Goal: Task Accomplishment & Management: Manage account settings

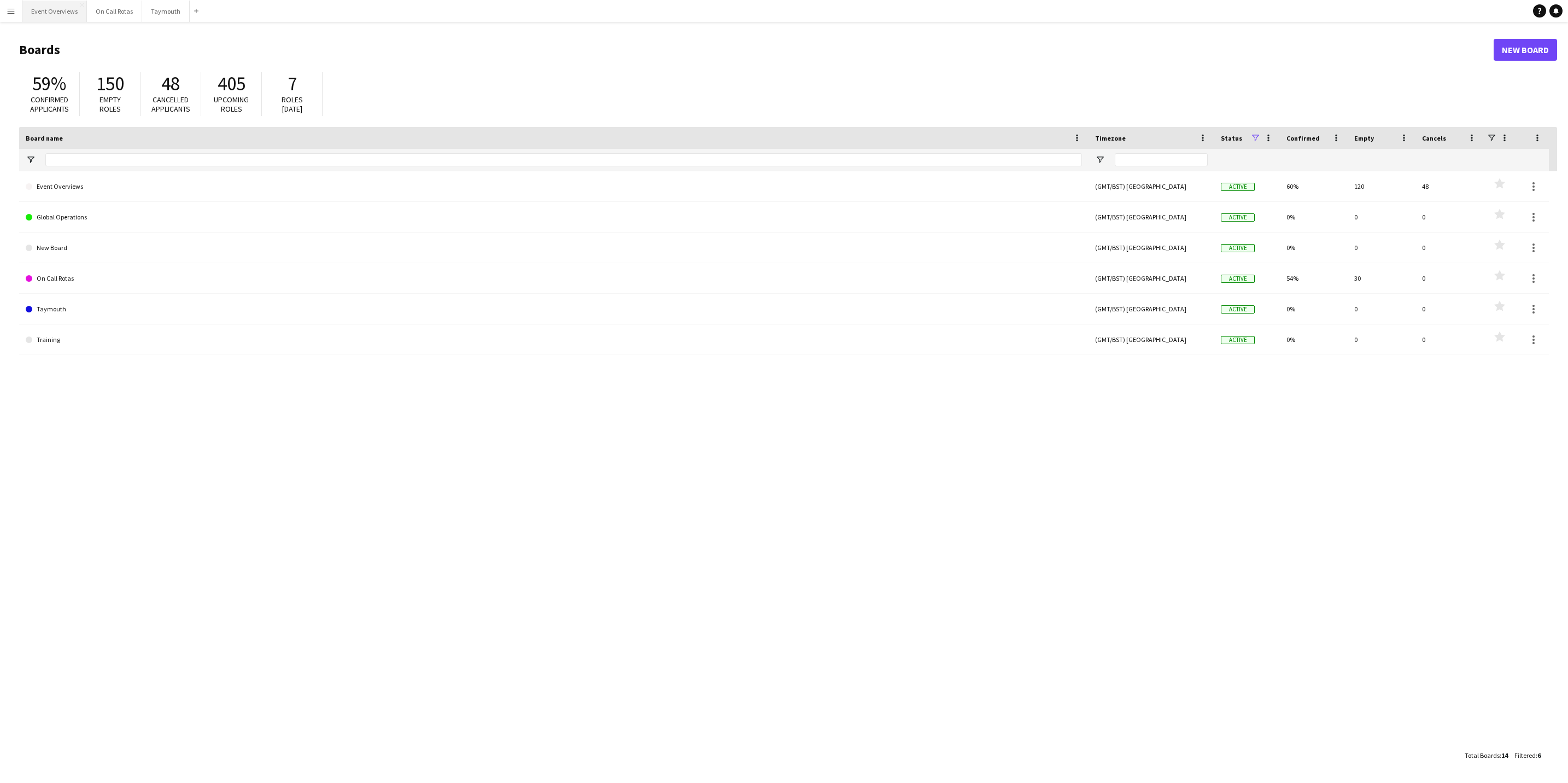
click at [59, 5] on button "Event Overviews Close" at bounding box center [54, 11] width 65 height 21
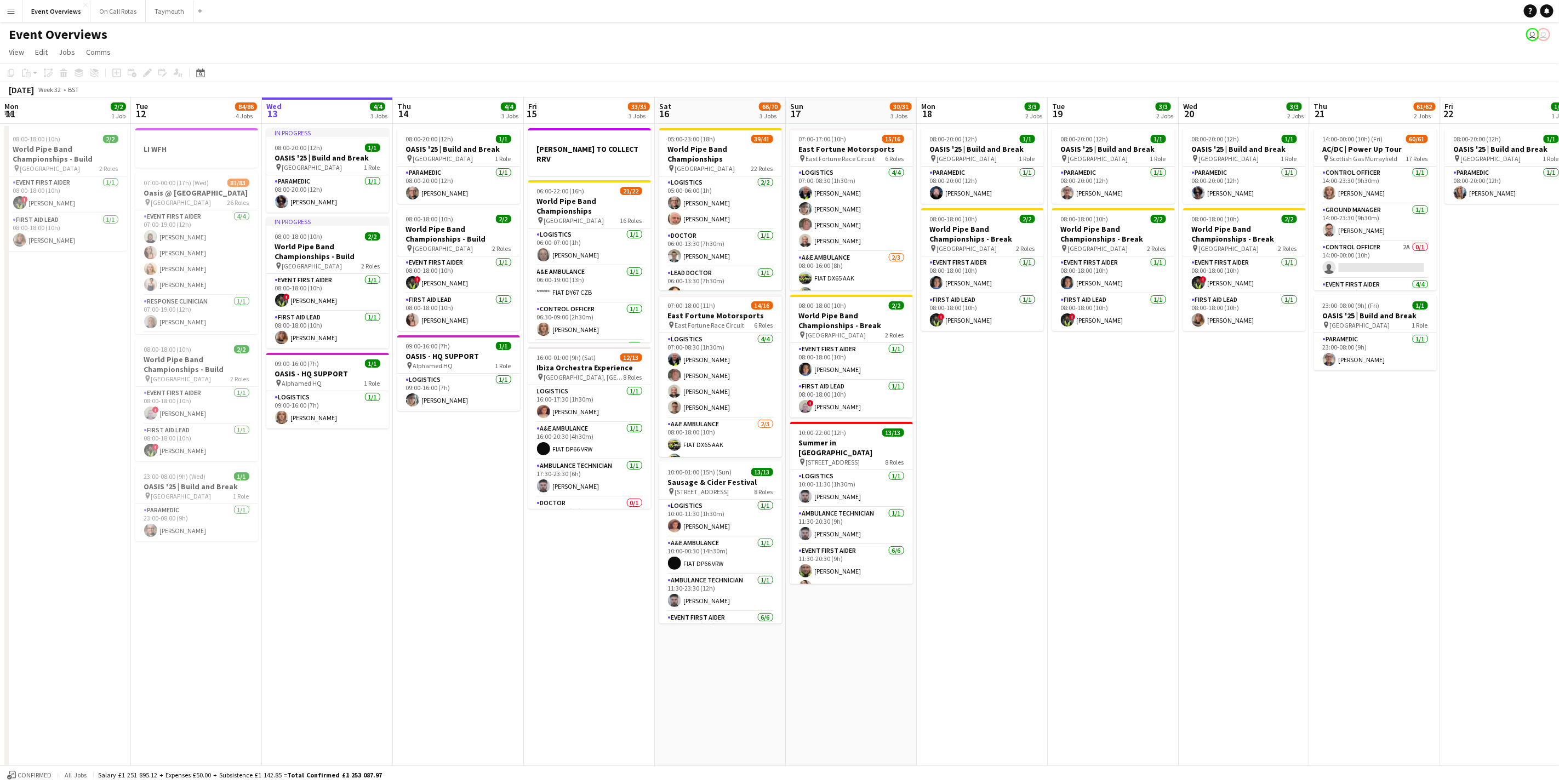
scroll to position [0, 260]
click at [577, 623] on app-calendar-viewport "Sat 9 Sun 10 13/13 1 Job Mon 11 2/2 1 Job Tue 12 84/86 4 Jobs Wed 13 4/4 3 Jobs…" at bounding box center [780, 444] width 1559 height 694
drag, startPoint x: 597, startPoint y: 547, endPoint x: 791, endPoint y: 495, distance: 200.8
click at [822, 514] on app-calendar-viewport "Sat 9 94/95 2 Jobs Sun 10 13/13 1 Job Mon 11 2/2 1 Job Tue 12 84/86 4 Jobs Wed …" at bounding box center [780, 444] width 1559 height 694
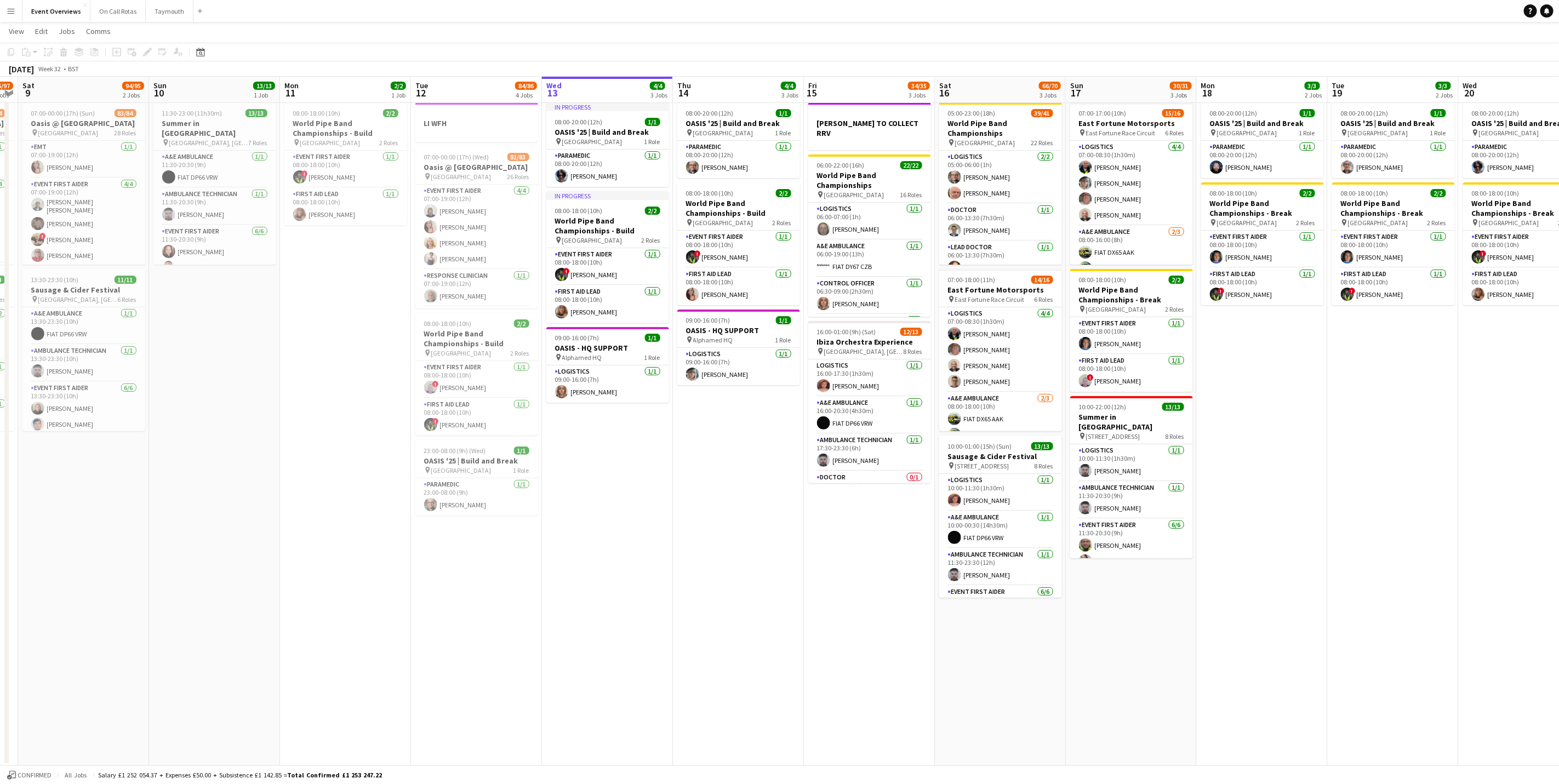
scroll to position [0, 375]
drag, startPoint x: 749, startPoint y: 583, endPoint x: 671, endPoint y: 585, distance: 78.0
click at [671, 585] on app-calendar-viewport "Wed 6 2/2 2 Jobs Thu 7 4/4 3 Jobs Fri 8 96/97 2 Jobs Sat 9 94/95 2 Jobs Sun 10 …" at bounding box center [780, 391] width 1559 height 747
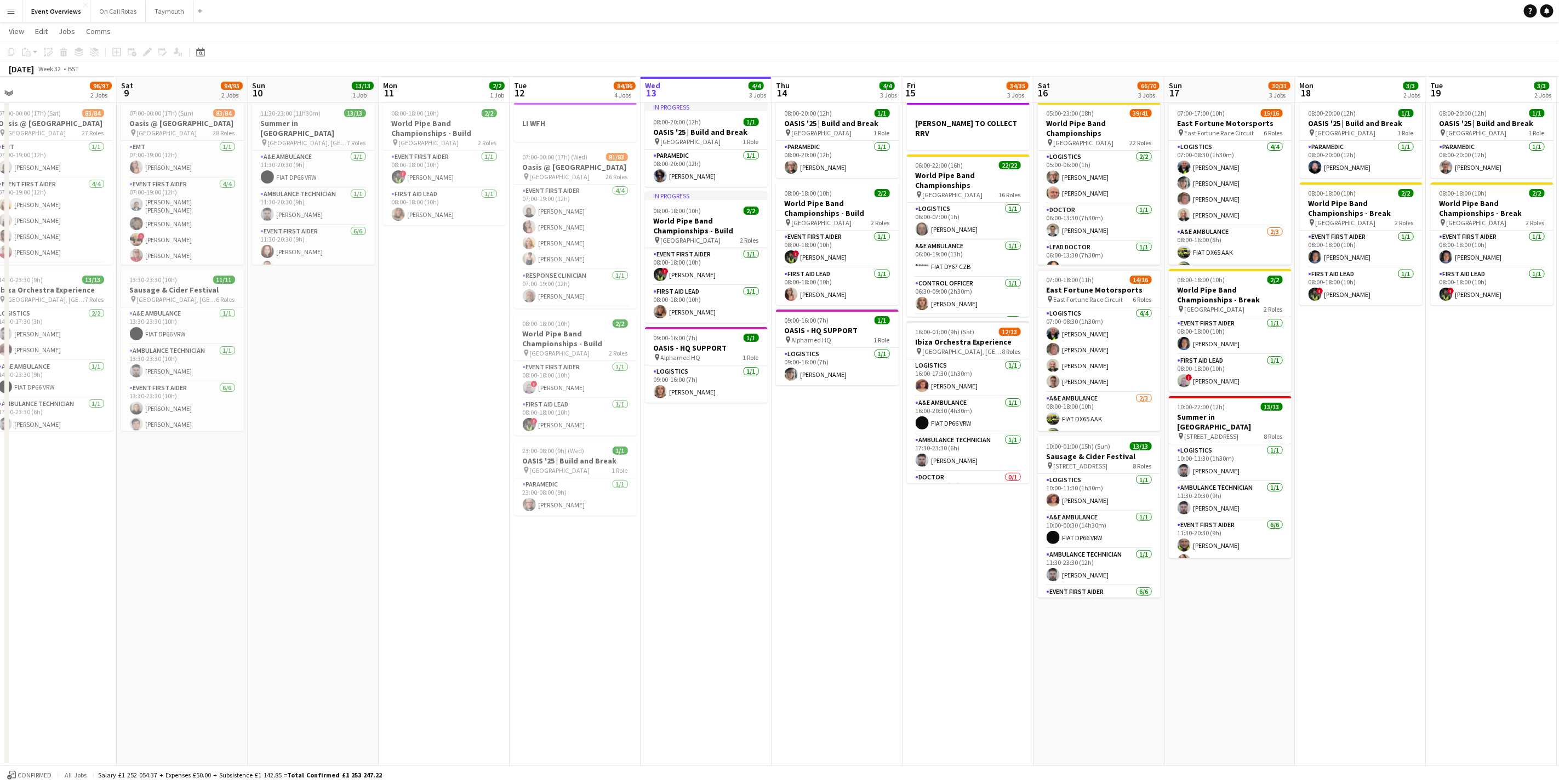
drag, startPoint x: 720, startPoint y: 580, endPoint x: 951, endPoint y: 592, distance: 231.3
click at [951, 593] on app-calendar-viewport "Wed 6 2/2 2 Jobs Thu 7 4/4 3 Jobs Fri 8 96/97 2 Jobs Sat 9 94/95 2 Jobs Sun 10 …" at bounding box center [780, 391] width 1559 height 747
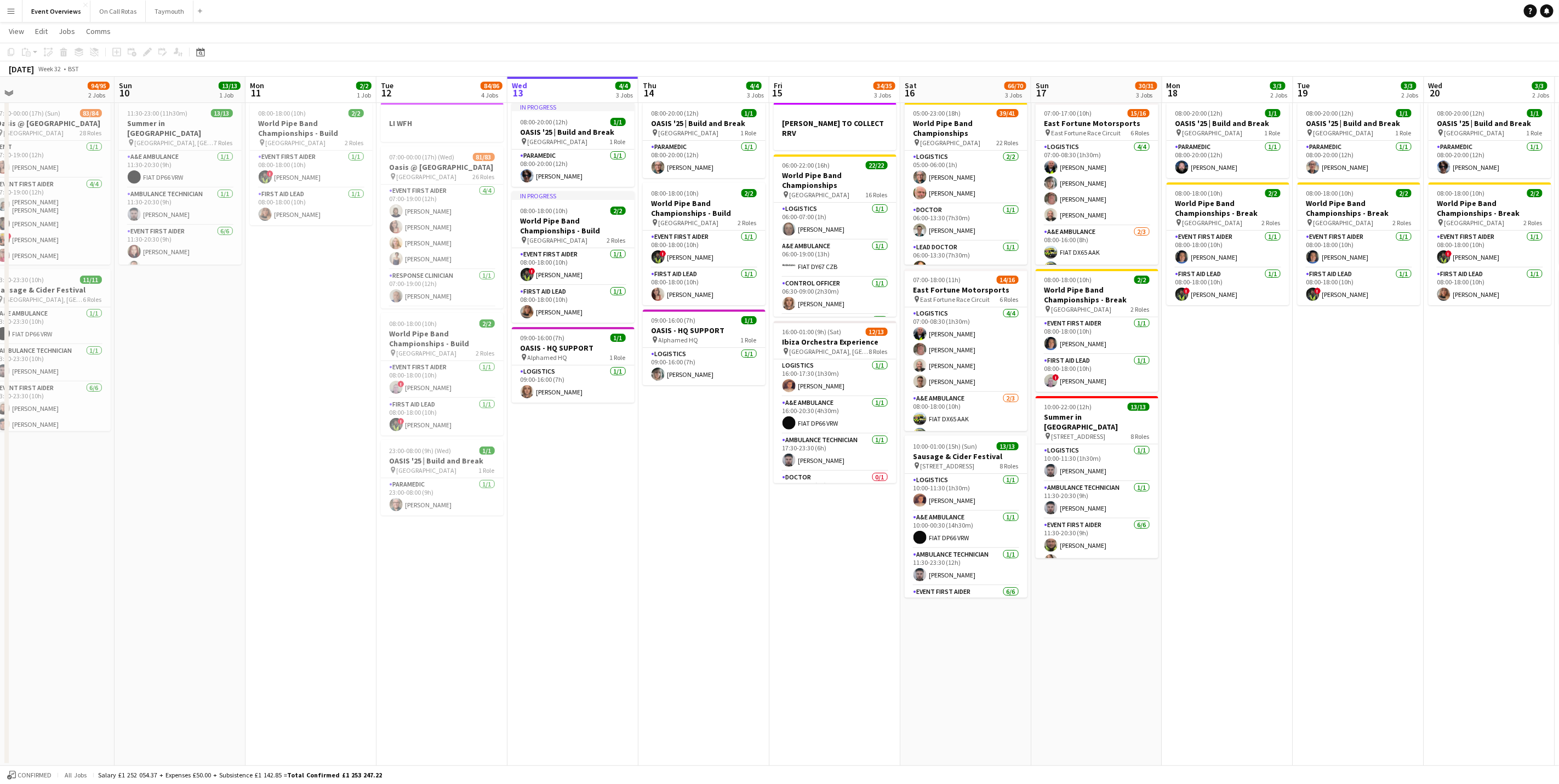
drag, startPoint x: 955, startPoint y: 565, endPoint x: 691, endPoint y: 574, distance: 264.2
click at [691, 574] on app-calendar-viewport "Wed 6 2/2 2 Jobs Thu 7 4/4 3 Jobs Fri 8 96/97 2 Jobs Sat 9 94/95 2 Jobs Sun 10 …" at bounding box center [780, 391] width 1559 height 747
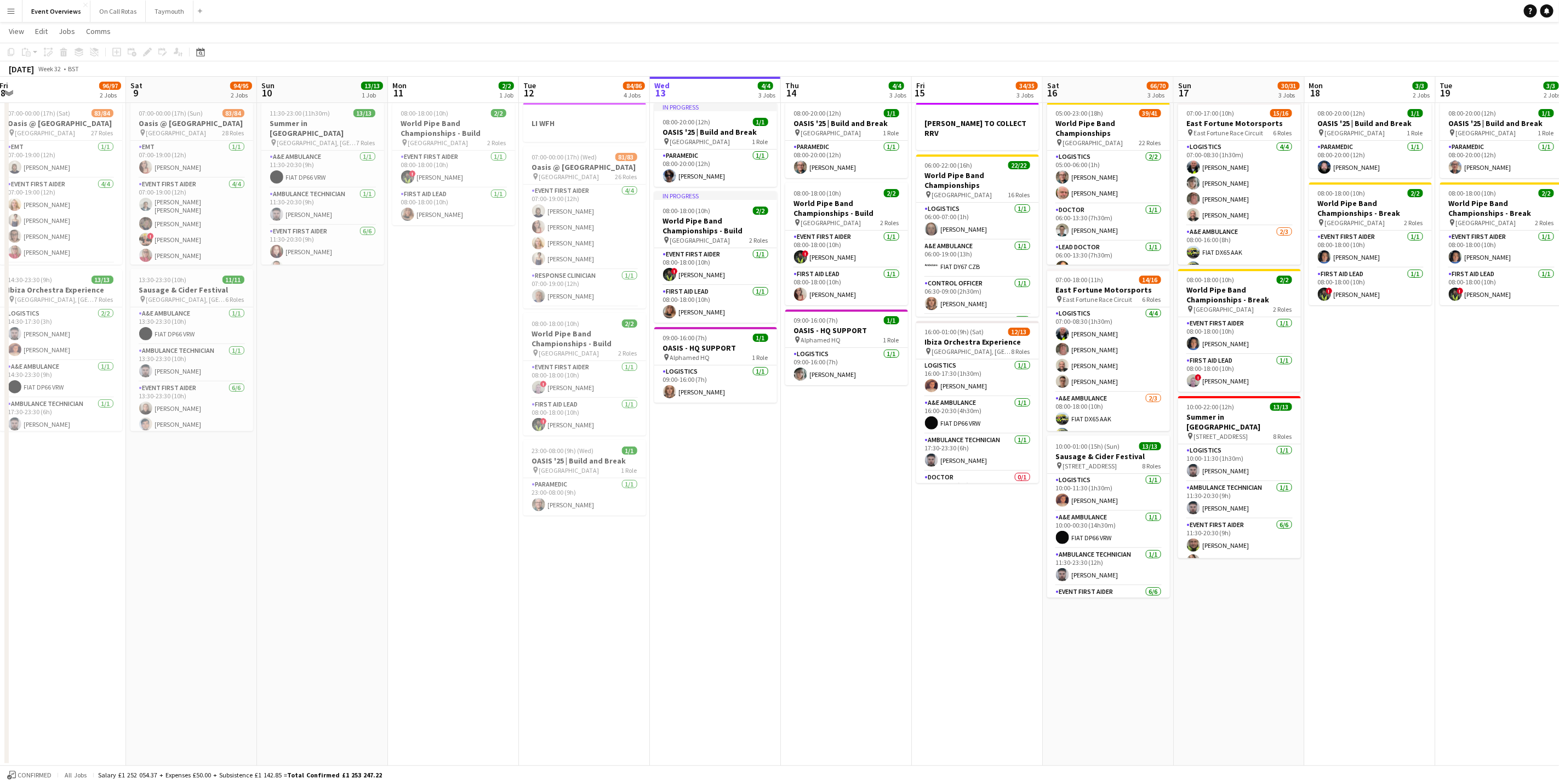
drag, startPoint x: 581, startPoint y: 529, endPoint x: 755, endPoint y: 543, distance: 174.6
click at [812, 552] on app-calendar-viewport "Wed 6 2/2 2 Jobs Thu 7 4/4 3 Jobs Fri 8 96/97 2 Jobs Sat 9 94/95 2 Jobs Sun 10 …" at bounding box center [780, 391] width 1559 height 747
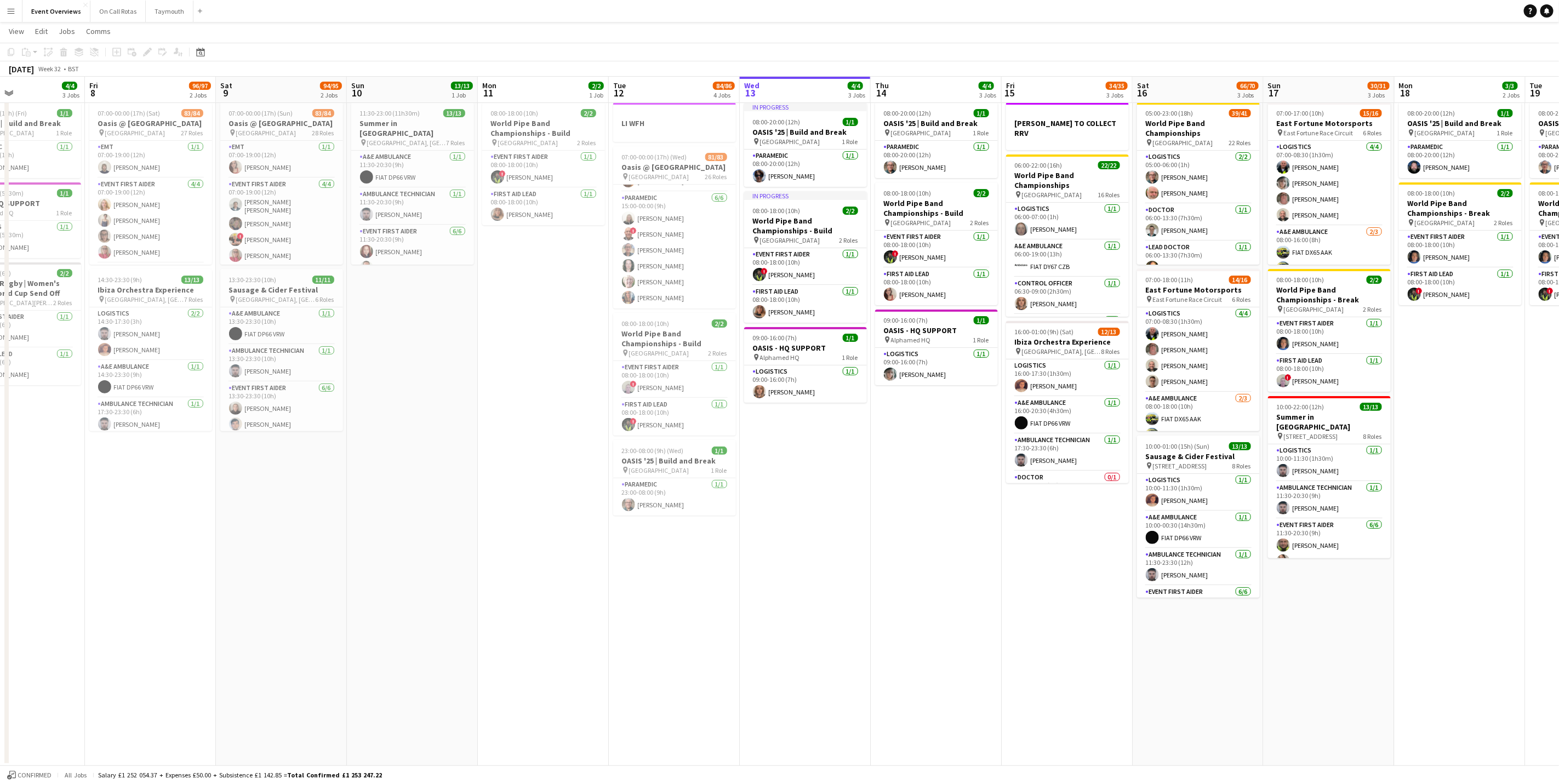
scroll to position [1764, 0]
click at [671, 237] on app-card-role "Paramedic 6/6 15:00-00:00 (9h) Laura Kirkham ! Derek Jones Catherine Knight Fio…" at bounding box center [675, 250] width 123 height 117
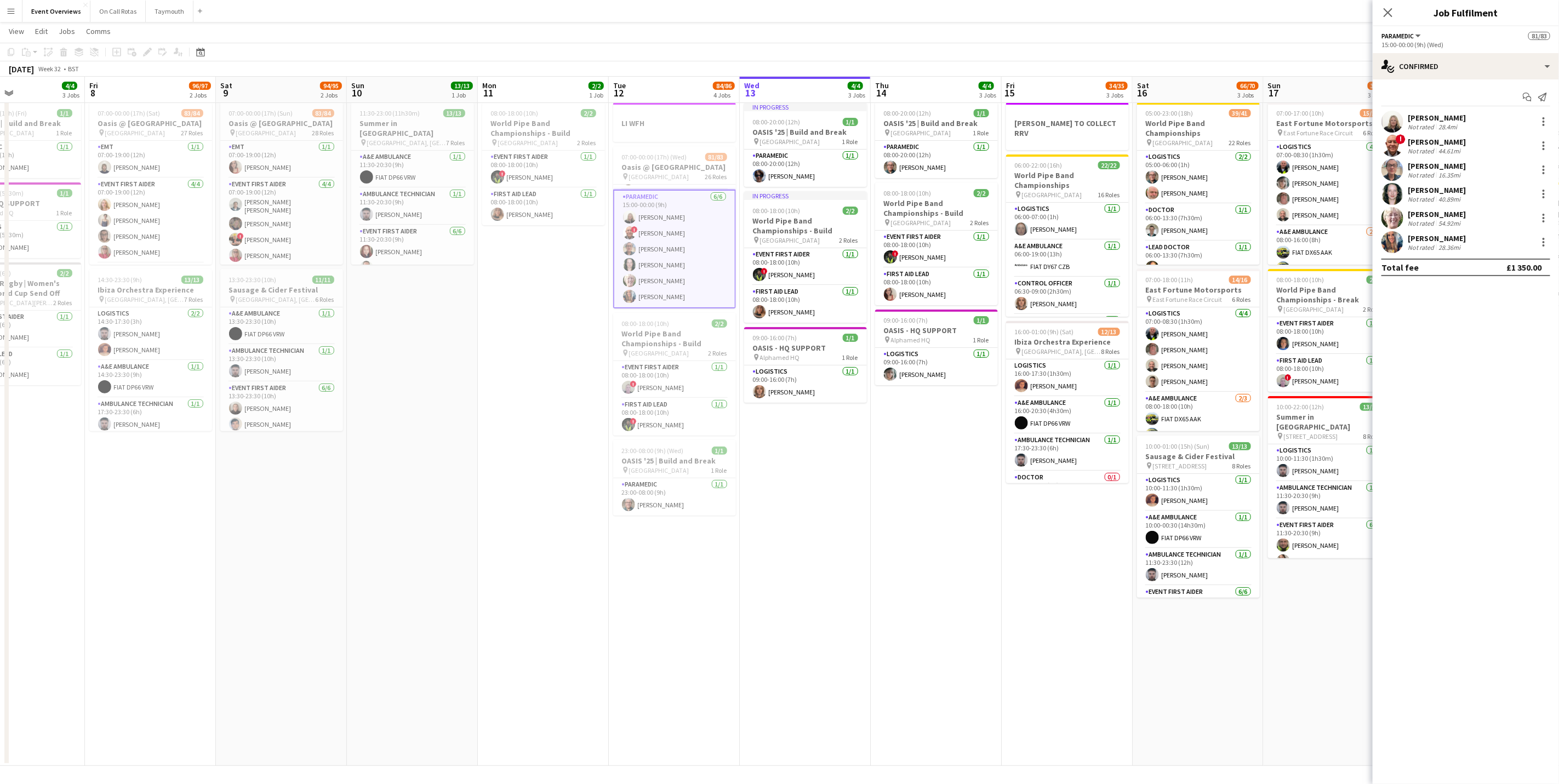
click at [1445, 220] on div "54.92mi" at bounding box center [1449, 223] width 26 height 8
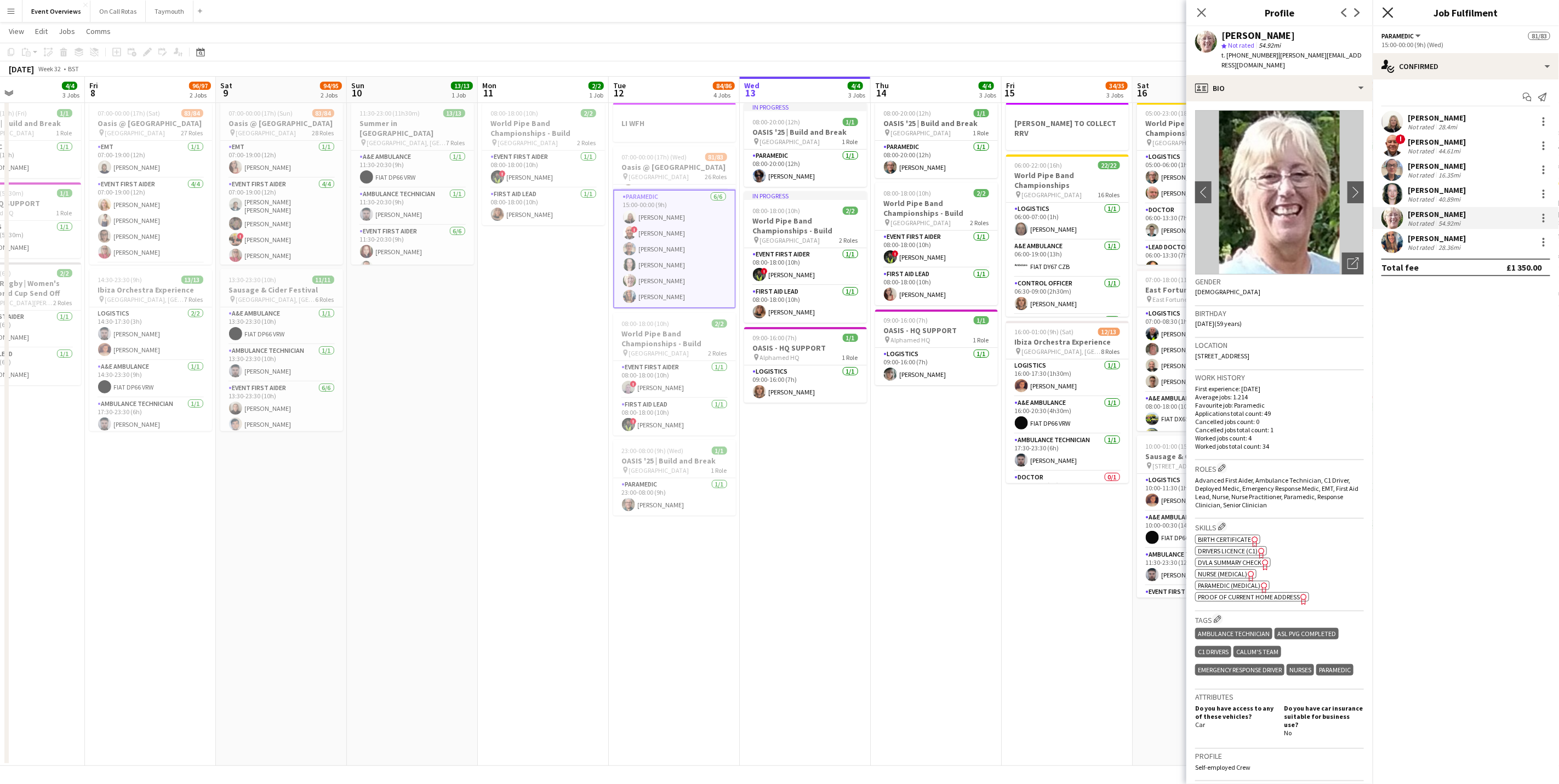
click at [1384, 8] on icon at bounding box center [1387, 12] width 11 height 11
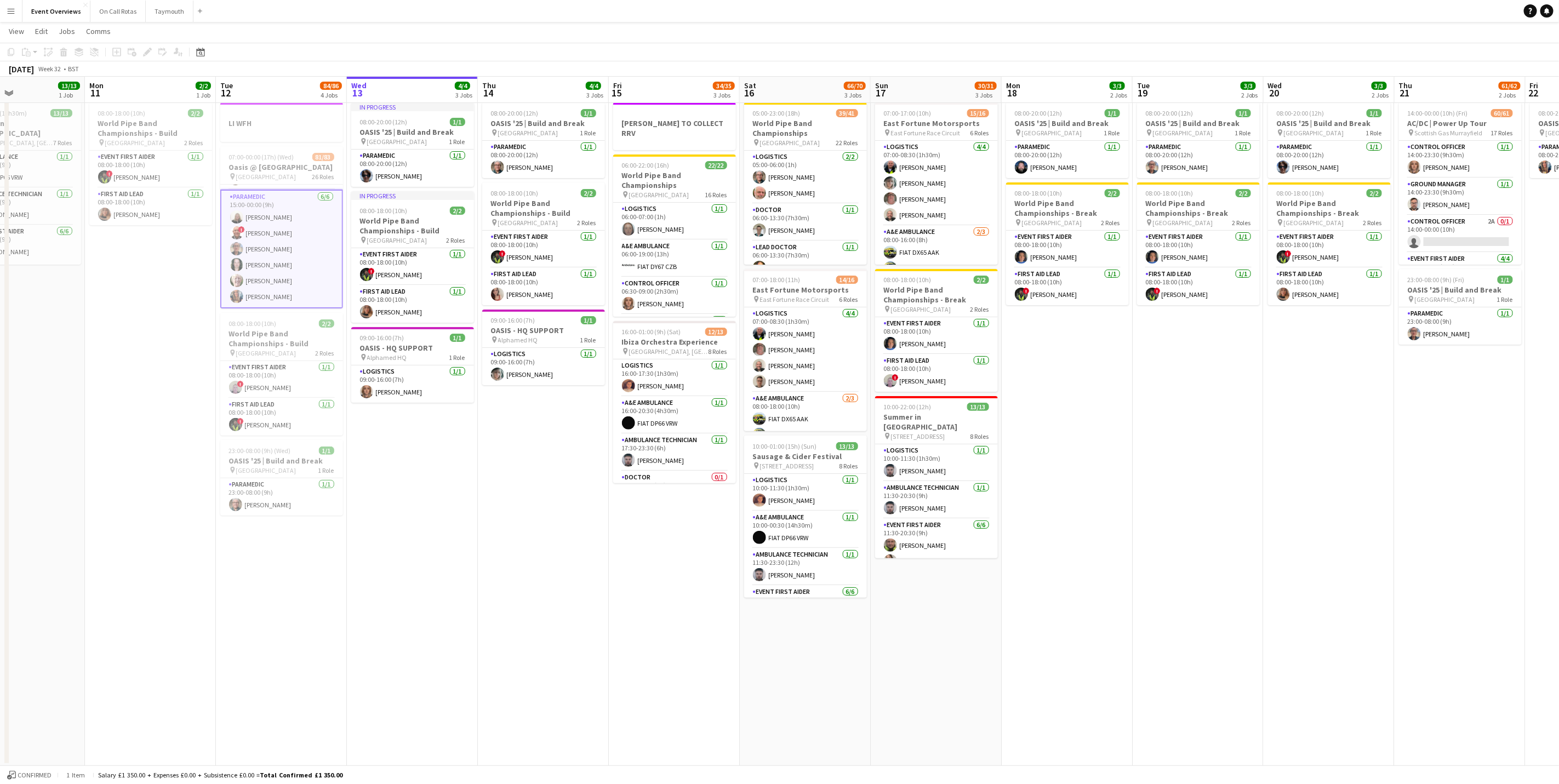
scroll to position [0, 292]
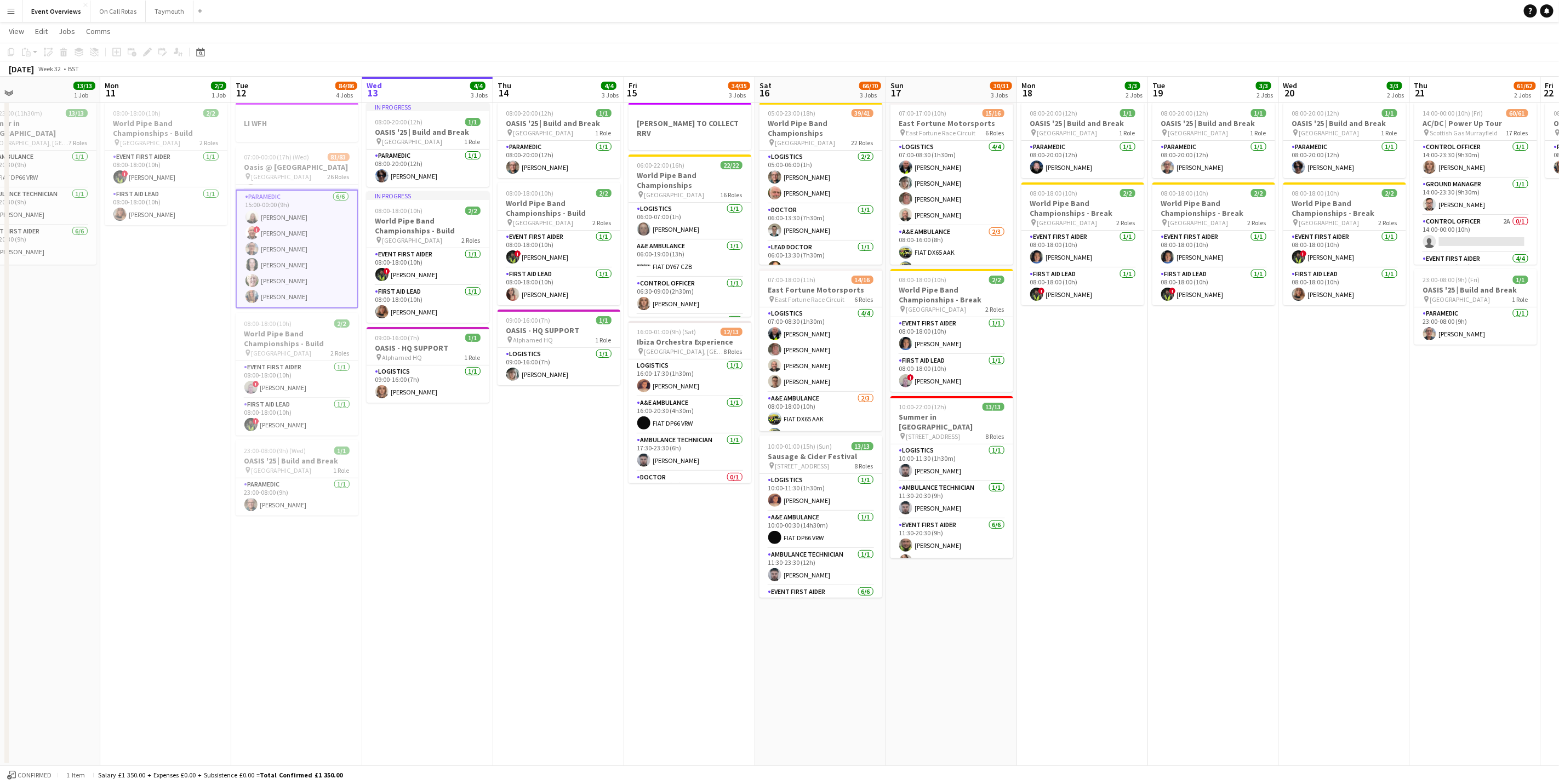
drag, startPoint x: 771, startPoint y: 575, endPoint x: 491, endPoint y: 554, distance: 280.8
click at [491, 554] on app-calendar-viewport "Fri 8 96/97 2 Jobs Sat 9 94/95 2 Jobs Sun 10 13/13 1 Job Mon 11 2/2 1 Job Tue 1…" at bounding box center [780, 391] width 1559 height 747
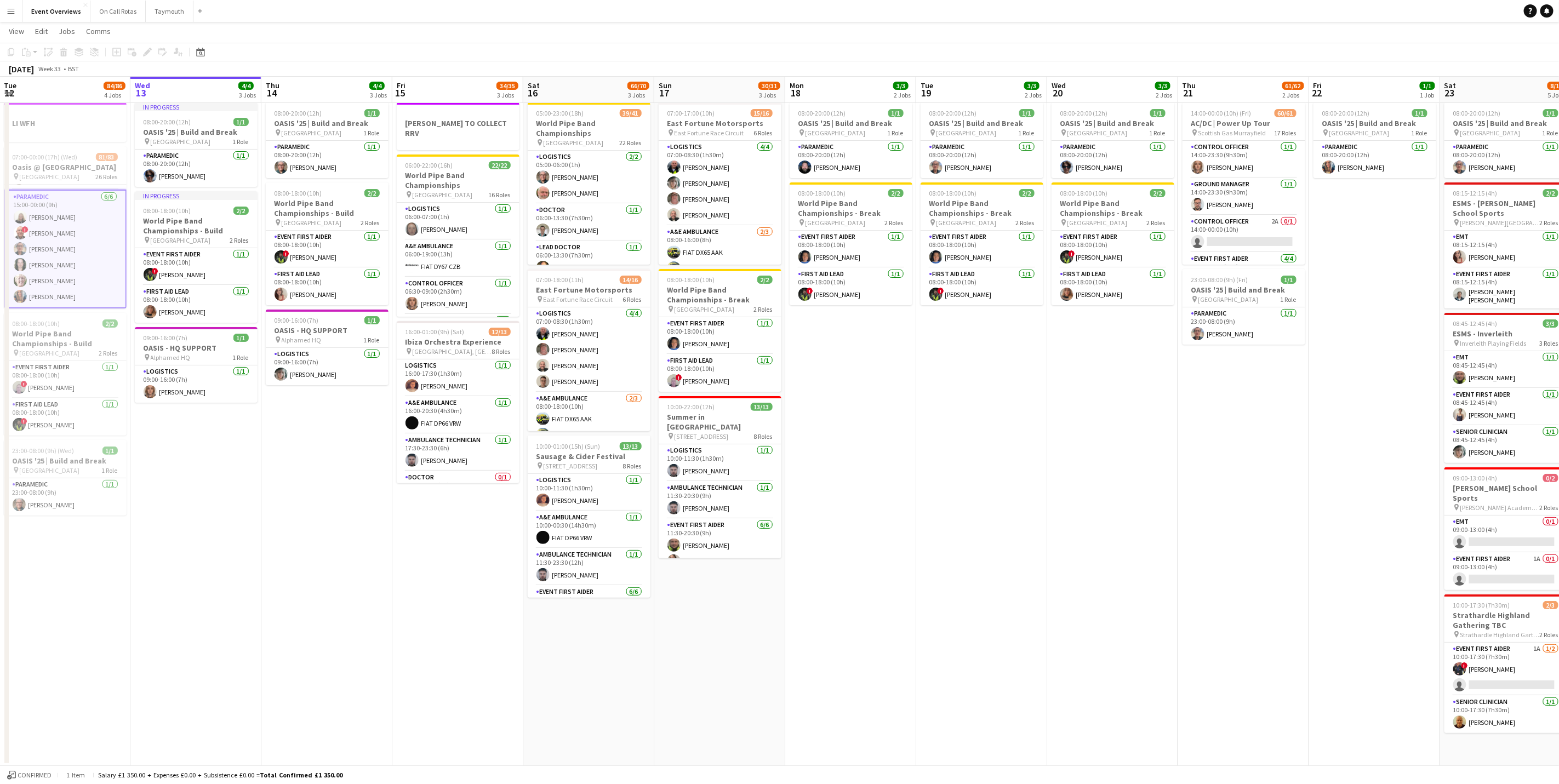
drag, startPoint x: 417, startPoint y: 458, endPoint x: 280, endPoint y: 434, distance: 139.1
click at [280, 434] on app-calendar-viewport "Sat 9 94/95 2 Jobs Sun 10 13/13 1 Job Mon 11 2/2 1 Job Tue 12 84/86 4 Jobs Wed …" at bounding box center [780, 391] width 1559 height 747
click at [195, 161] on app-card-role "Paramedic 1/1 08:00-20:00 (12h) Alison Macleod" at bounding box center [197, 169] width 123 height 38
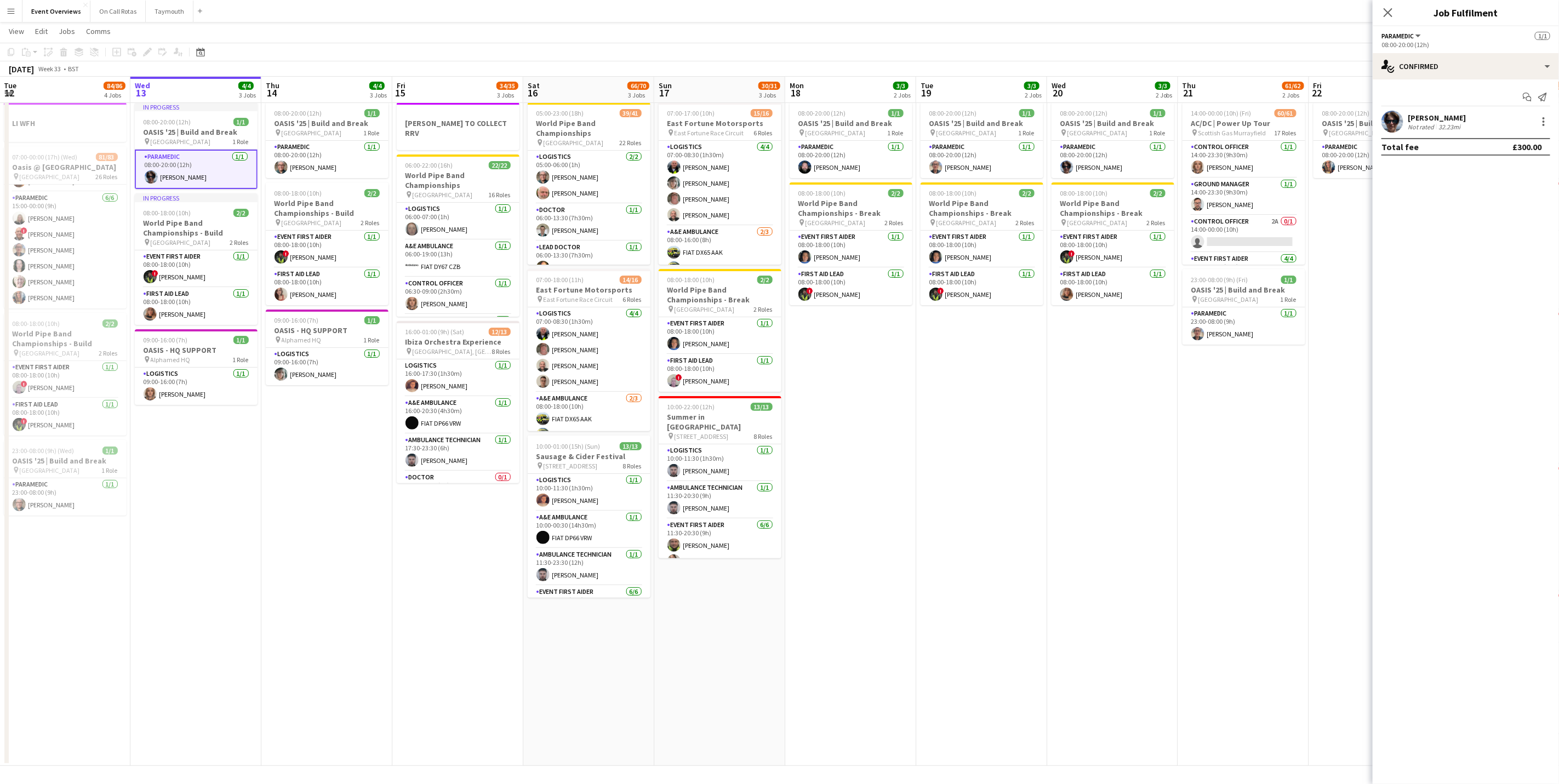
click at [1422, 112] on div "Alison Macleod Not rated 32.23mi" at bounding box center [1466, 121] width 187 height 22
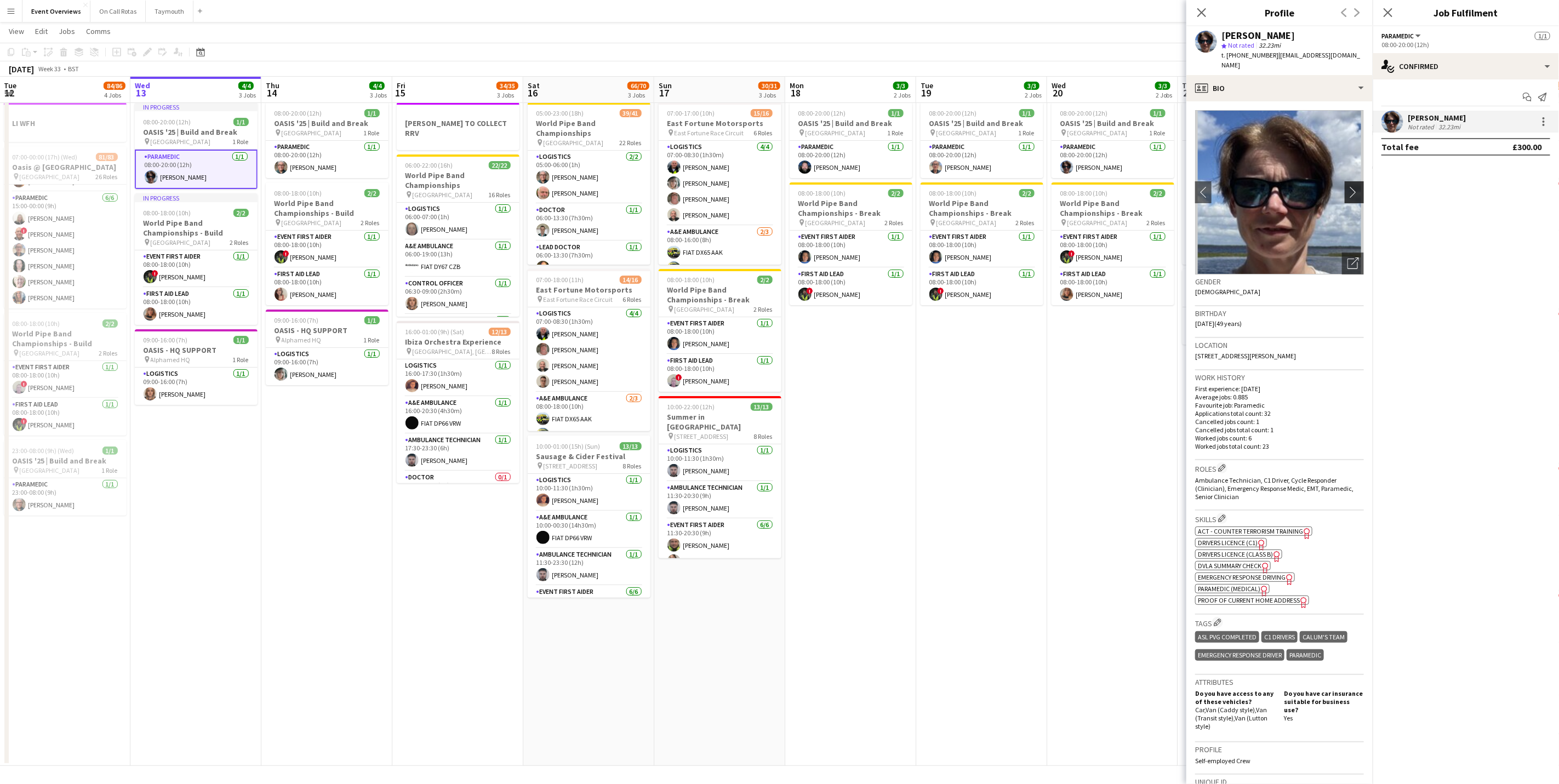
click at [1348, 187] on app-icon "chevron-right" at bounding box center [1356, 192] width 17 height 11
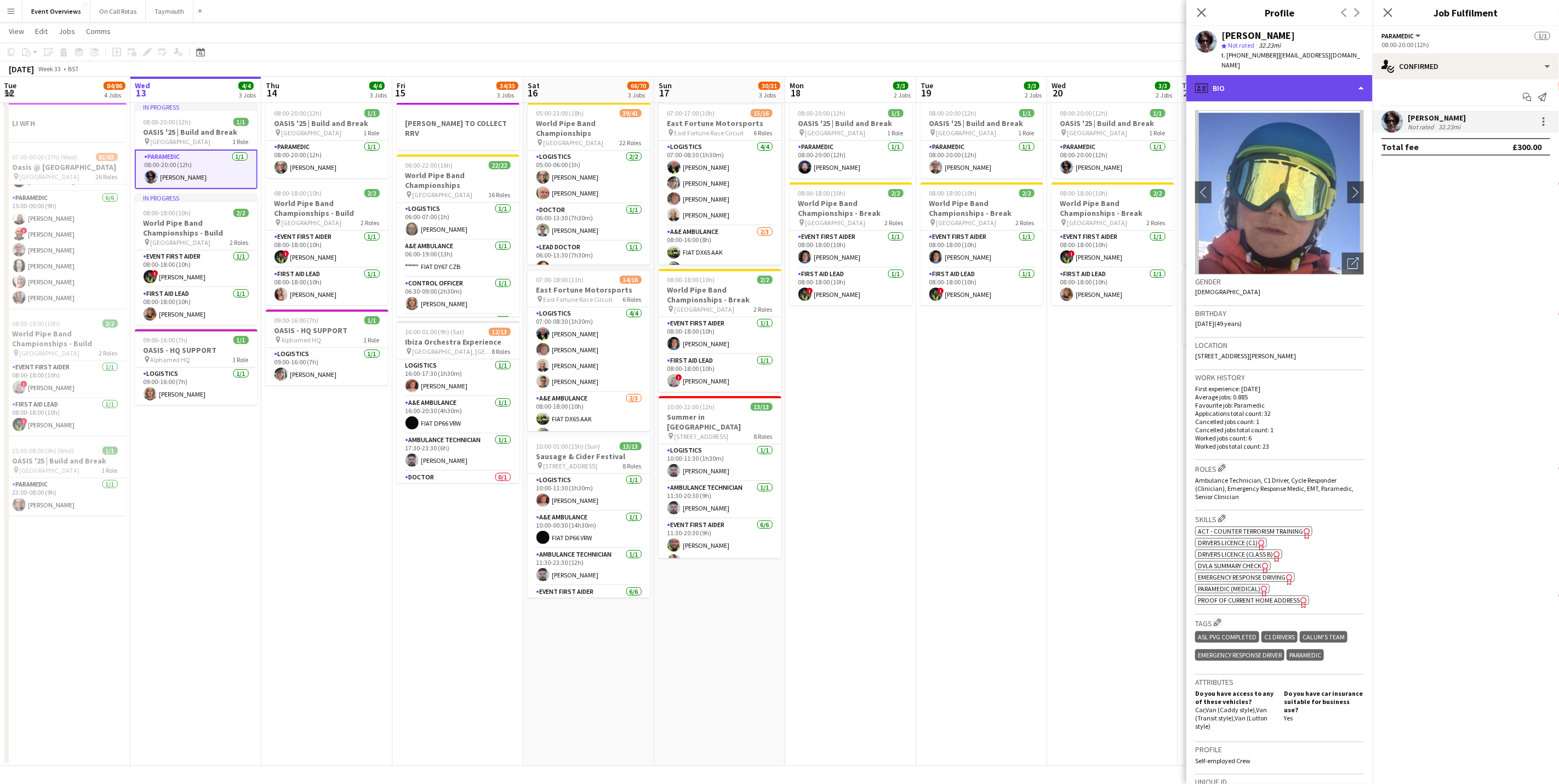
click at [1340, 80] on div "profile Bio" at bounding box center [1280, 88] width 187 height 26
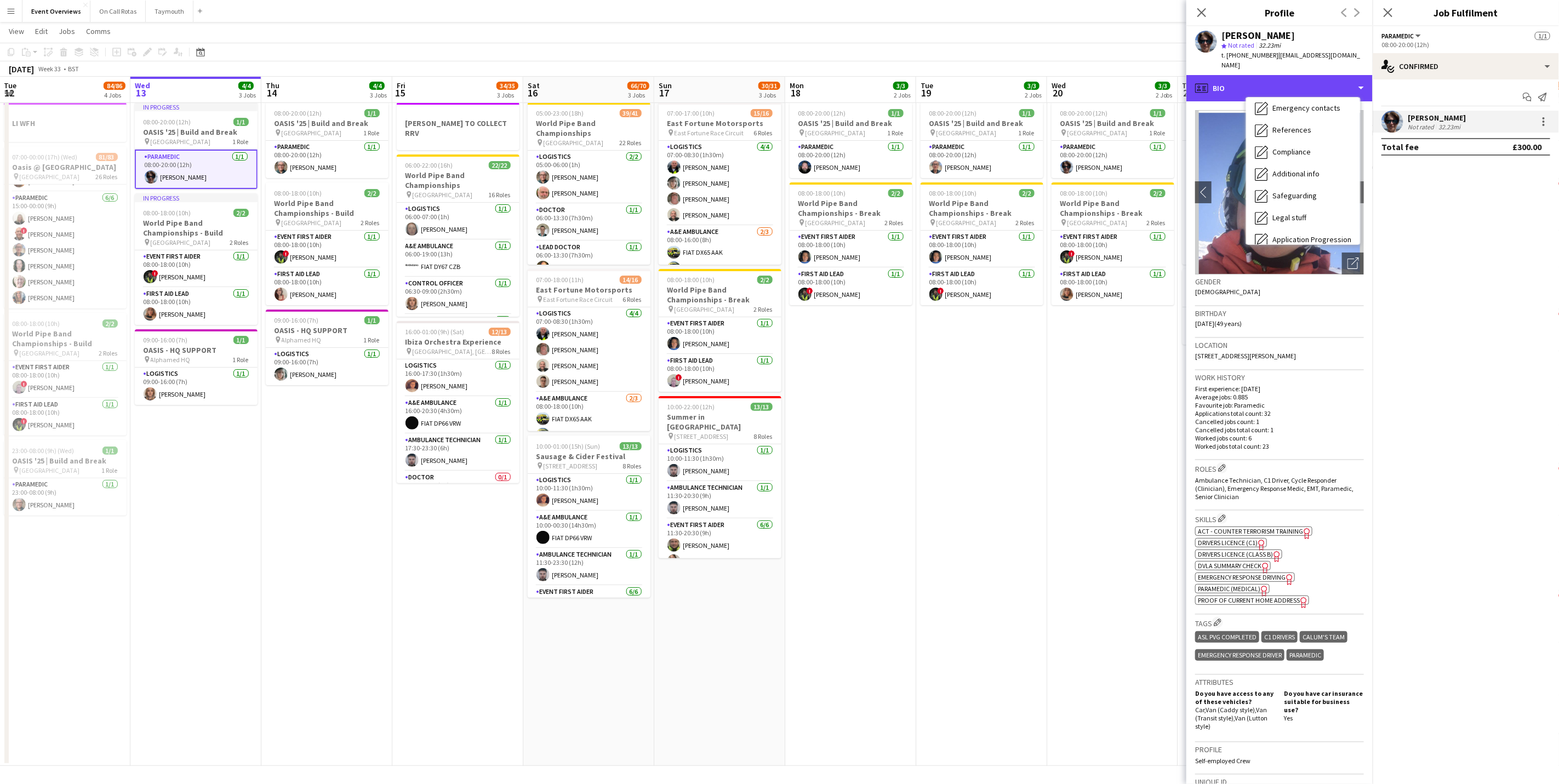
scroll to position [191, 0]
click at [1318, 227] on div "Calendar Calendar" at bounding box center [1303, 228] width 114 height 22
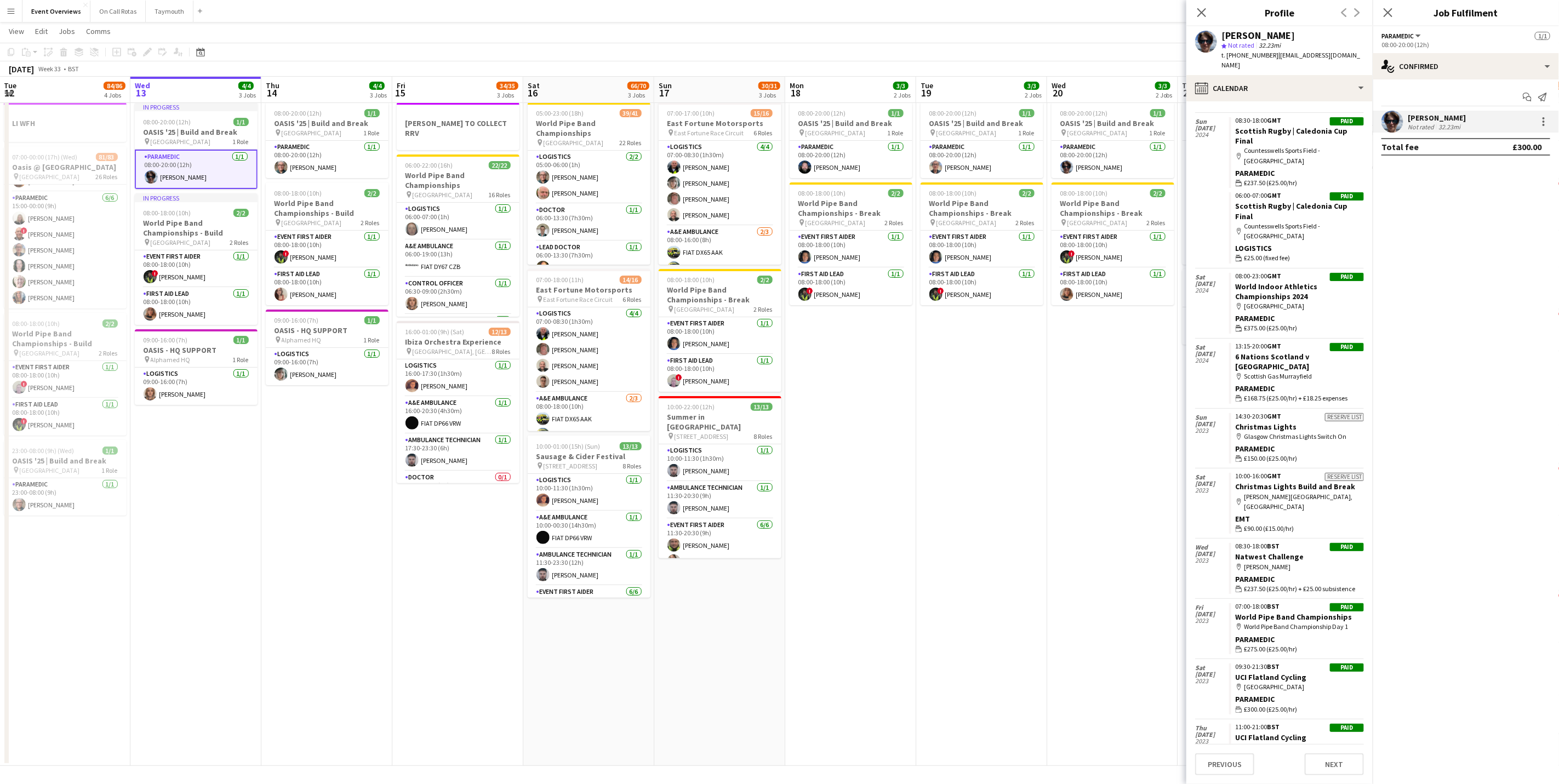
scroll to position [1381, 0]
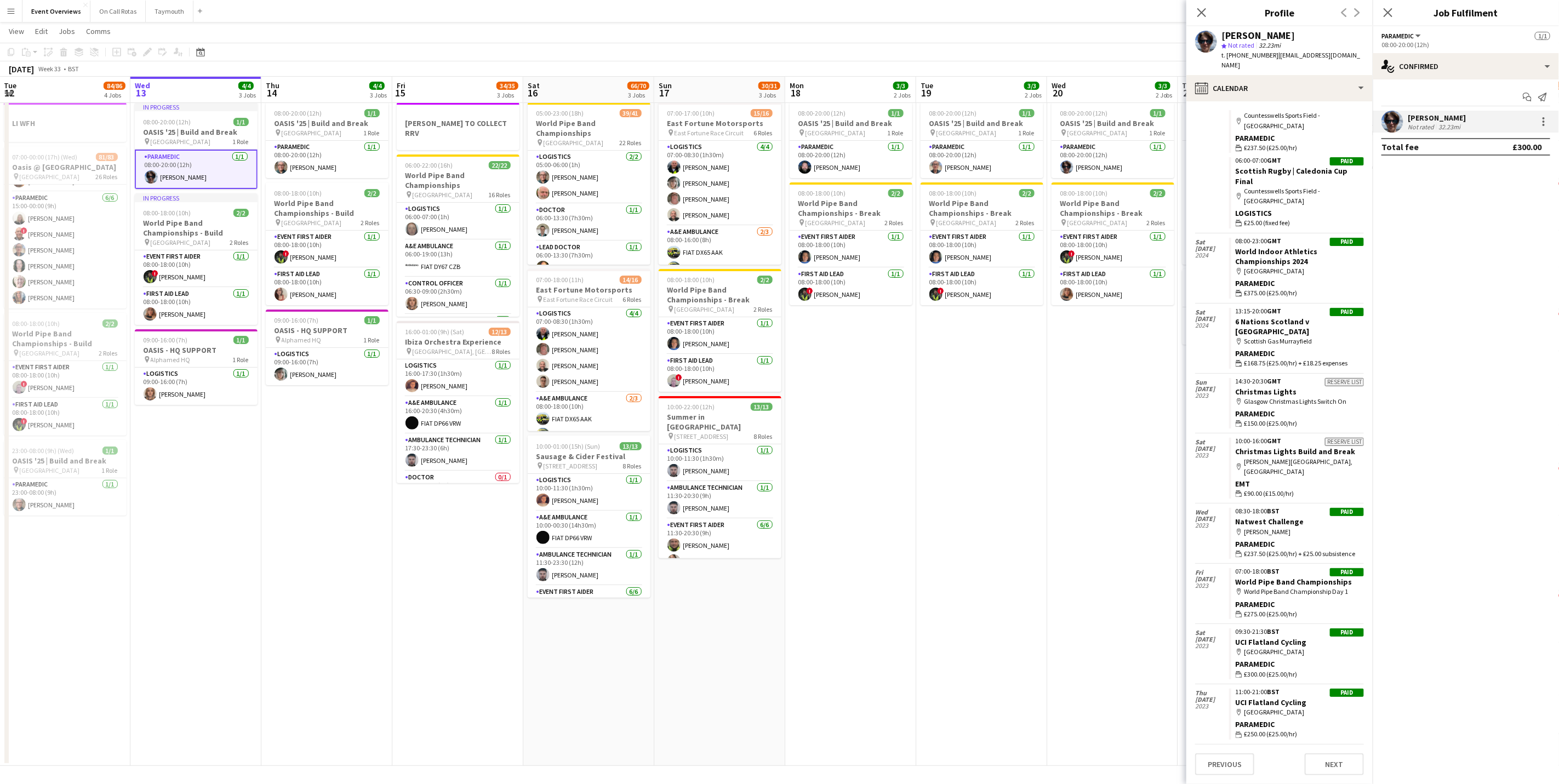
click at [1396, 14] on div "Close pop-in" at bounding box center [1387, 12] width 30 height 25
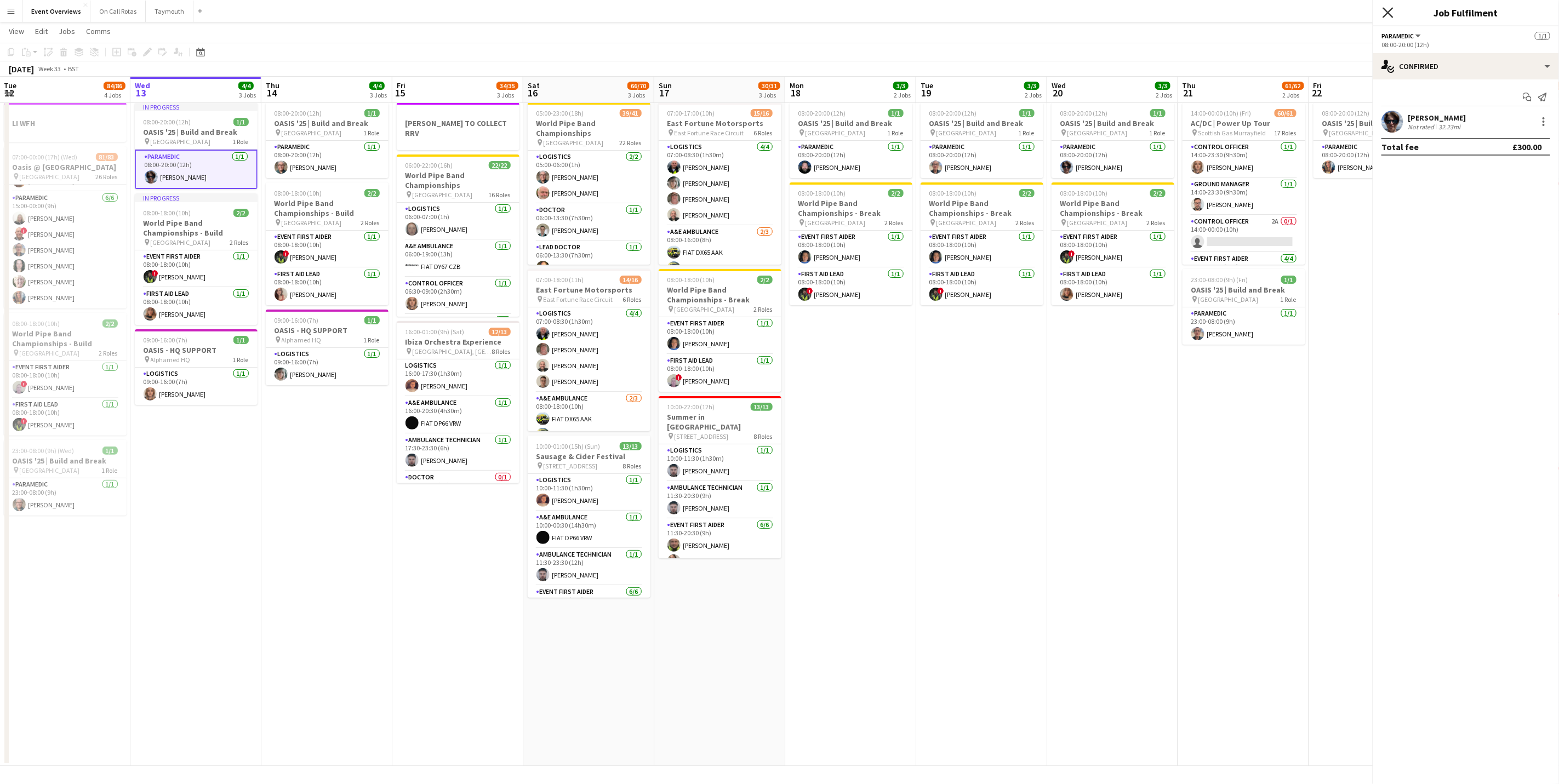
click at [1388, 11] on icon "Close pop-in" at bounding box center [1387, 12] width 11 height 11
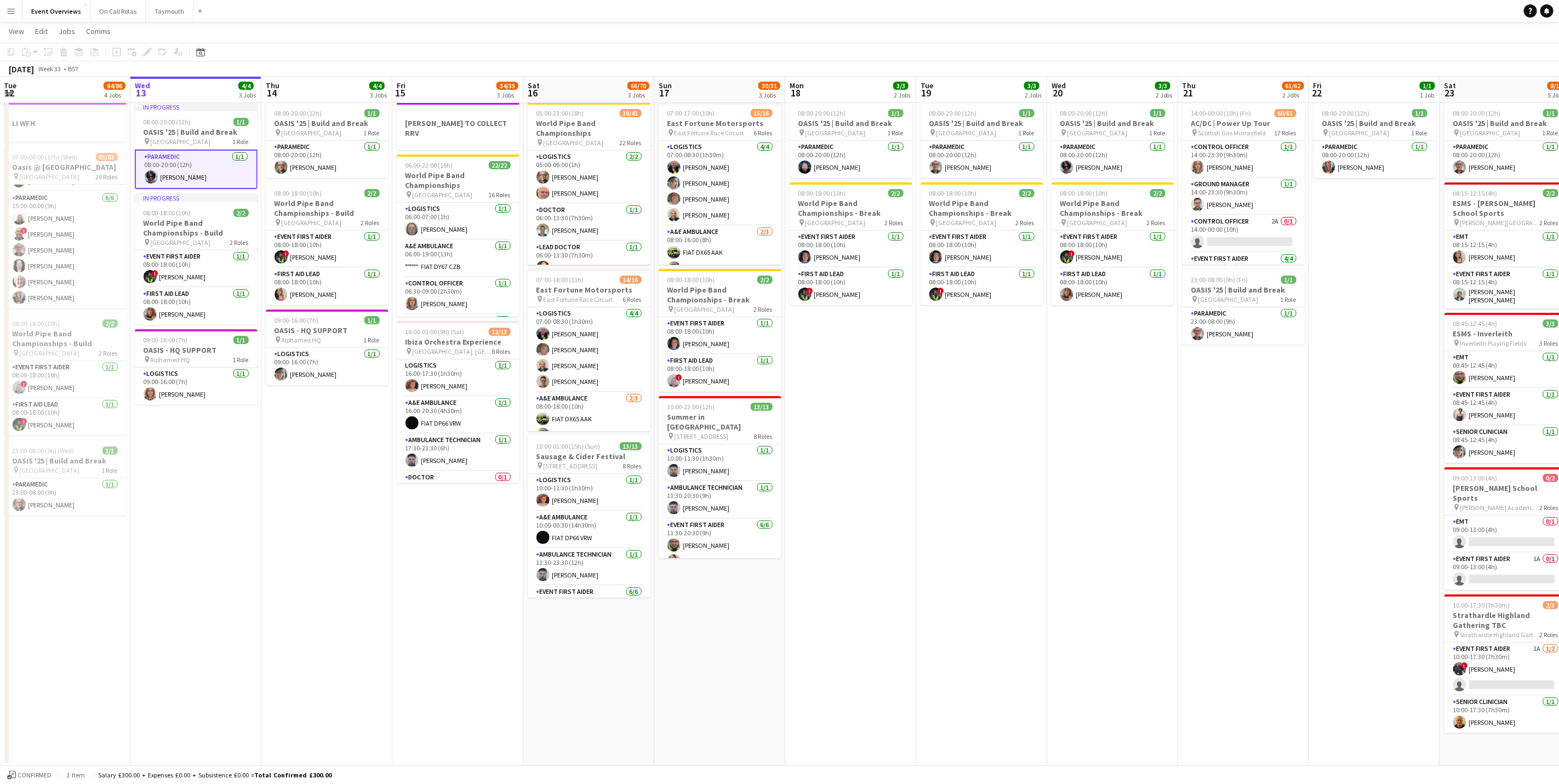
scroll to position [0, 307]
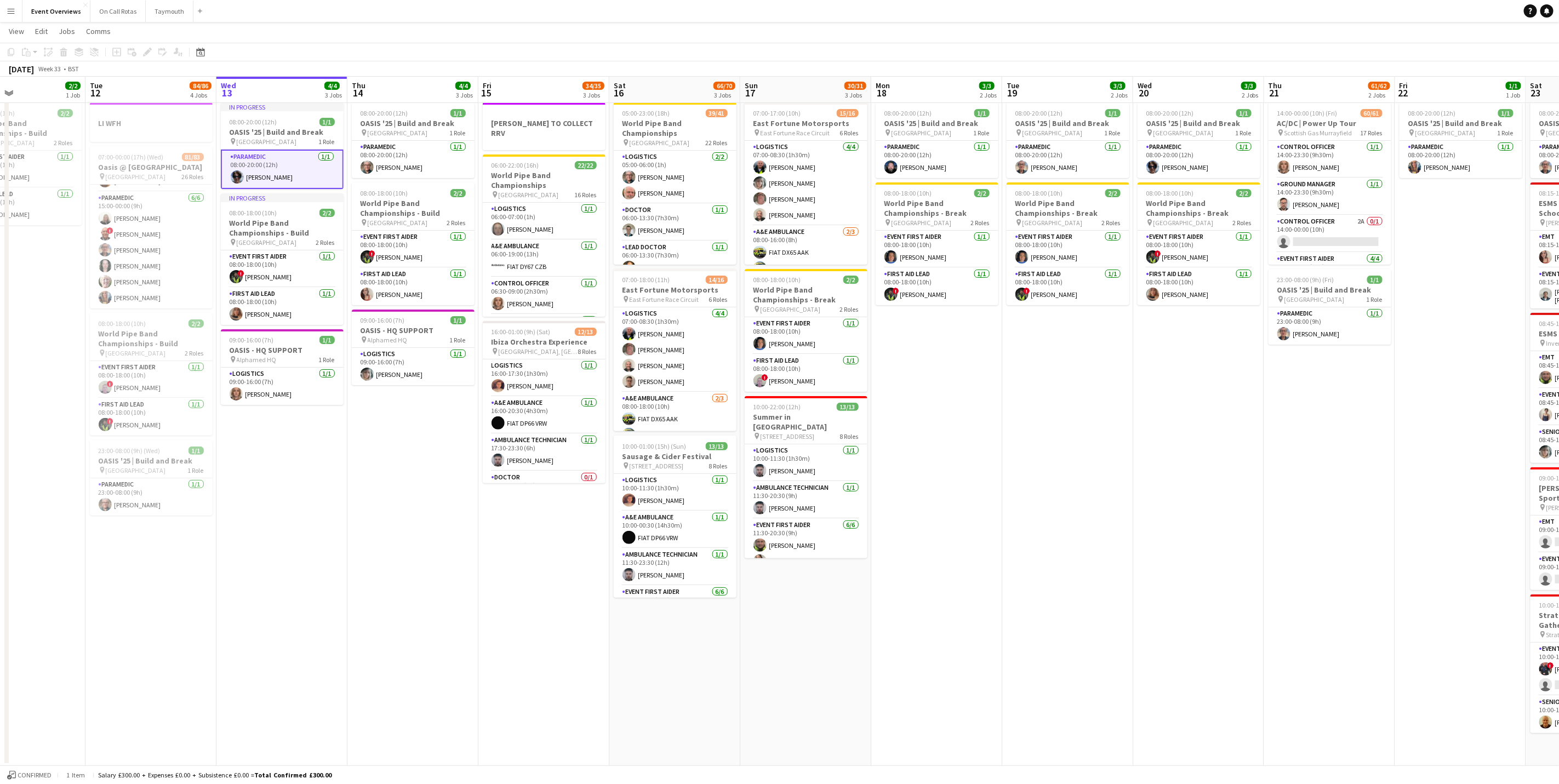
drag, startPoint x: 359, startPoint y: 574, endPoint x: 414, endPoint y: 572, distance: 55.0
click at [414, 572] on app-calendar-viewport "Sat 9 94/95 2 Jobs Sun 10 13/13 1 Job Mon 11 2/2 1 Job Tue 12 84/86 4 Jobs Wed …" at bounding box center [780, 391] width 1559 height 747
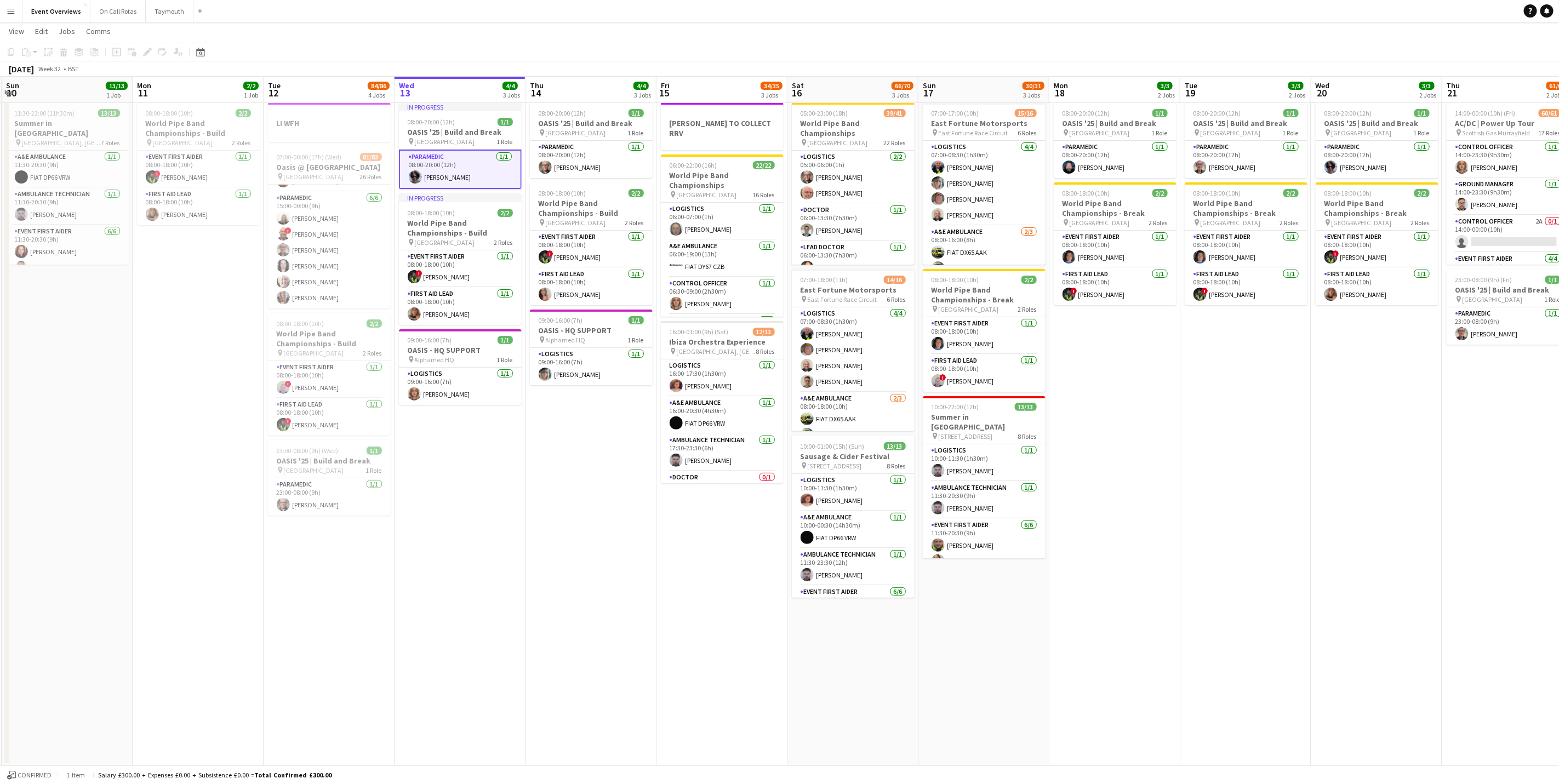
scroll to position [0, 344]
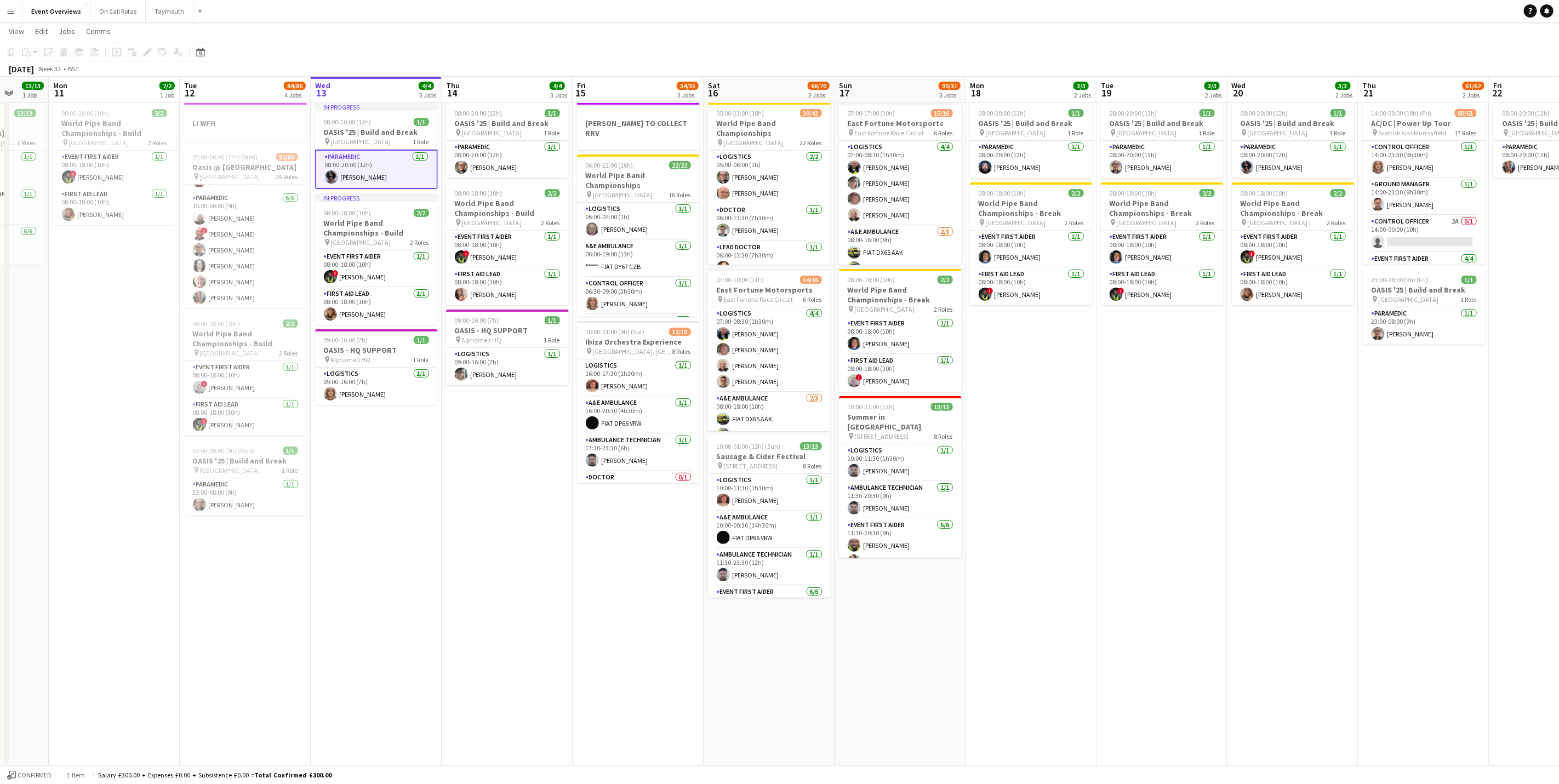
drag, startPoint x: 243, startPoint y: 559, endPoint x: 336, endPoint y: 363, distance: 216.9
click at [337, 564] on app-calendar-viewport "Fri 8 96/97 2 Jobs Sat 9 94/95 2 Jobs Sun 10 13/13 1 Job Mon 11 2/2 1 Job Tue 1…" at bounding box center [780, 391] width 1559 height 747
click at [367, 176] on app-card-role "Paramedic 1/1 08:00-20:00 (12h) Alison Macleod" at bounding box center [377, 169] width 123 height 39
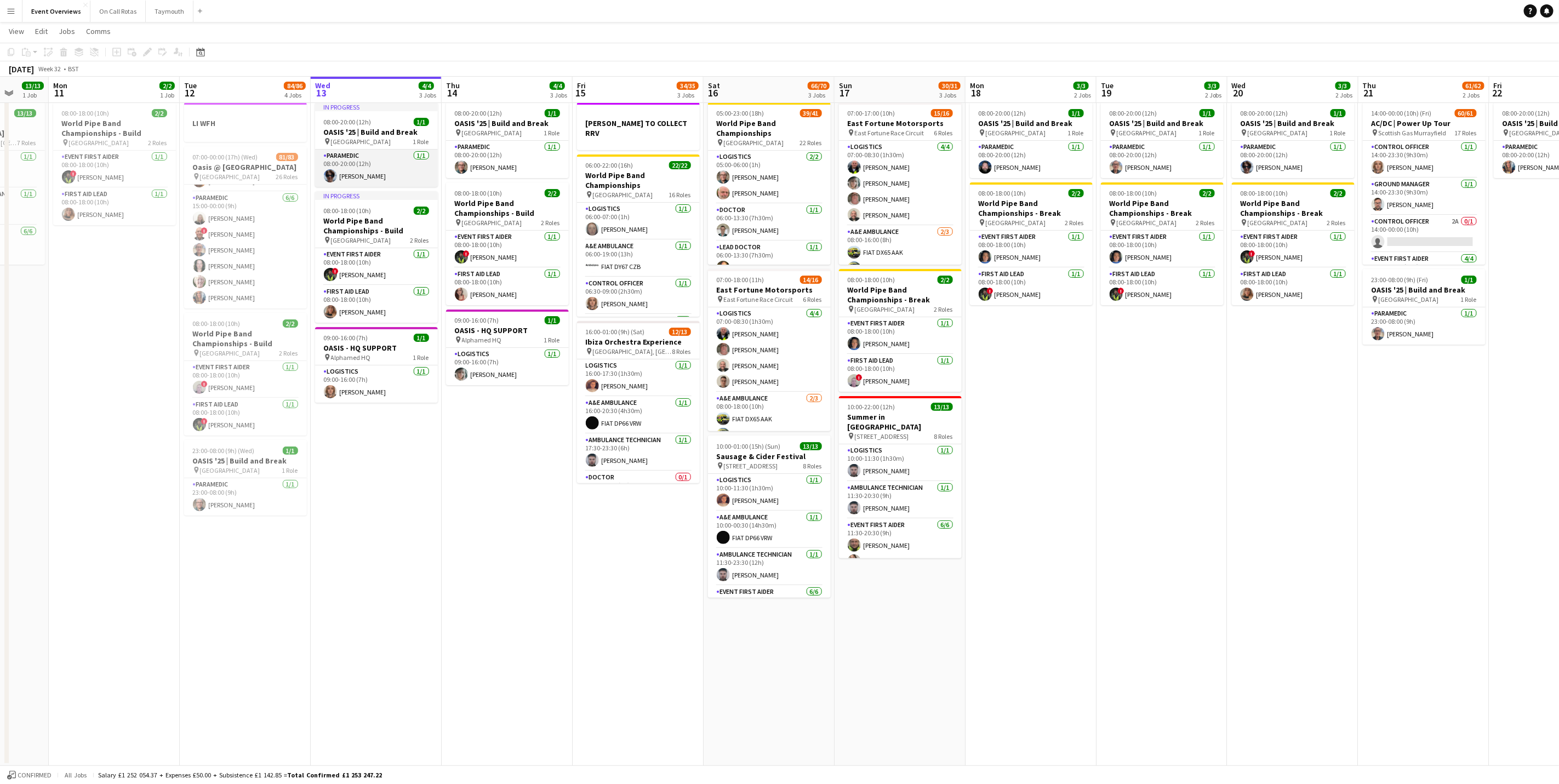
click at [367, 176] on app-card-role "Paramedic 1/1 08:00-20:00 (12h) Alison Macleod" at bounding box center [377, 169] width 123 height 38
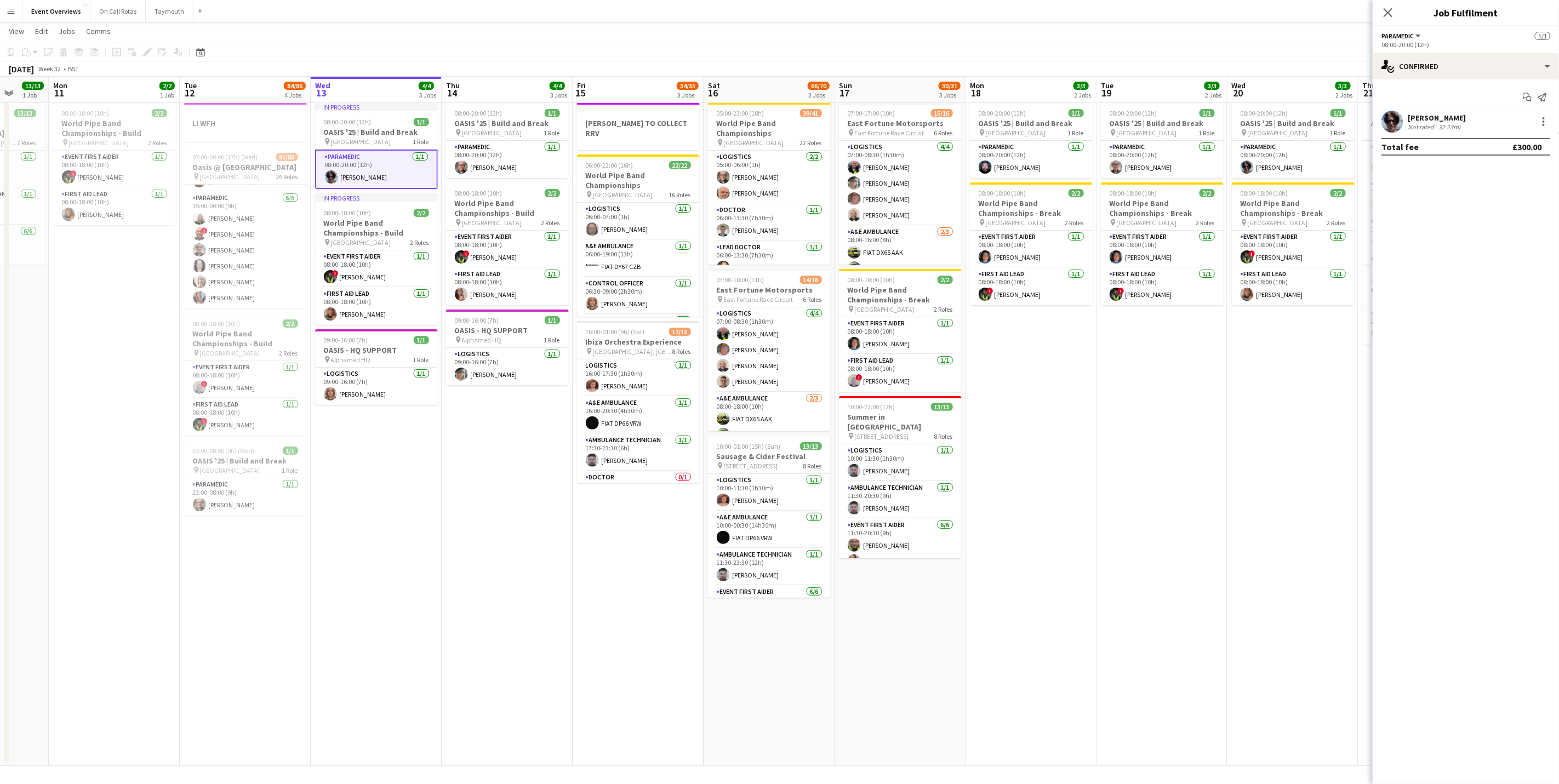
click at [1435, 115] on div "[PERSON_NAME]" at bounding box center [1436, 118] width 58 height 10
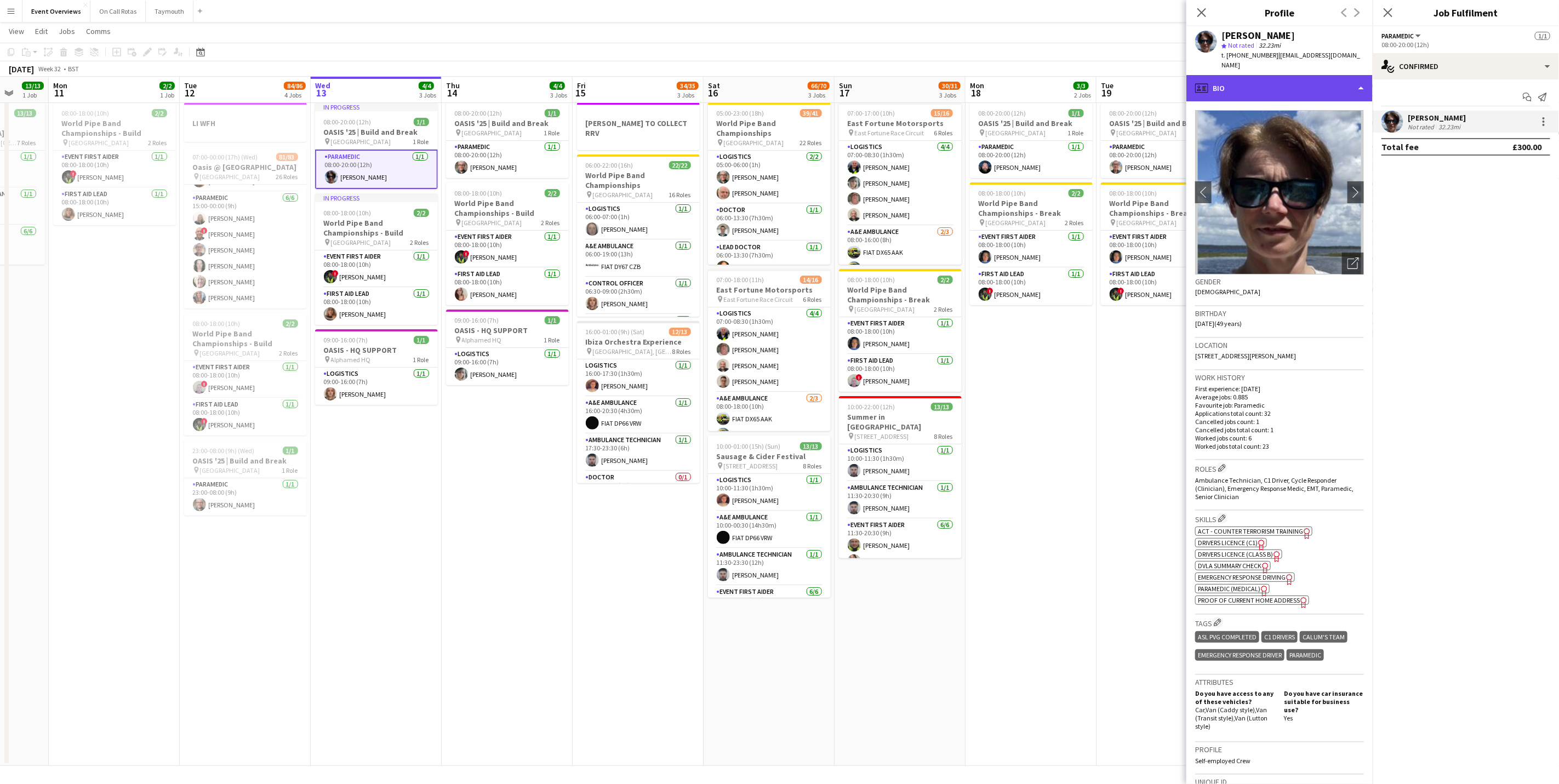
click at [1306, 75] on div "profile Bio" at bounding box center [1280, 88] width 187 height 26
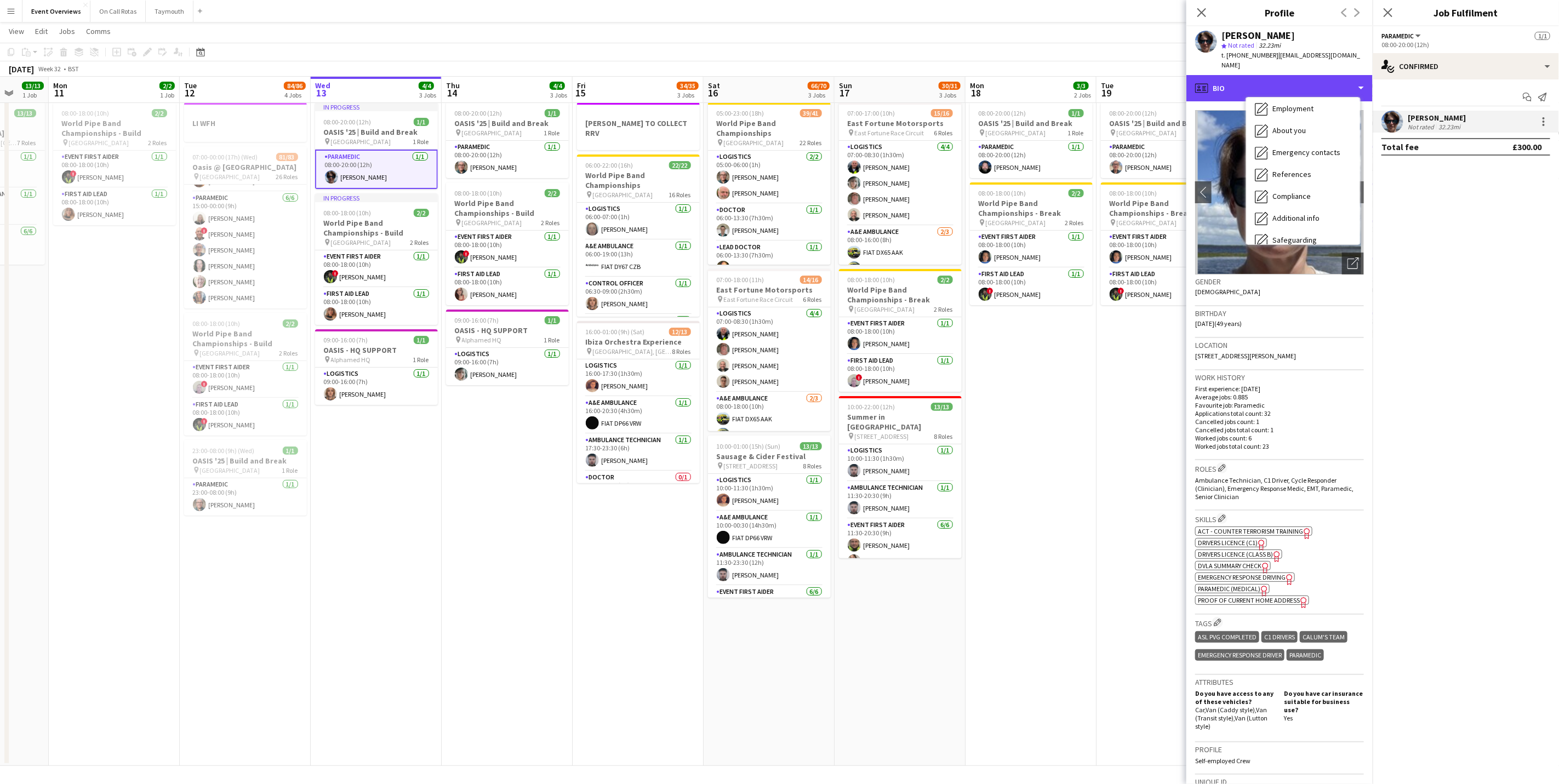
scroll to position [191, 0]
click at [1302, 230] on div "Bio Bio Company application Company application Application Application Employm…" at bounding box center [1303, 170] width 114 height 146
click at [1299, 223] on span "Calendar" at bounding box center [1286, 228] width 29 height 10
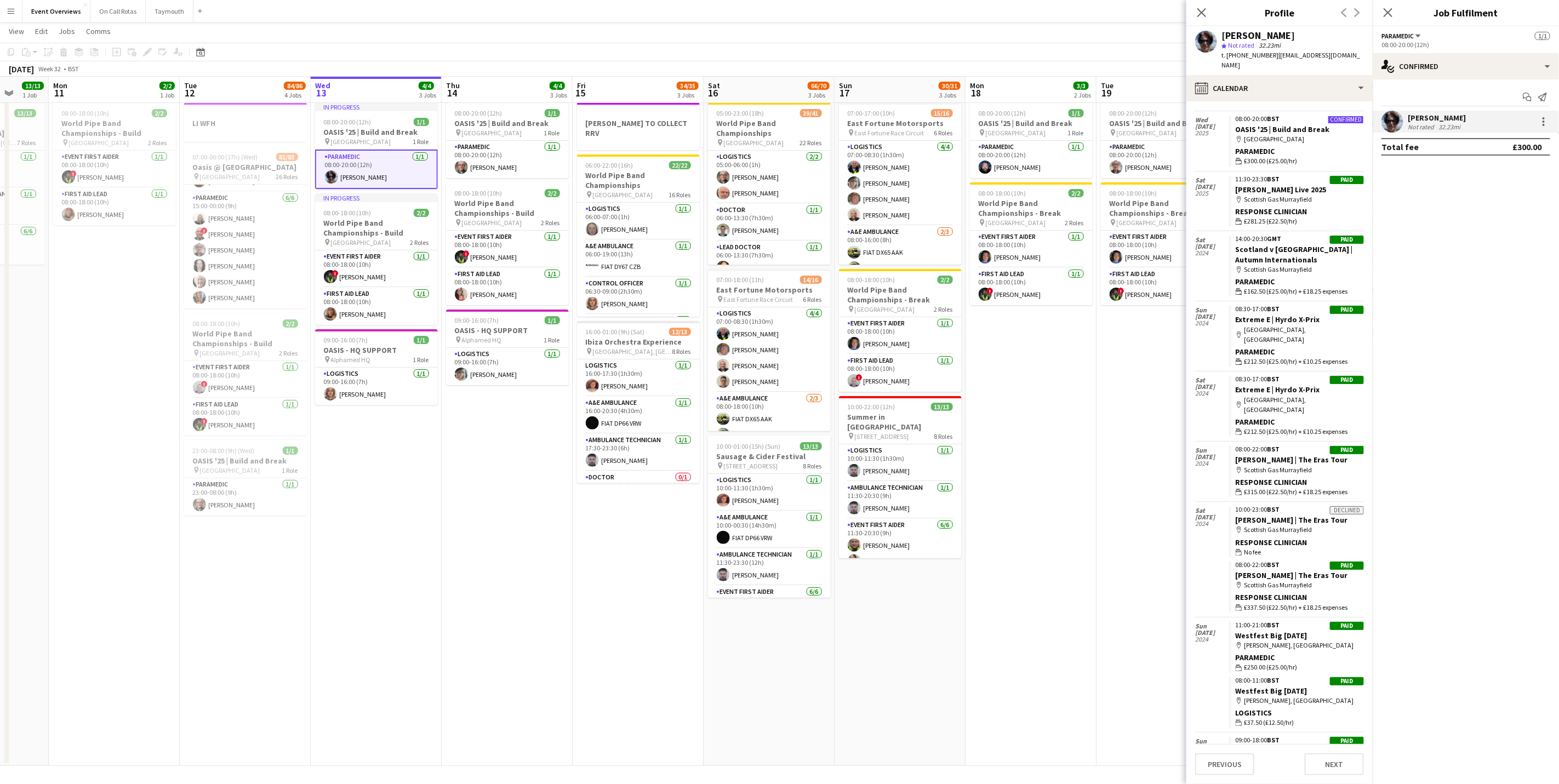
scroll to position [362, 0]
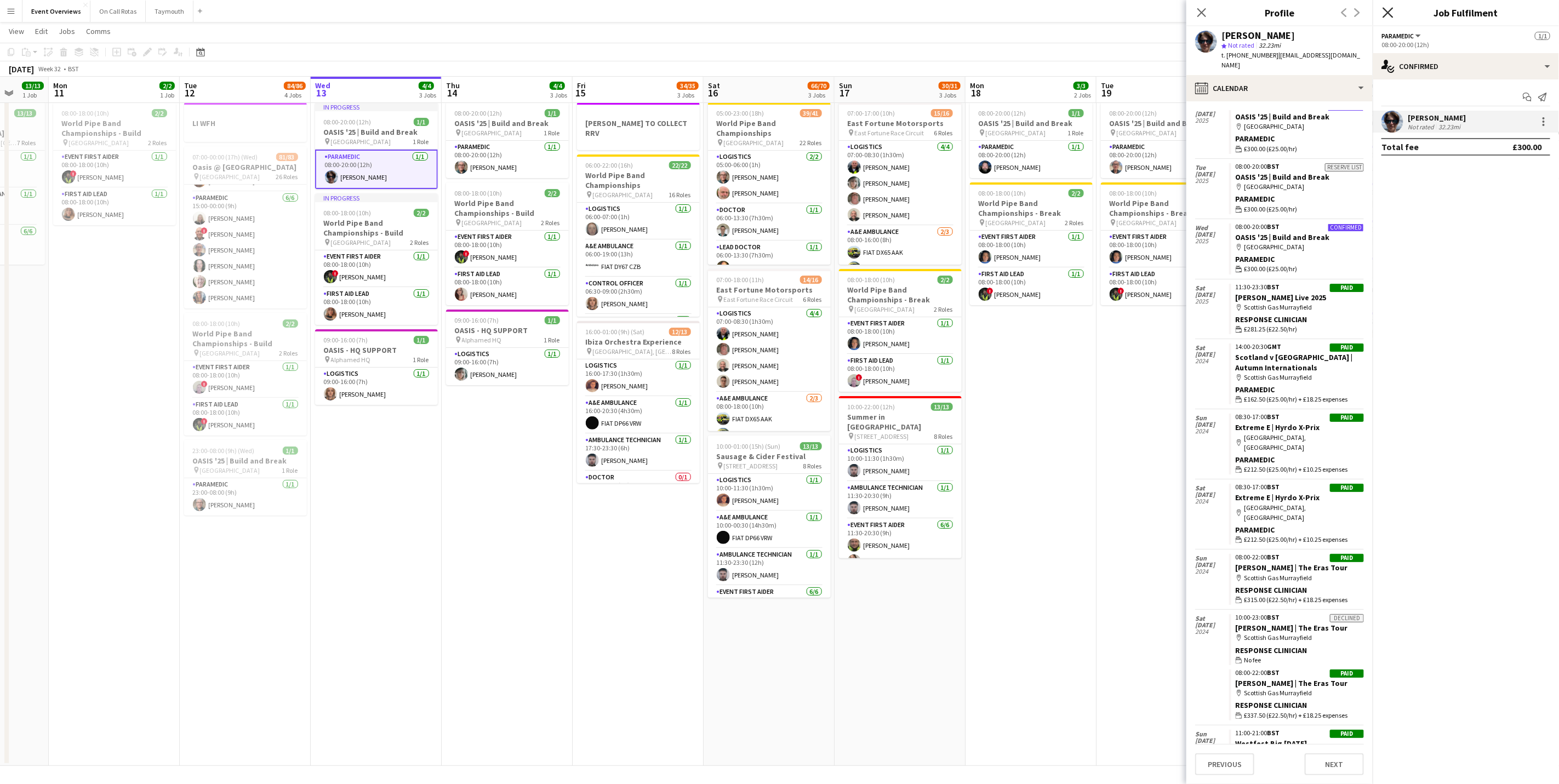
click at [1383, 11] on icon "Close pop-in" at bounding box center [1387, 12] width 11 height 11
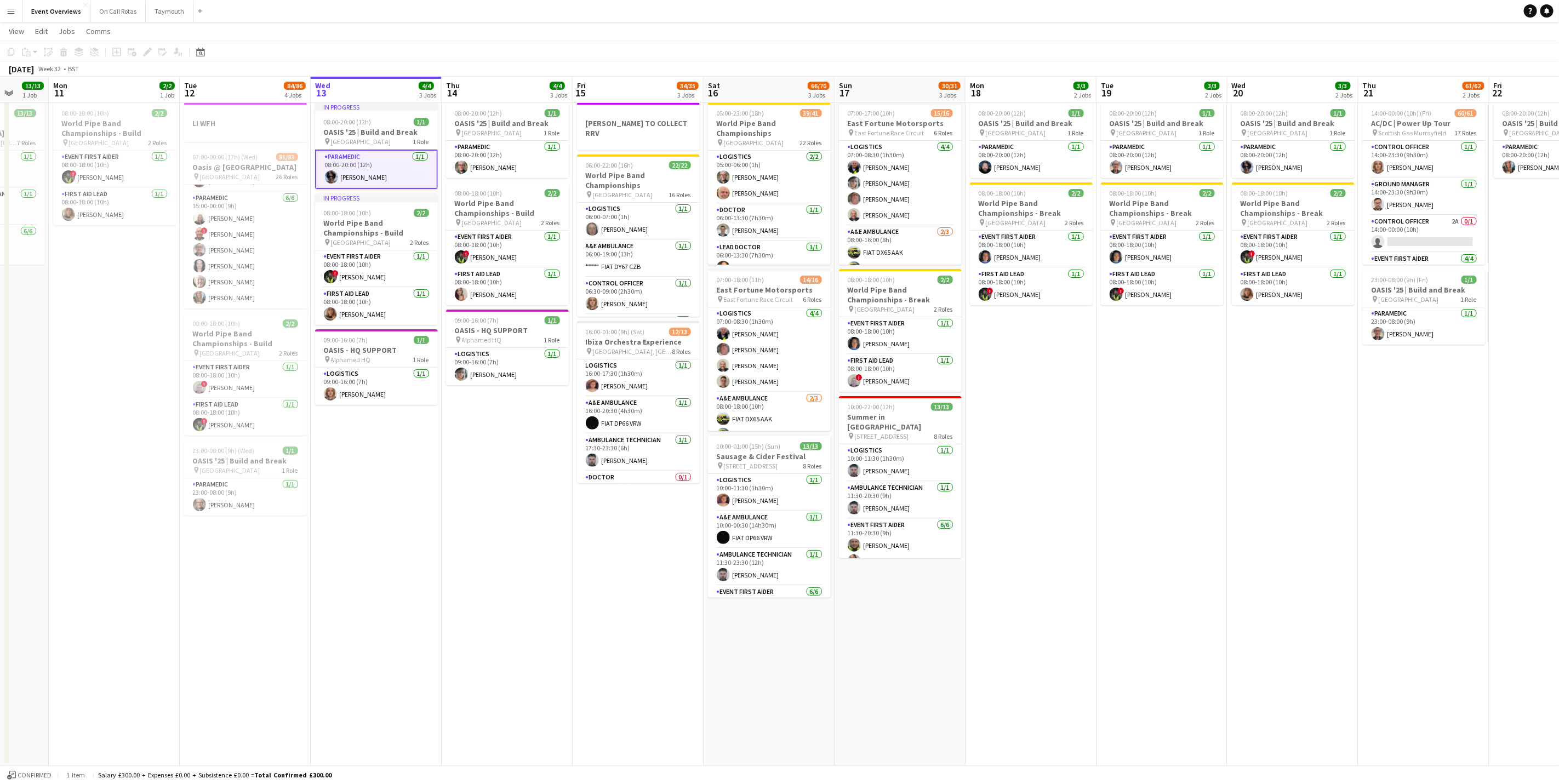
scroll to position [0, 252]
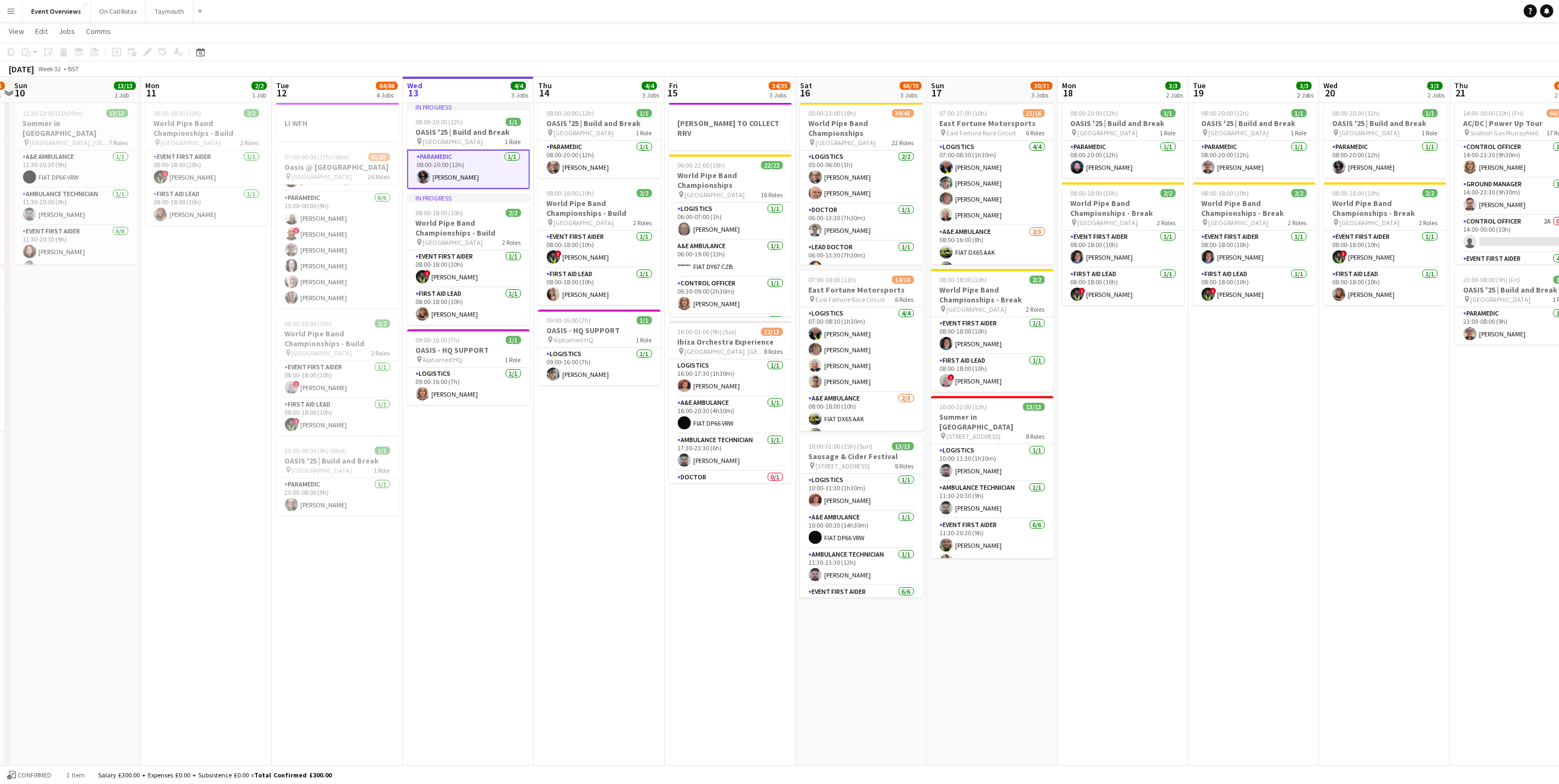
drag, startPoint x: 504, startPoint y: 497, endPoint x: 597, endPoint y: 460, distance: 100.1
click at [597, 460] on app-calendar-viewport "Fri 8 96/97 2 Jobs Sat 9 94/95 2 Jobs Sun 10 13/13 1 Job Mon 11 2/2 1 Job Tue 1…" at bounding box center [780, 391] width 1559 height 747
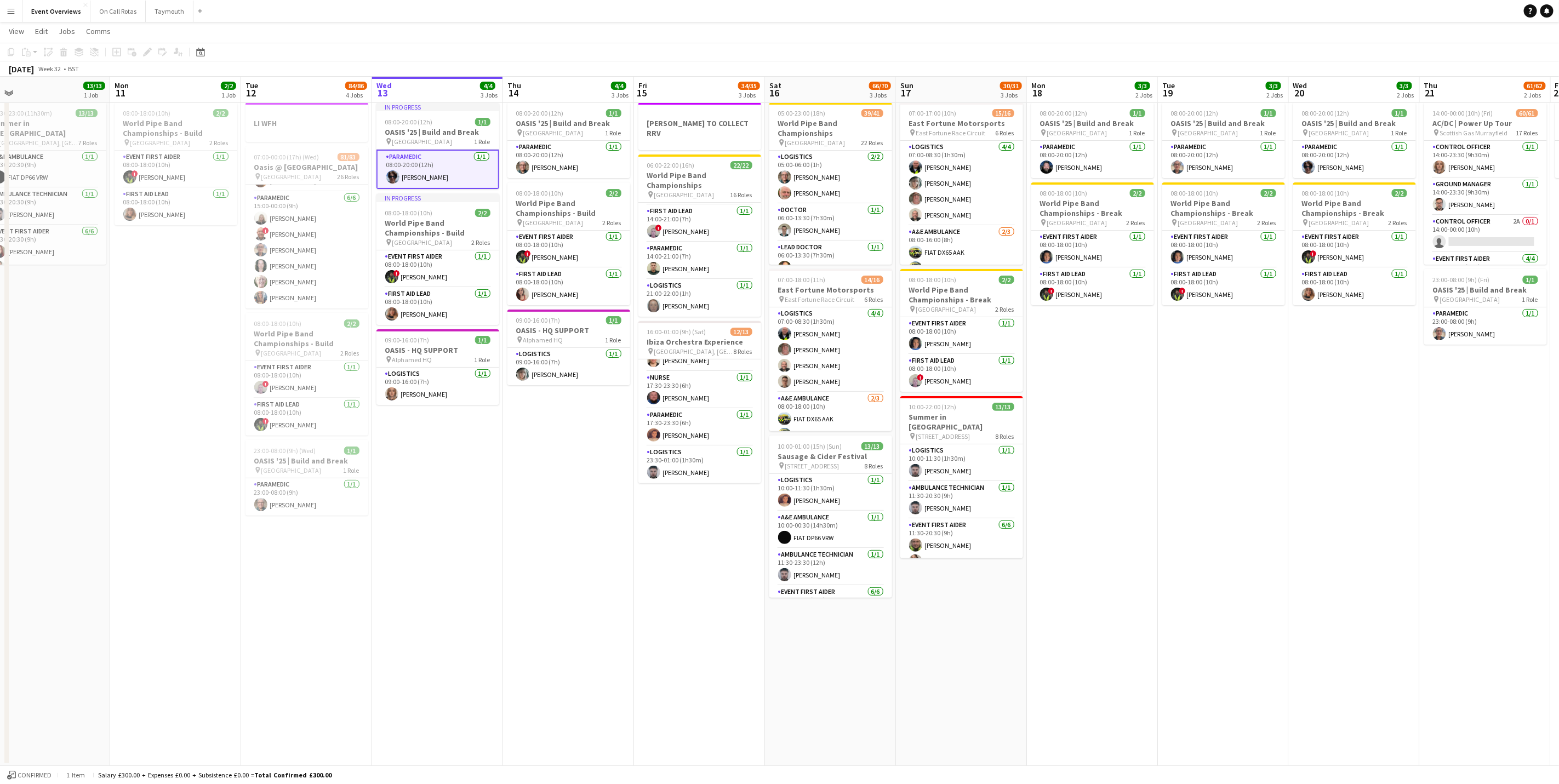
scroll to position [0, 350]
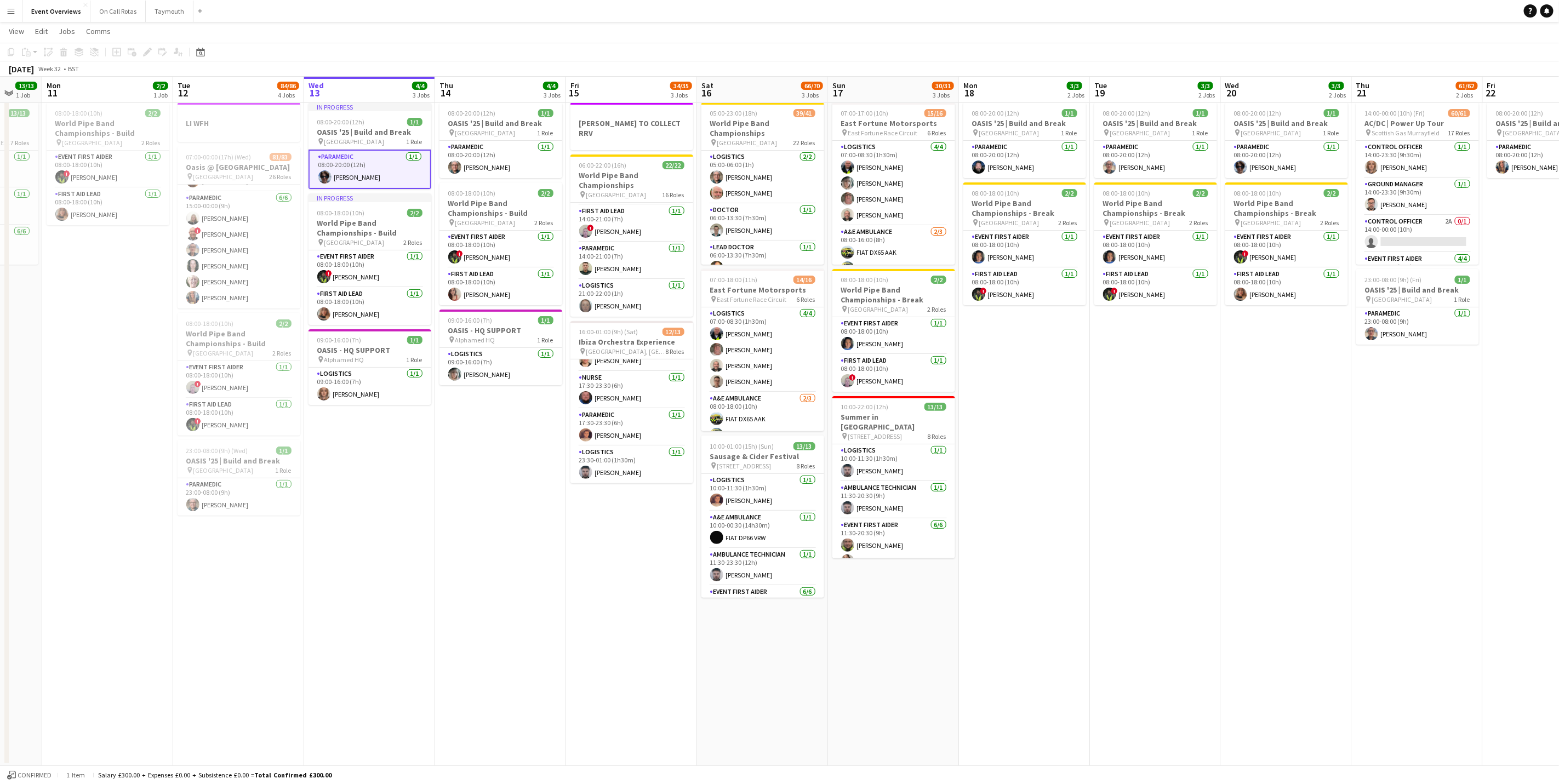
drag, startPoint x: 618, startPoint y: 569, endPoint x: 526, endPoint y: 583, distance: 93.1
click at [526, 583] on app-calendar-viewport "Fri 8 96/97 2 Jobs Sat 9 94/95 2 Jobs Sun 10 13/13 1 Job Mon 11 2/2 1 Job Tue 1…" at bounding box center [780, 391] width 1559 height 747
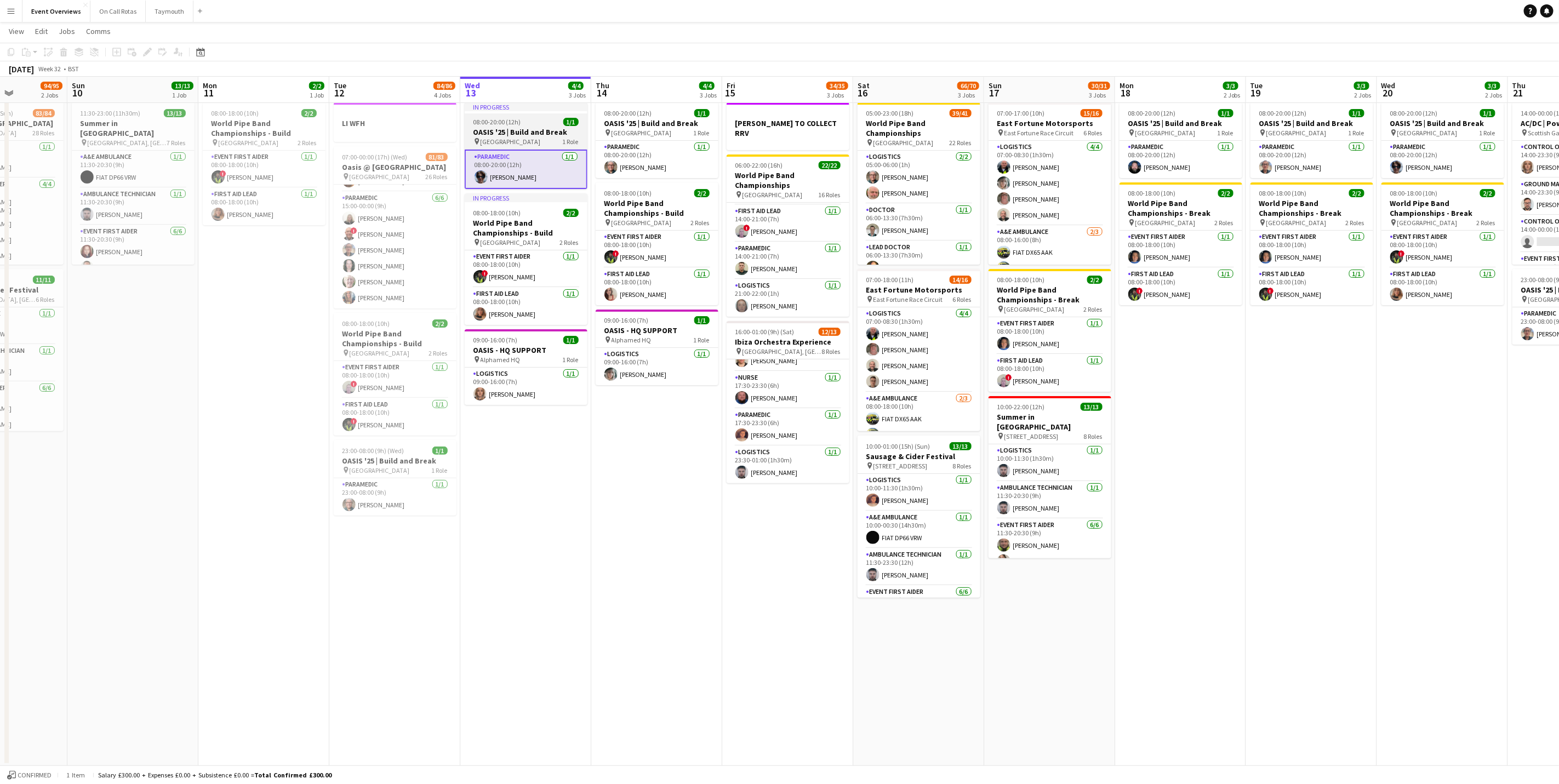
drag, startPoint x: 685, startPoint y: 569, endPoint x: 502, endPoint y: 138, distance: 468.2
click at [680, 564] on app-calendar-viewport "Thu 7 4/4 3 Jobs Fri 8 96/97 2 Jobs Sat 9 94/95 2 Jobs Sun 10 13/13 1 Job Mon 1…" at bounding box center [780, 391] width 1559 height 747
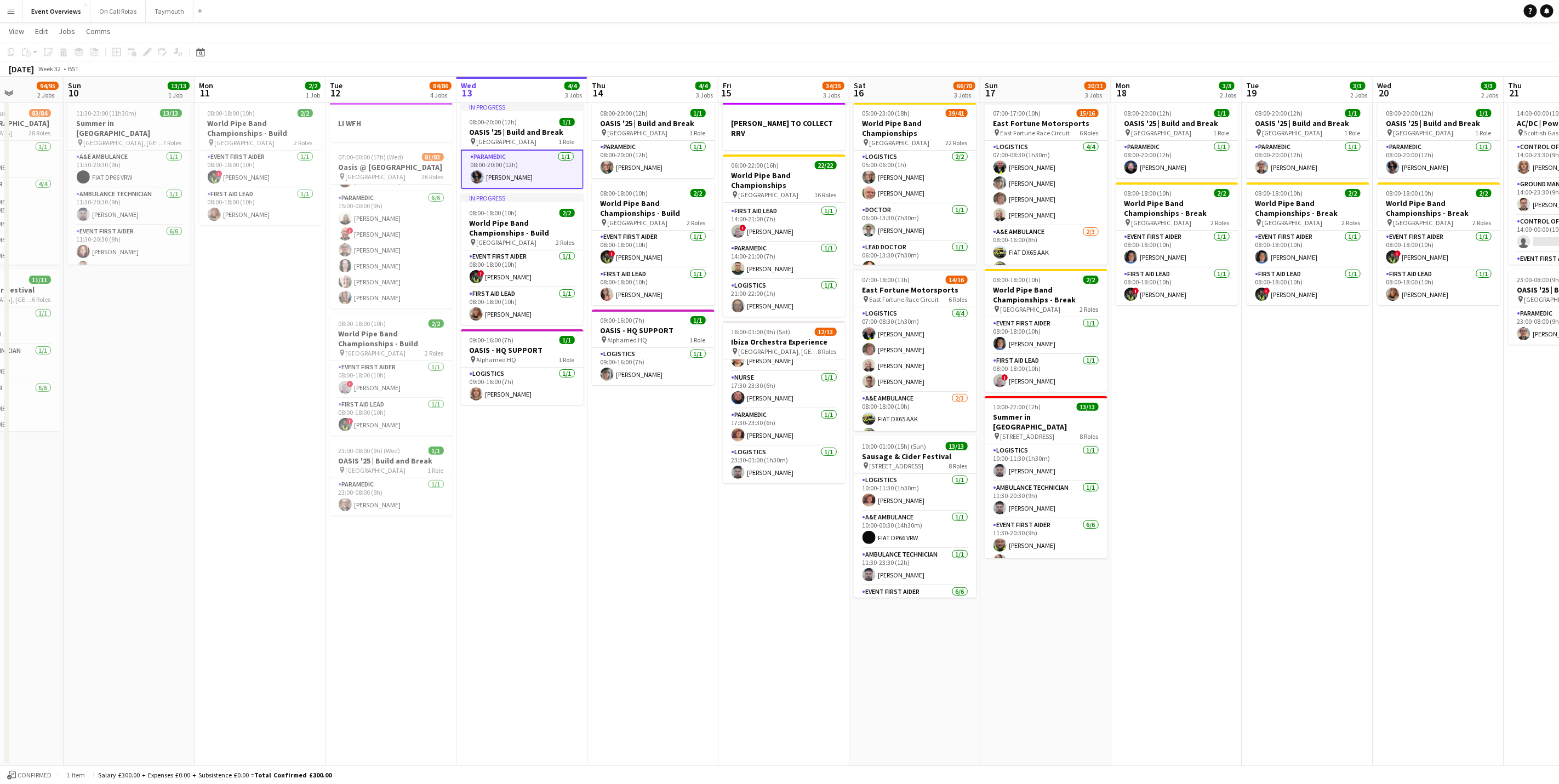
click at [508, 168] on app-card-role "Paramedic 1/1 08:00-20:00 (12h) Alison Macleod" at bounding box center [522, 169] width 123 height 39
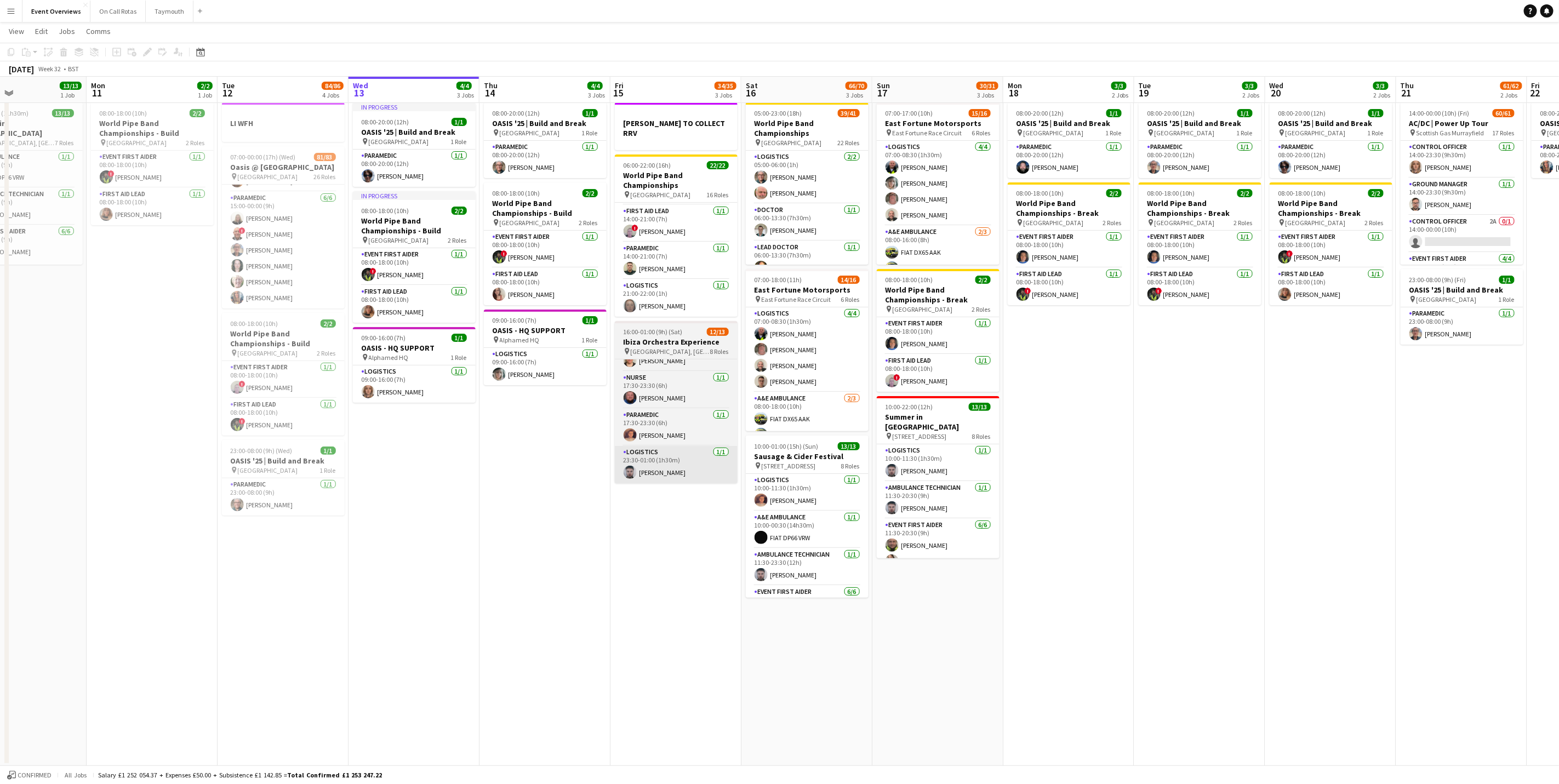
drag, startPoint x: 757, startPoint y: 529, endPoint x: 651, endPoint y: 468, distance: 122.3
click at [659, 538] on app-calendar-viewport "Thu 7 4/4 3 Jobs Fri 8 96/97 2 Jobs Sat 9 94/95 2 Jobs Sun 10 13/13 1 Job Mon 1…" at bounding box center [780, 391] width 1559 height 747
click at [657, 427] on app-card-role "Paramedic 1/1 17:30-23:30 (6h) Kieran Coyle" at bounding box center [676, 427] width 123 height 38
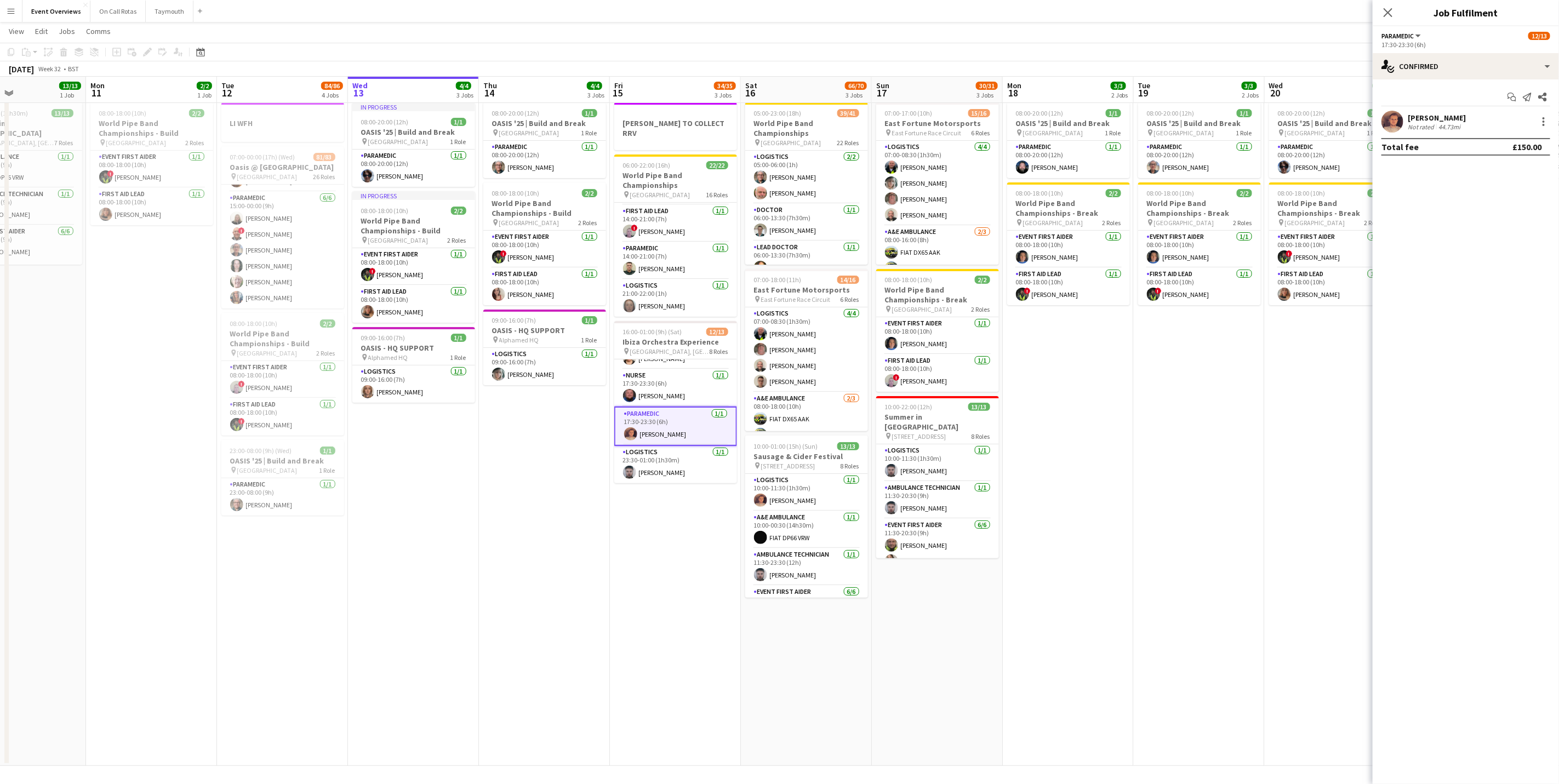
click at [1430, 106] on div "Start chat Send notification Share Kieran Coyle Not rated 44.73mi Total fee £15…" at bounding box center [1466, 122] width 187 height 85
click at [1422, 127] on div "Not rated" at bounding box center [1421, 127] width 29 height 8
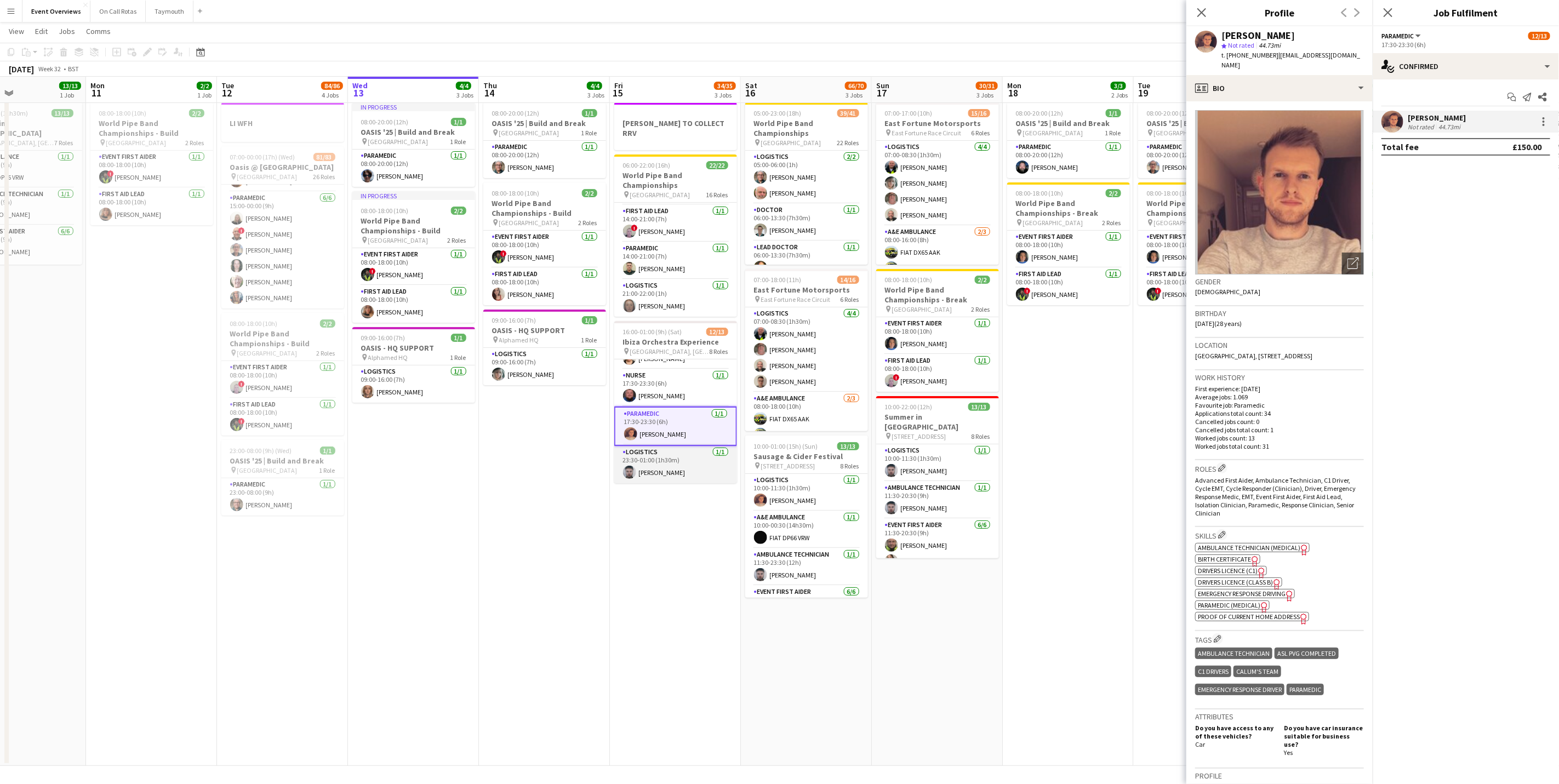
click at [650, 469] on app-card-role "Logistics 1/1 23:30-01:00 (1h30m) Jordan Davidson" at bounding box center [676, 465] width 123 height 38
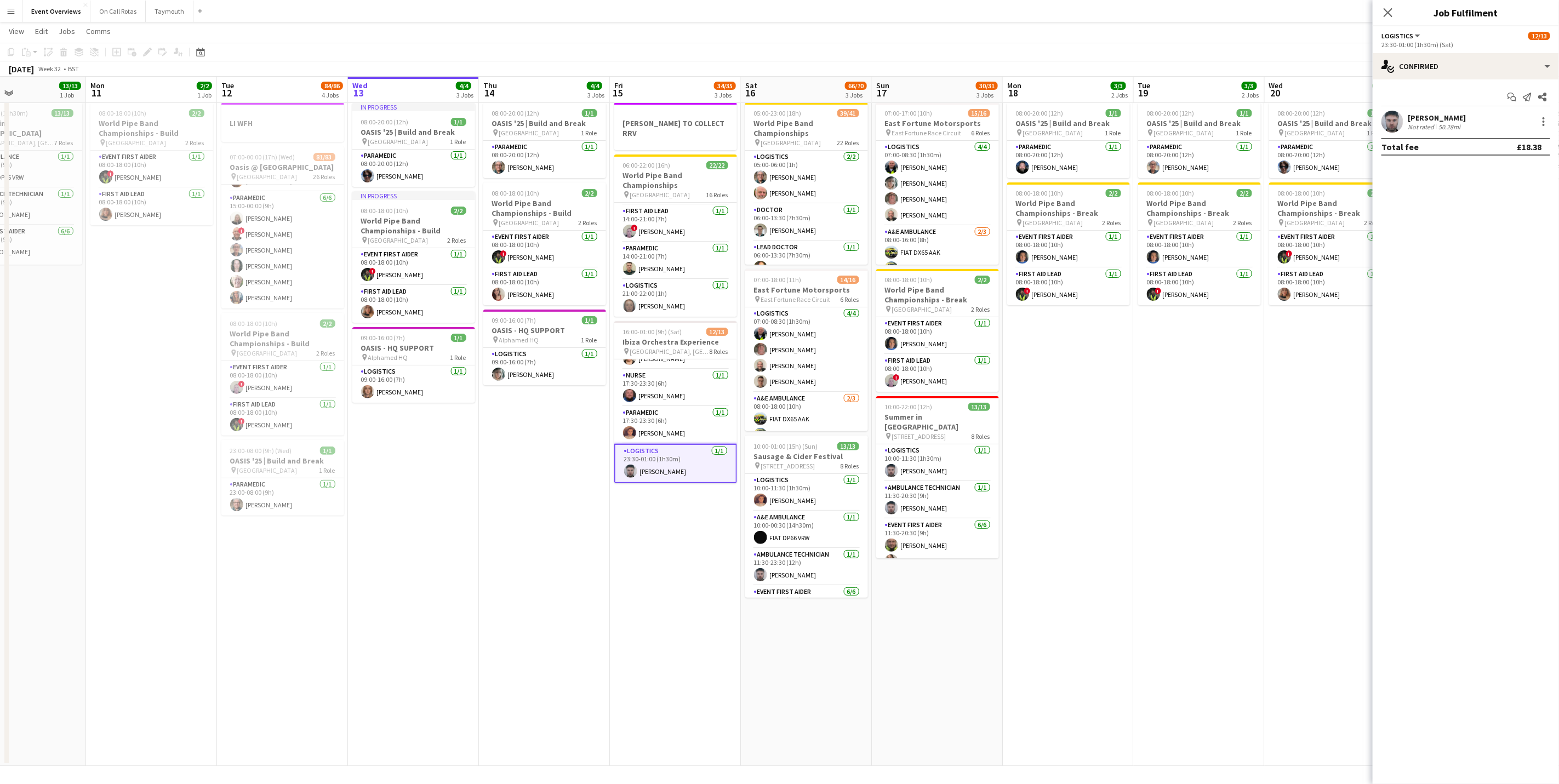
click at [1444, 115] on div "[PERSON_NAME]" at bounding box center [1436, 118] width 58 height 10
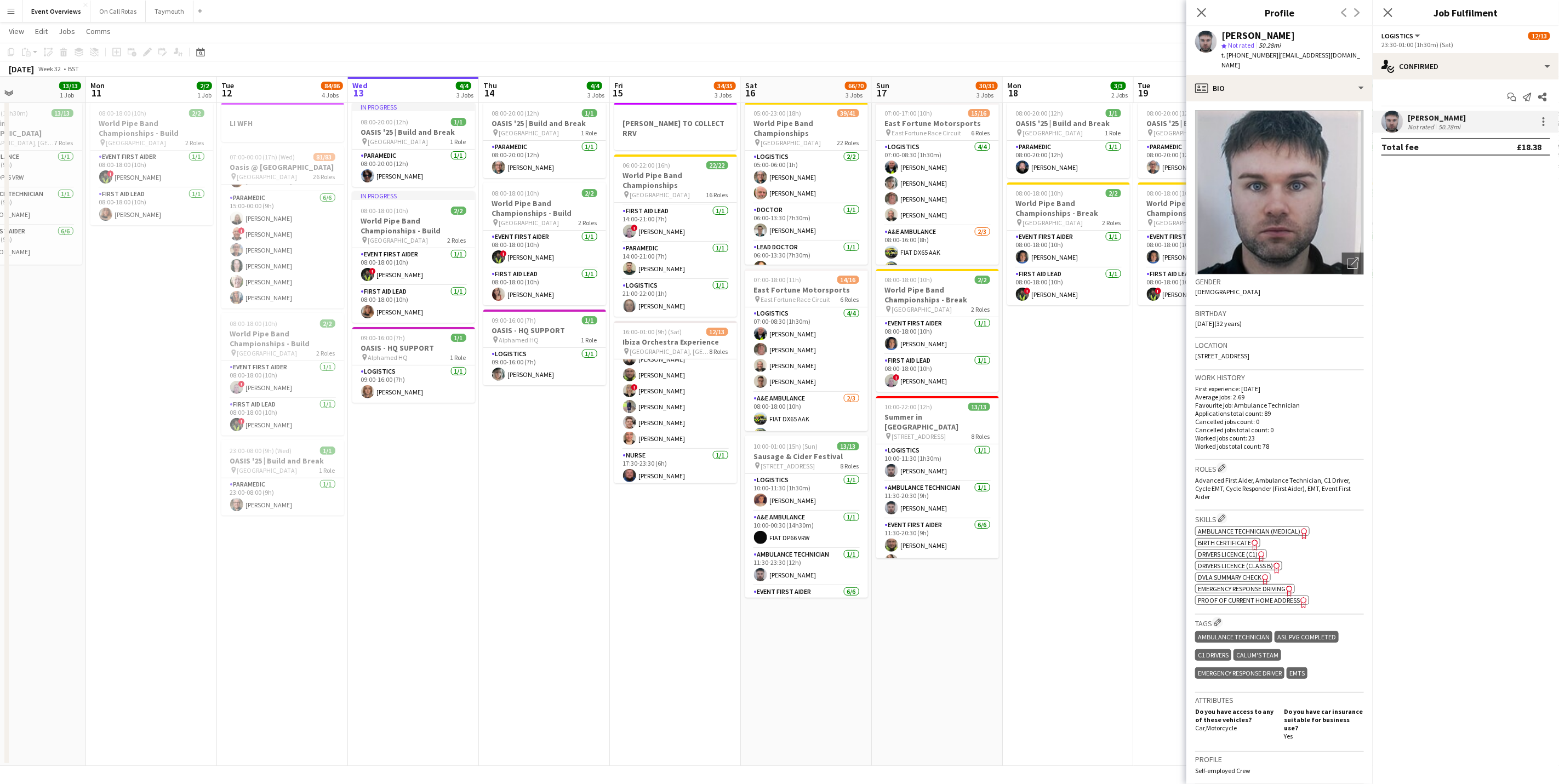
scroll to position [259, 0]
click at [1385, 11] on icon at bounding box center [1387, 12] width 11 height 11
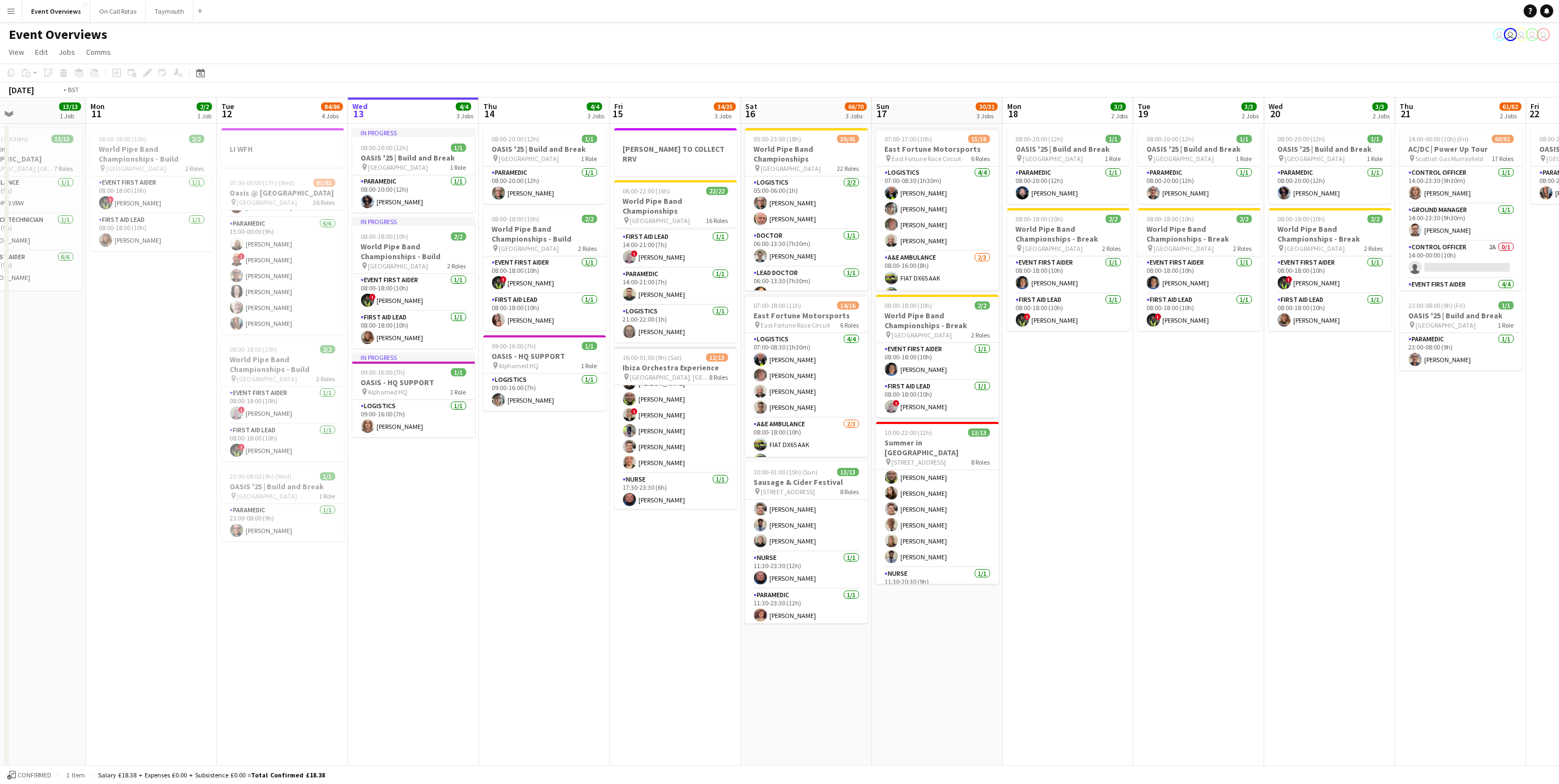
scroll to position [0, 297]
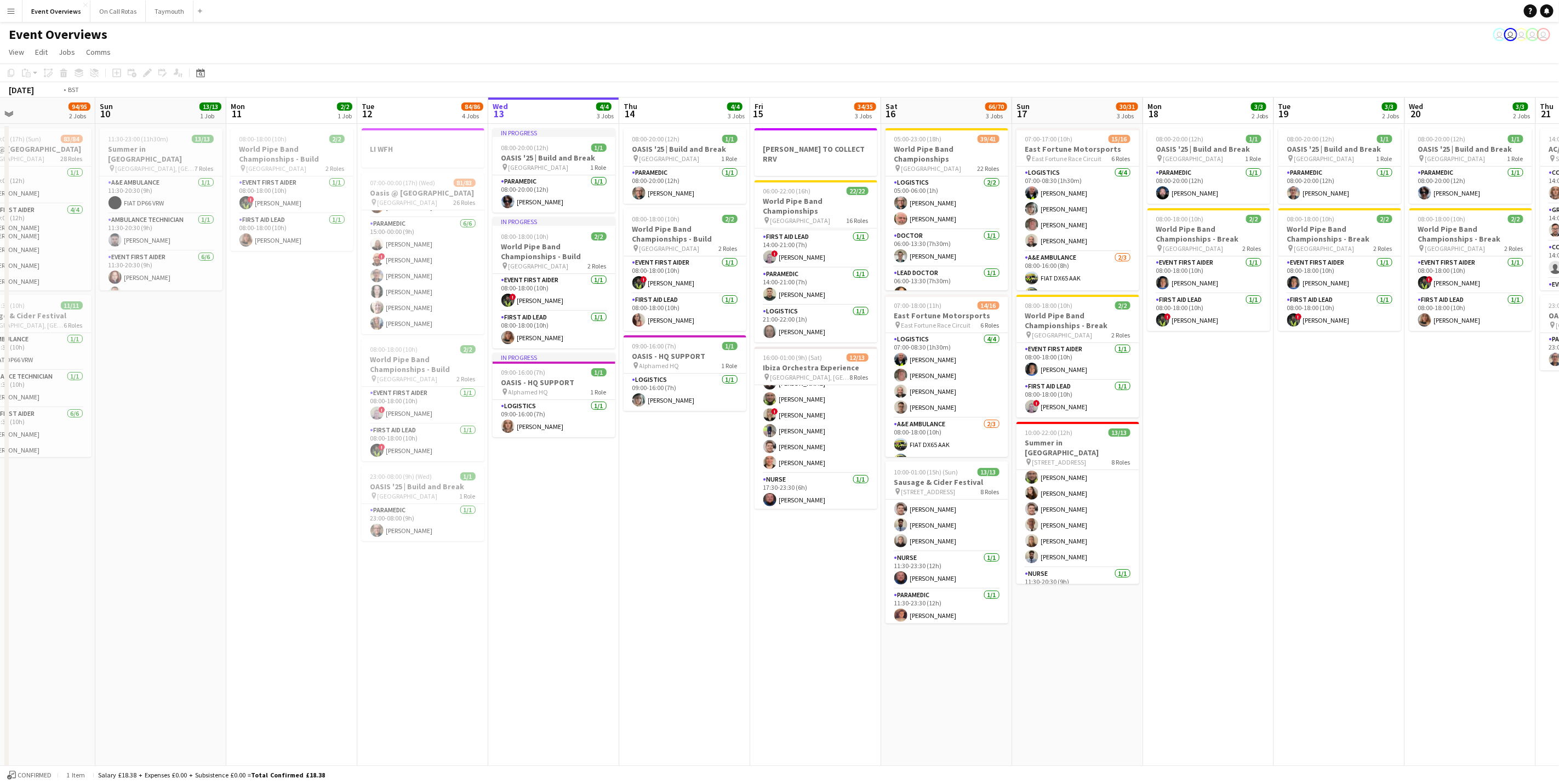
drag, startPoint x: 915, startPoint y: 452, endPoint x: 497, endPoint y: 453, distance: 418.0
click at [497, 453] on app-calendar-viewport "Thu 7 4/4 3 Jobs Fri 8 96/97 2 Jobs Sat 9 94/95 2 Jobs Sun 10 13/13 1 Job Mon 1…" at bounding box center [780, 444] width 1559 height 694
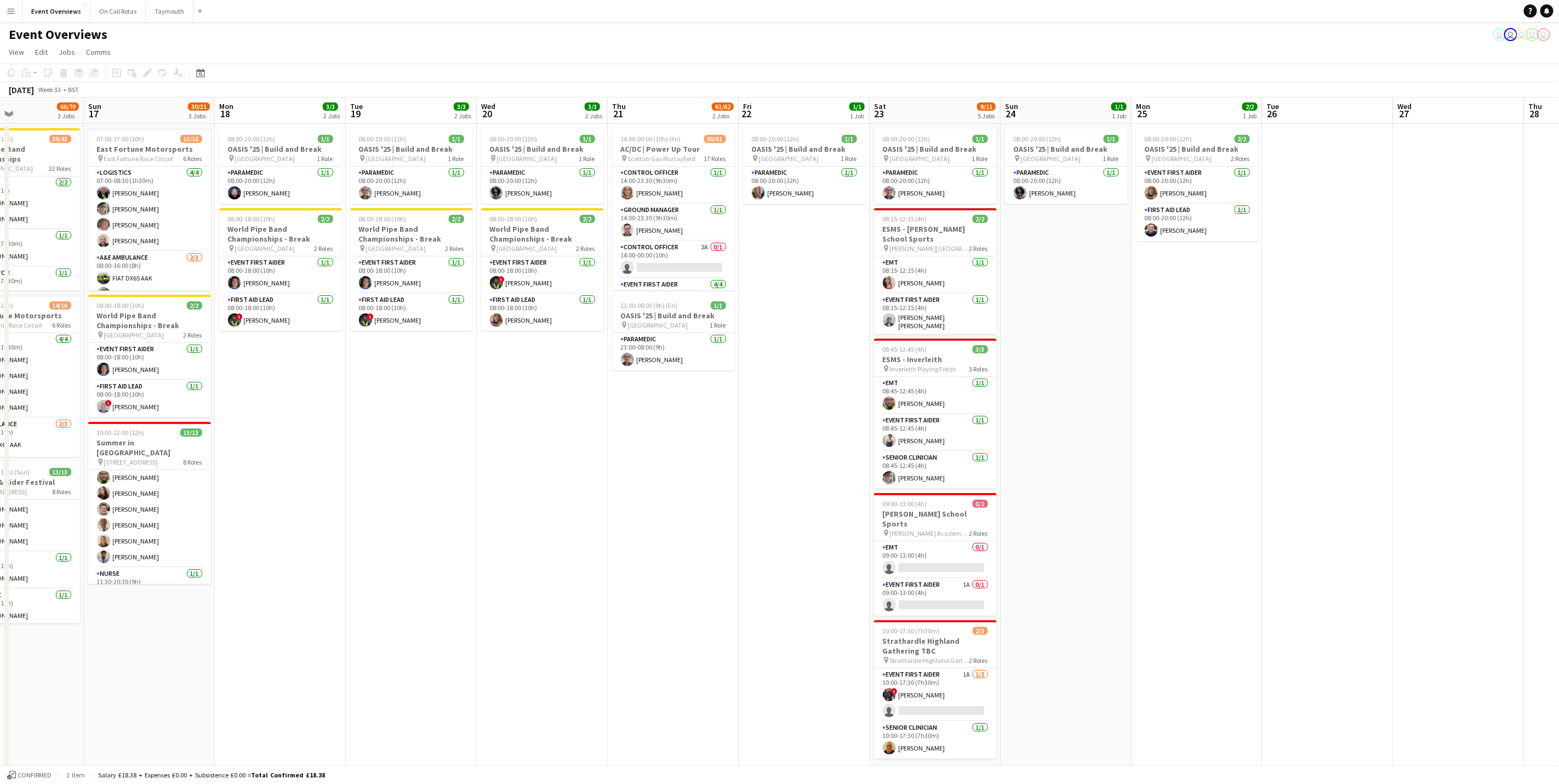
click at [537, 431] on app-calendar-viewport "Thu 14 4/4 3 Jobs Fri 15 34/35 3 Jobs Sat 16 66/70 3 Jobs Sun 17 30/31 3 Jobs M…" at bounding box center [780, 444] width 1559 height 694
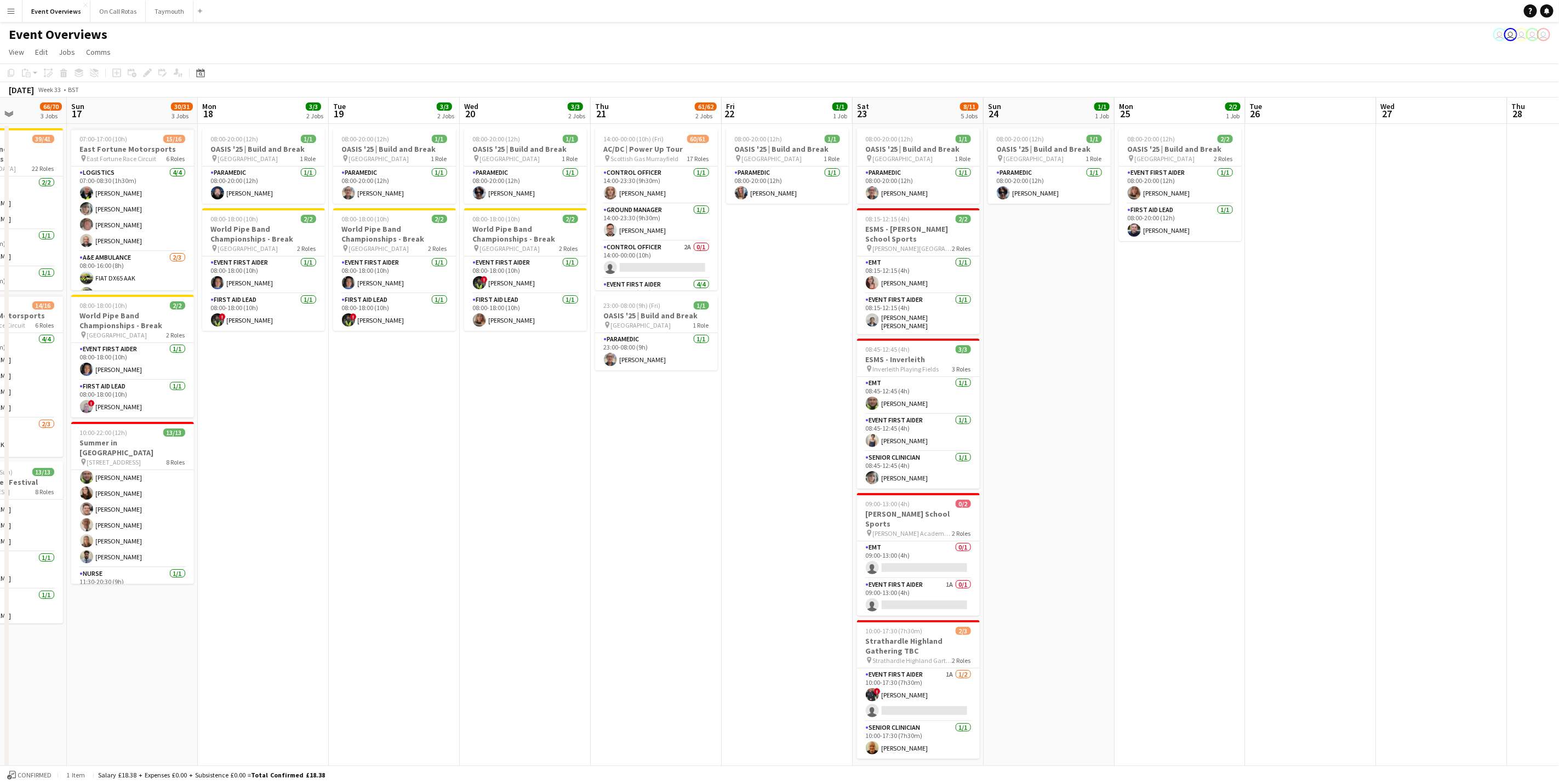
drag, startPoint x: 694, startPoint y: 431, endPoint x: 788, endPoint y: 408, distance: 96.8
click at [788, 408] on app-calendar-viewport "Thu 14 4/4 3 Jobs Fri 15 34/35 3 Jobs Sat 16 66/70 3 Jobs Sun 17 30/31 3 Jobs M…" at bounding box center [780, 469] width 1559 height 744
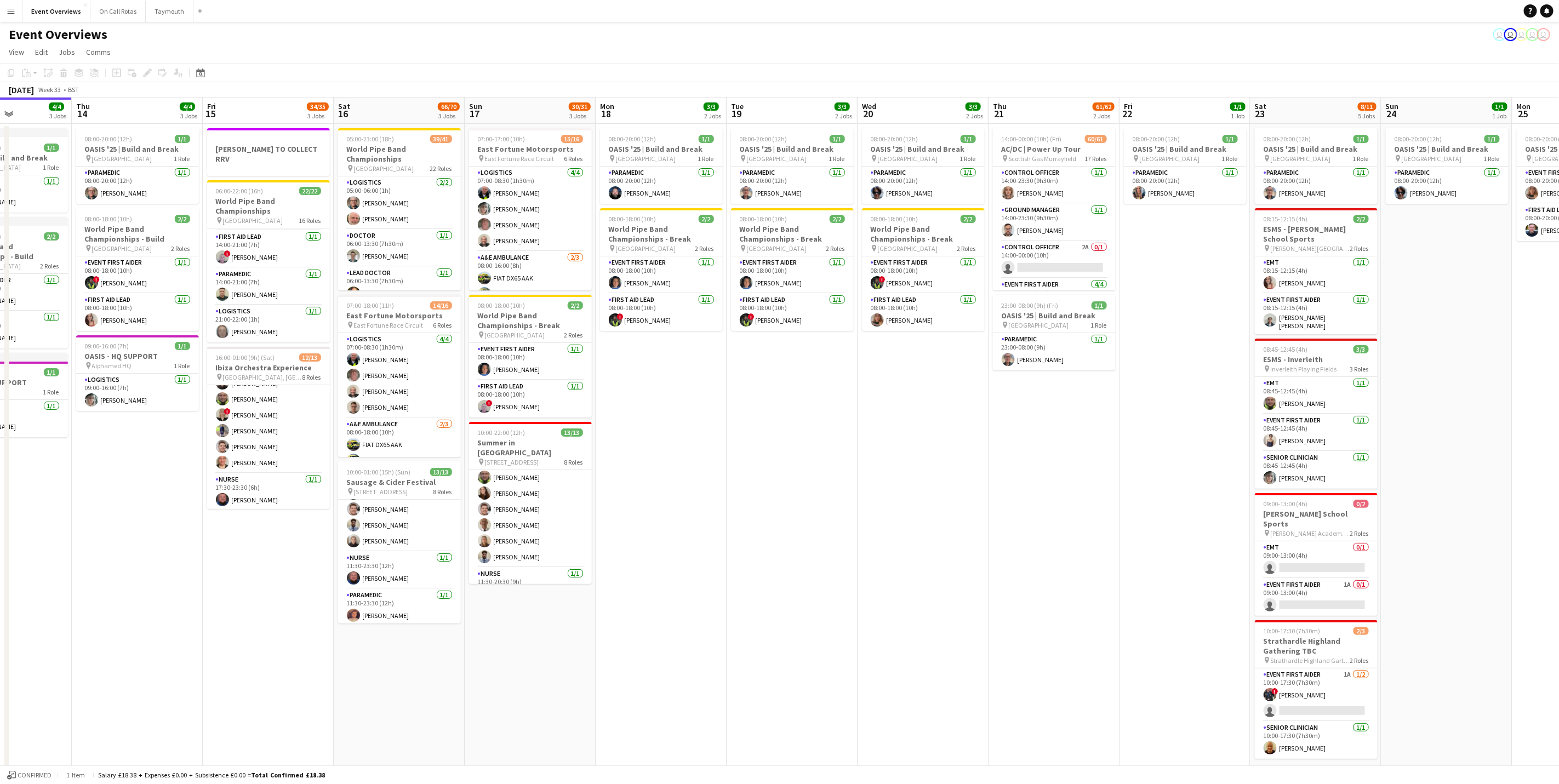
scroll to position [0, 349]
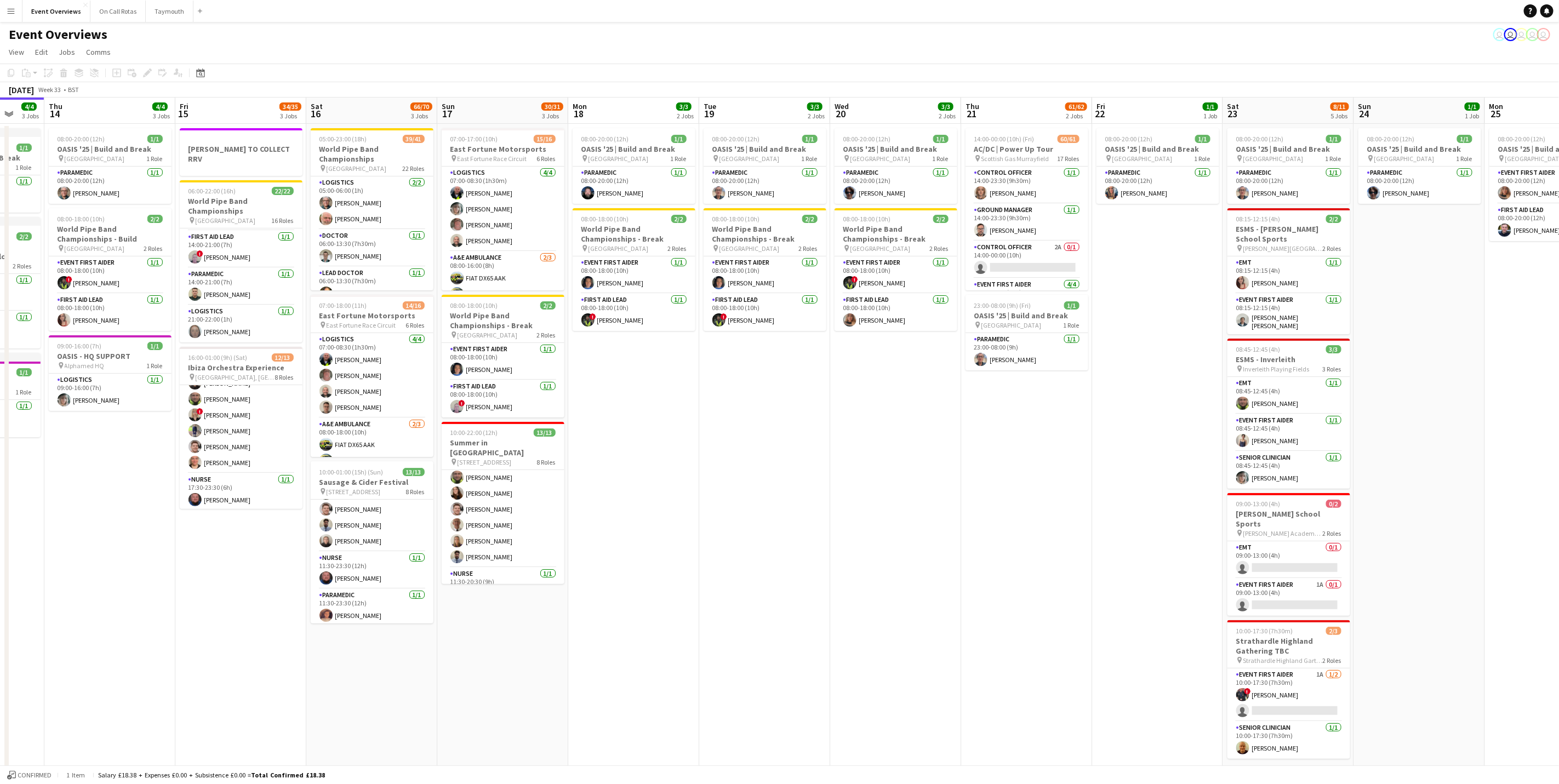
drag, startPoint x: 838, startPoint y: 447, endPoint x: 938, endPoint y: 421, distance: 103.3
click at [942, 425] on app-calendar-viewport "Mon 11 2/2 1 Job Tue 12 84/86 4 Jobs Wed 13 4/4 3 Jobs Thu 14 4/4 3 Jobs Fri 15…" at bounding box center [780, 469] width 1559 height 744
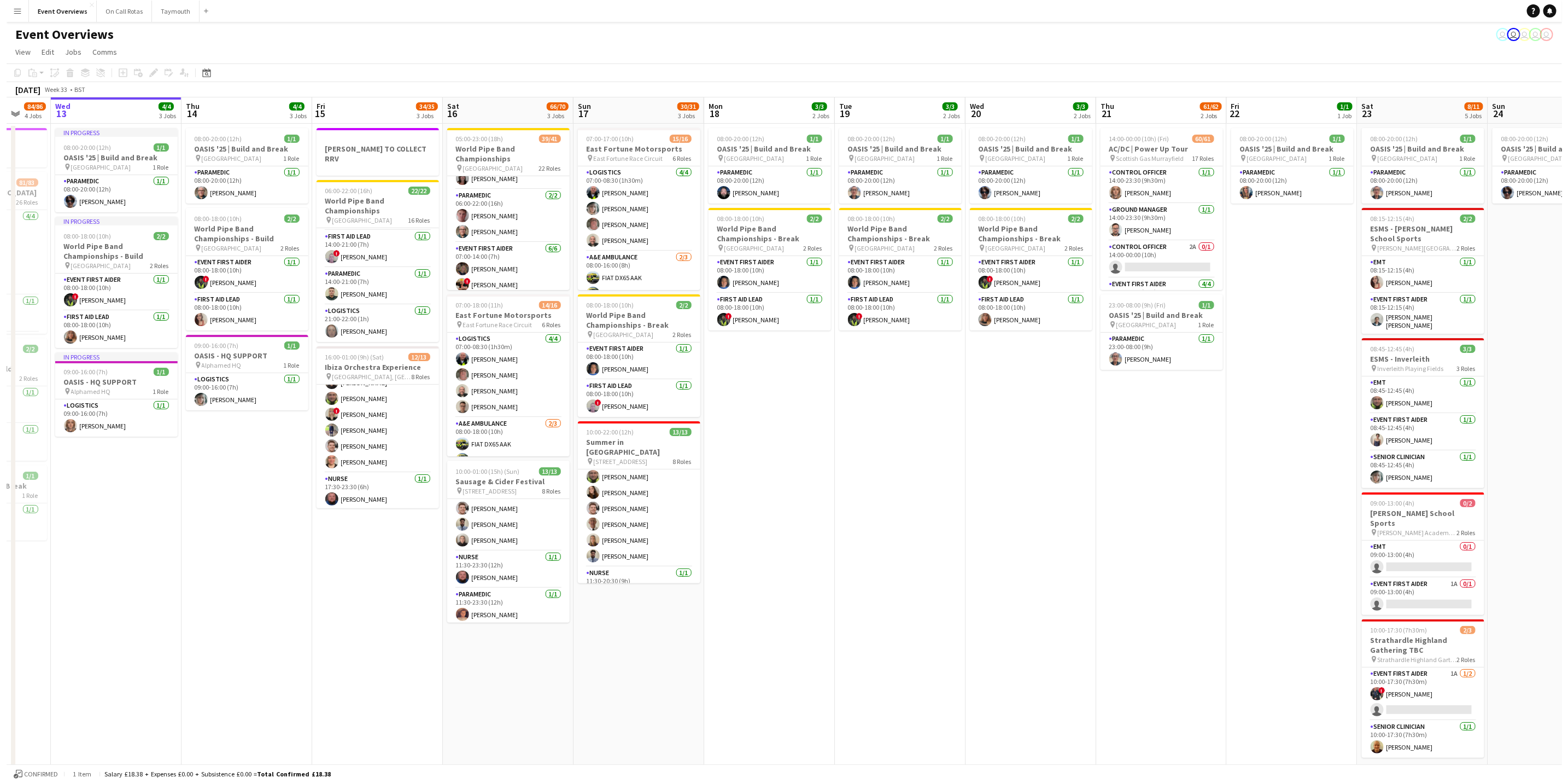
scroll to position [526, 0]
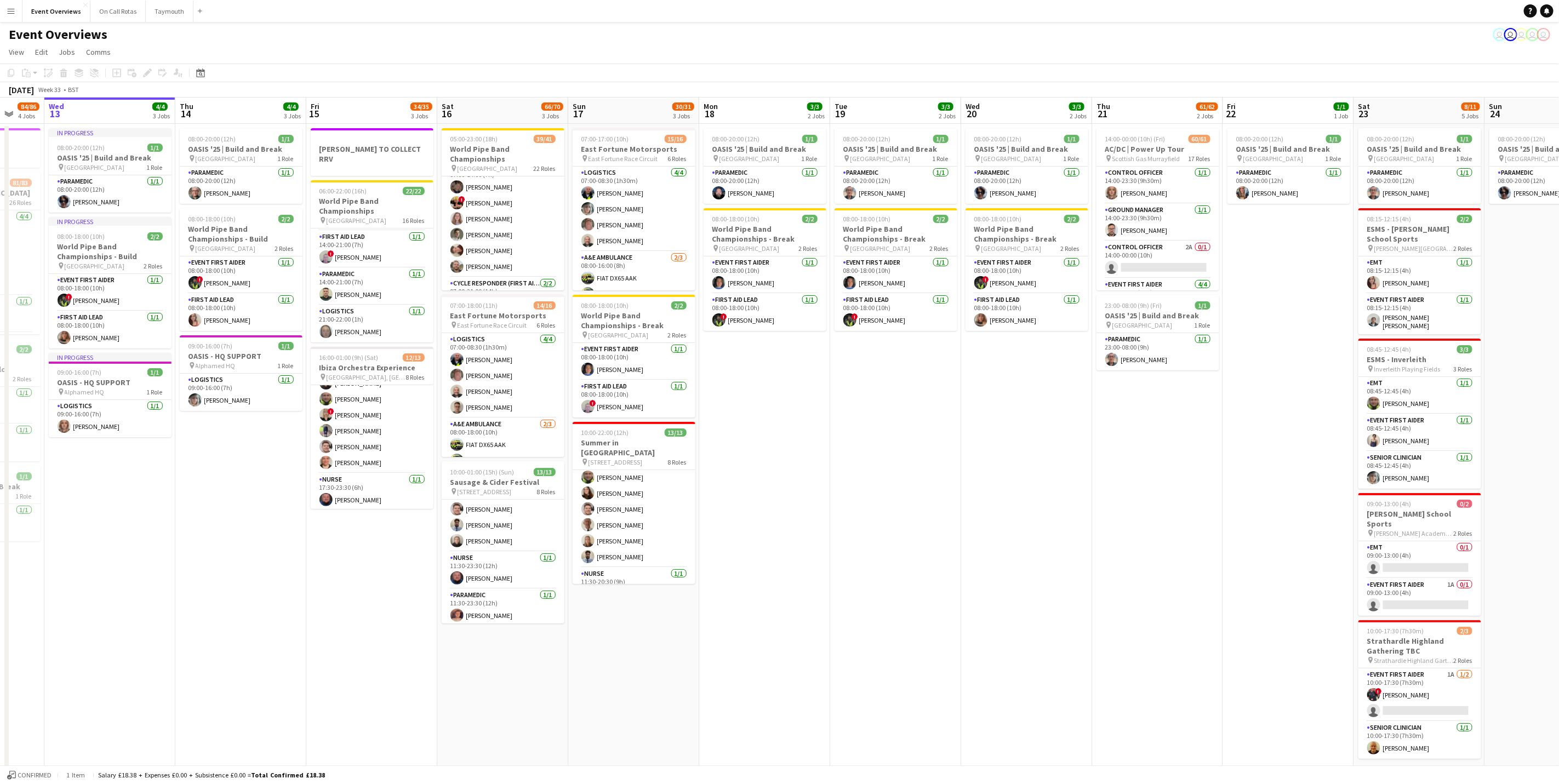
drag, startPoint x: 12, startPoint y: 9, endPoint x: 13, endPoint y: 19, distance: 10.0
click at [12, 9] on app-icon "Menu" at bounding box center [11, 11] width 9 height 9
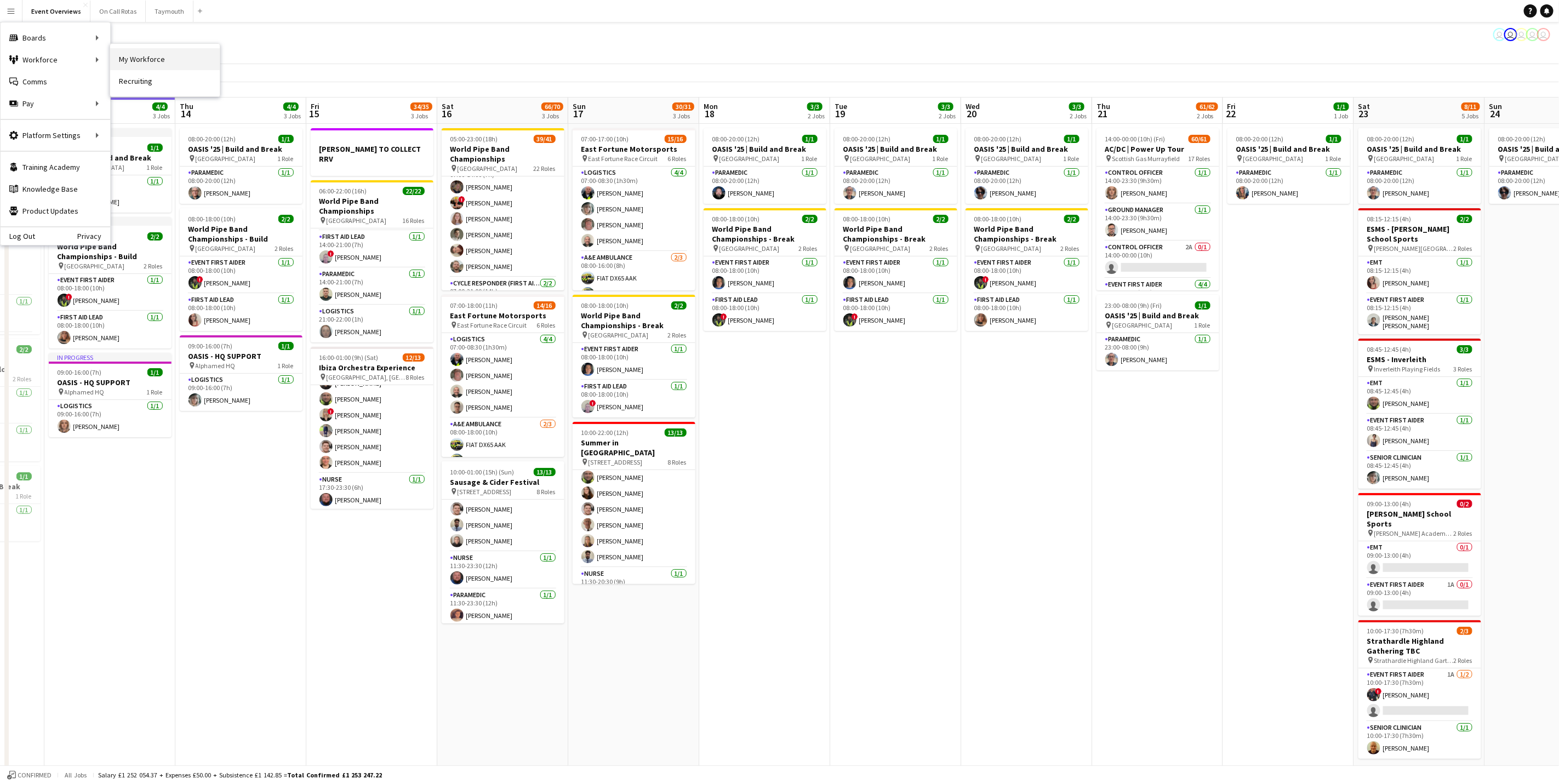
click at [155, 55] on link "My Workforce" at bounding box center [165, 59] width 110 height 22
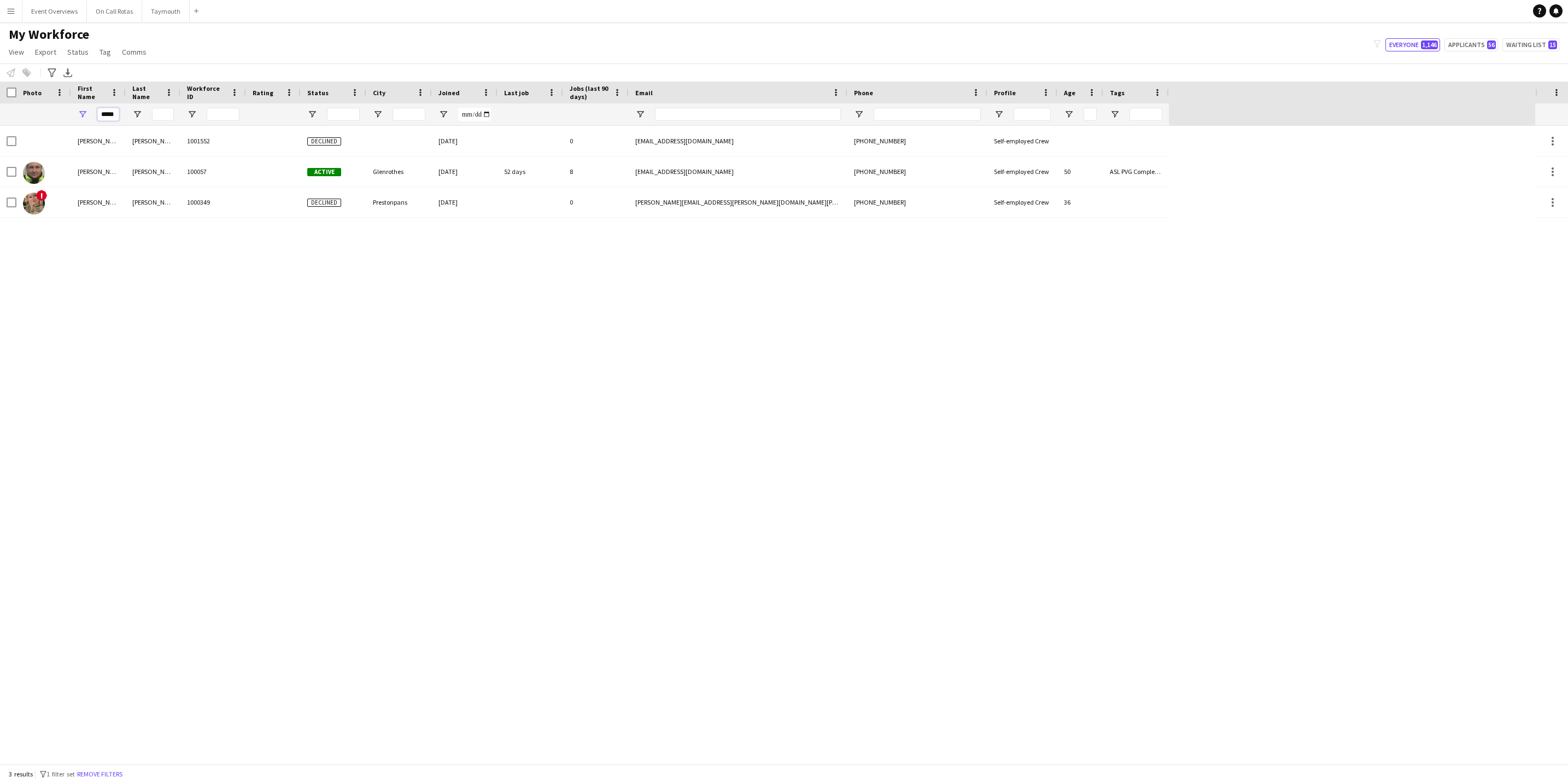
click at [115, 115] on input "*****" at bounding box center [108, 114] width 22 height 13
type input "*"
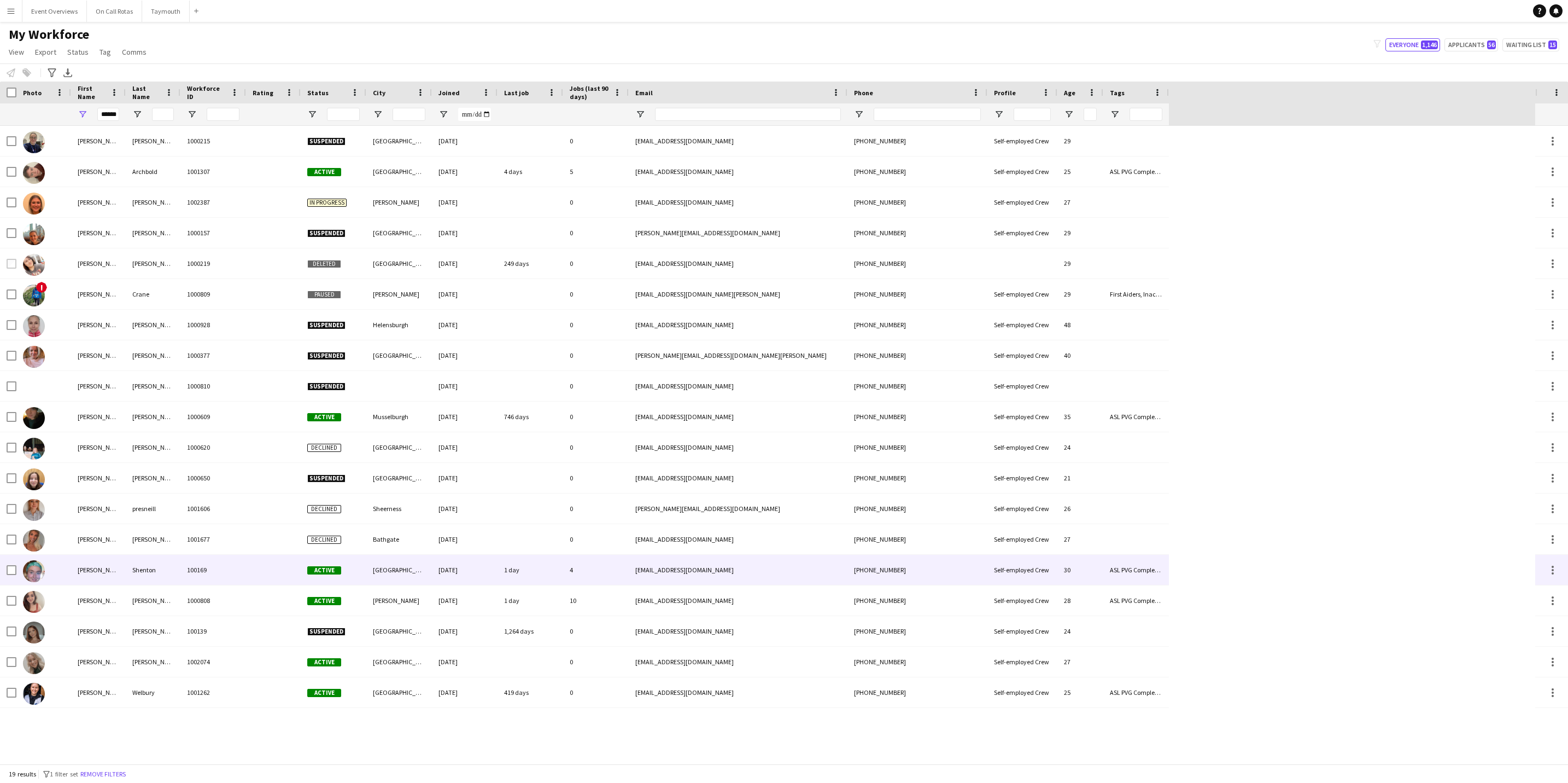
click at [135, 562] on div "Shenton" at bounding box center [153, 570] width 55 height 30
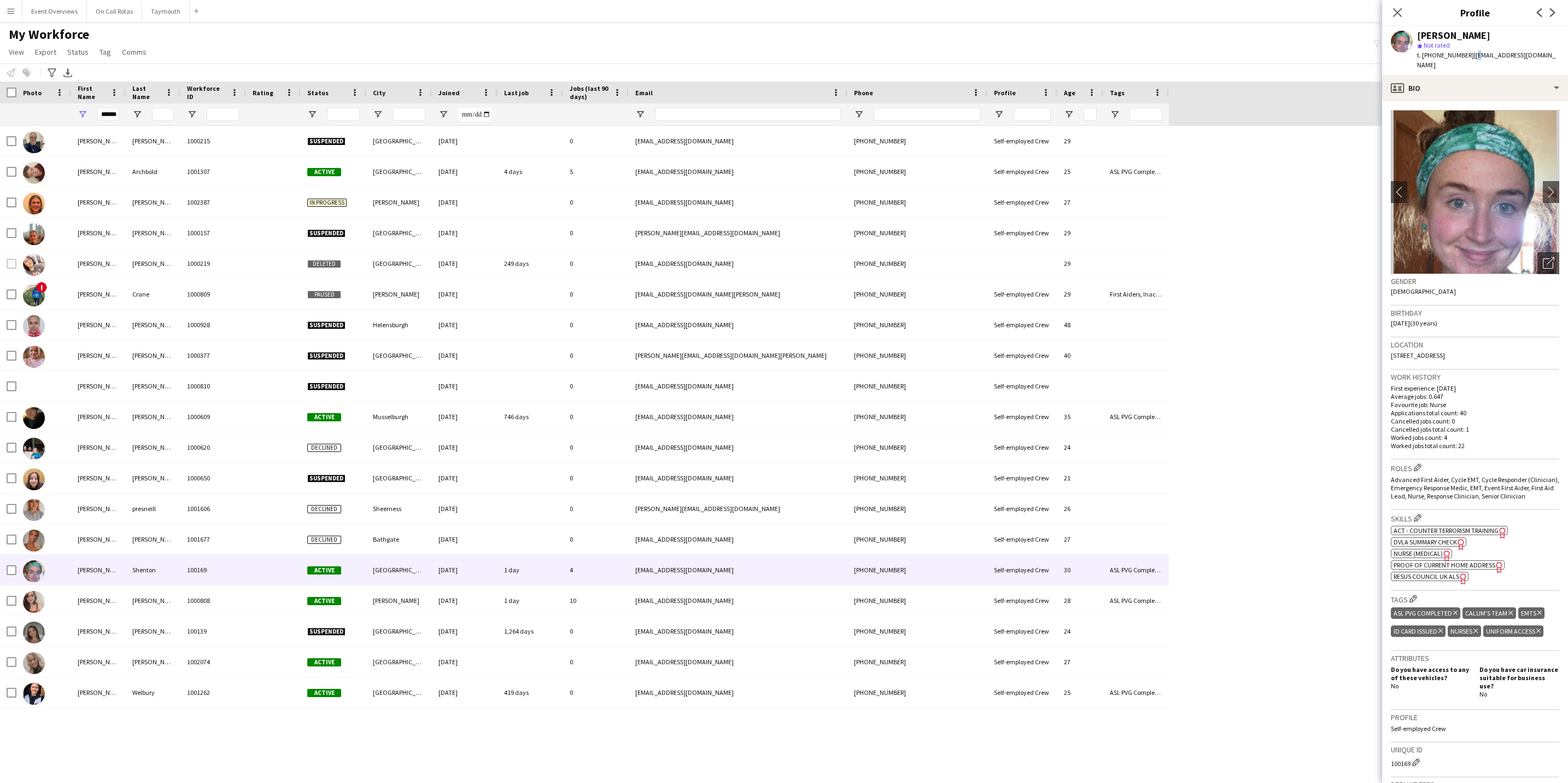
click at [1470, 59] on span "| hsshenton@outlook.com" at bounding box center [1486, 60] width 138 height 18
drag, startPoint x: 1470, startPoint y: 59, endPoint x: 1462, endPoint y: 84, distance: 26.2
click at [1462, 84] on div "profile Bio" at bounding box center [1476, 88] width 186 height 26
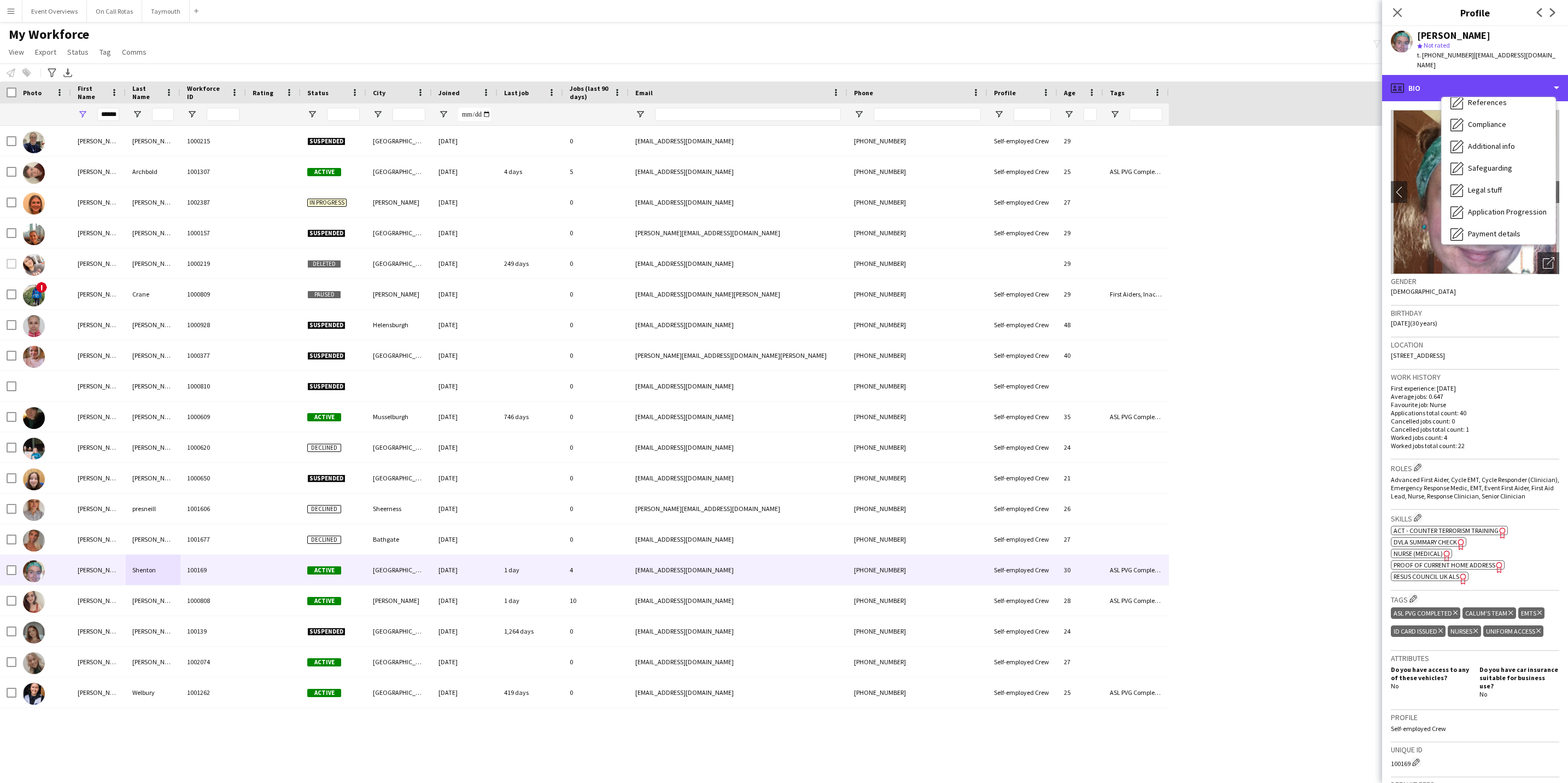
scroll to position [190, 0]
click at [1486, 227] on div "Calendar Calendar" at bounding box center [1499, 228] width 114 height 22
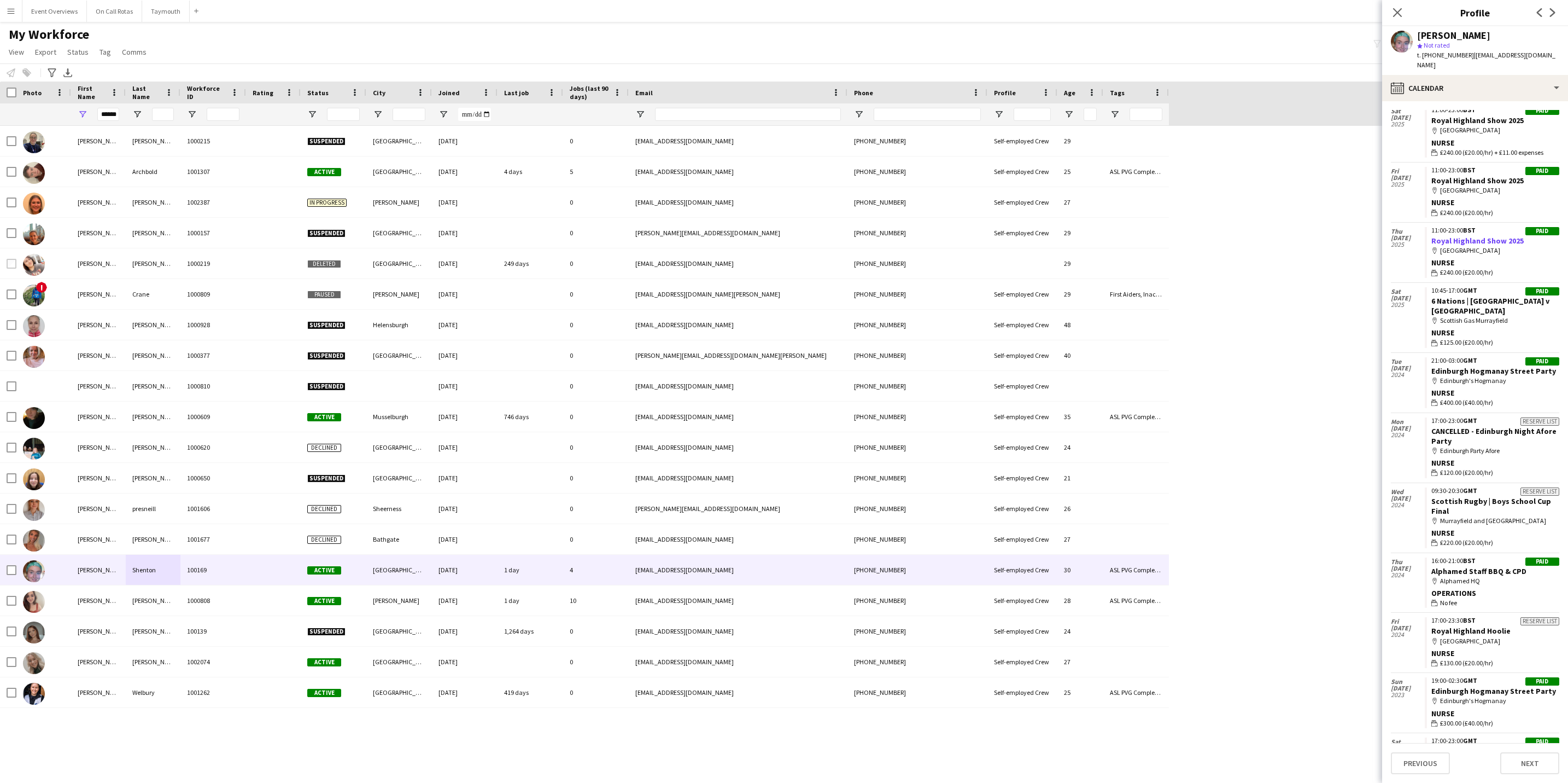
scroll to position [0, 0]
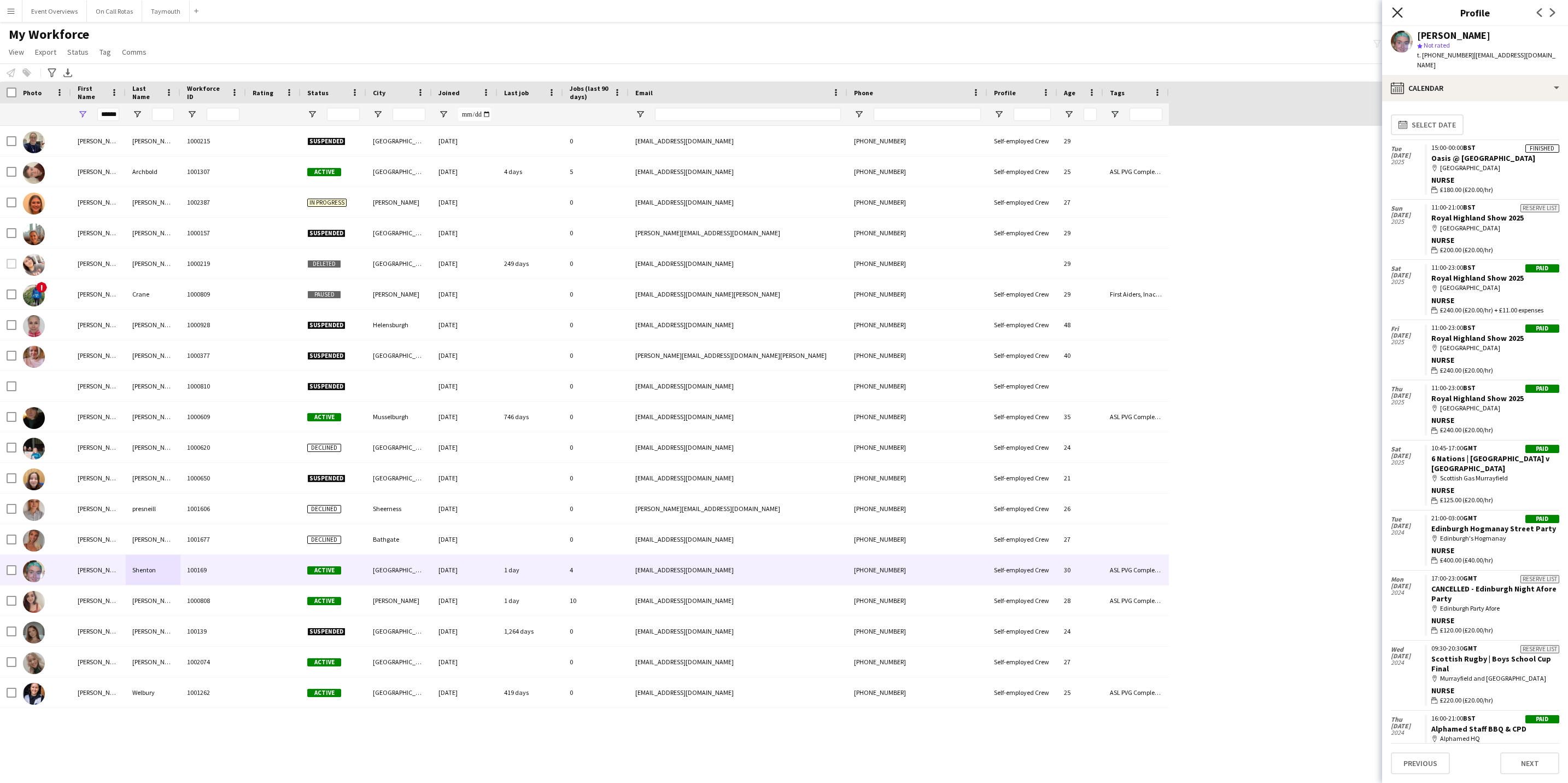
click at [1397, 10] on icon "Close pop-in" at bounding box center [1397, 12] width 11 height 11
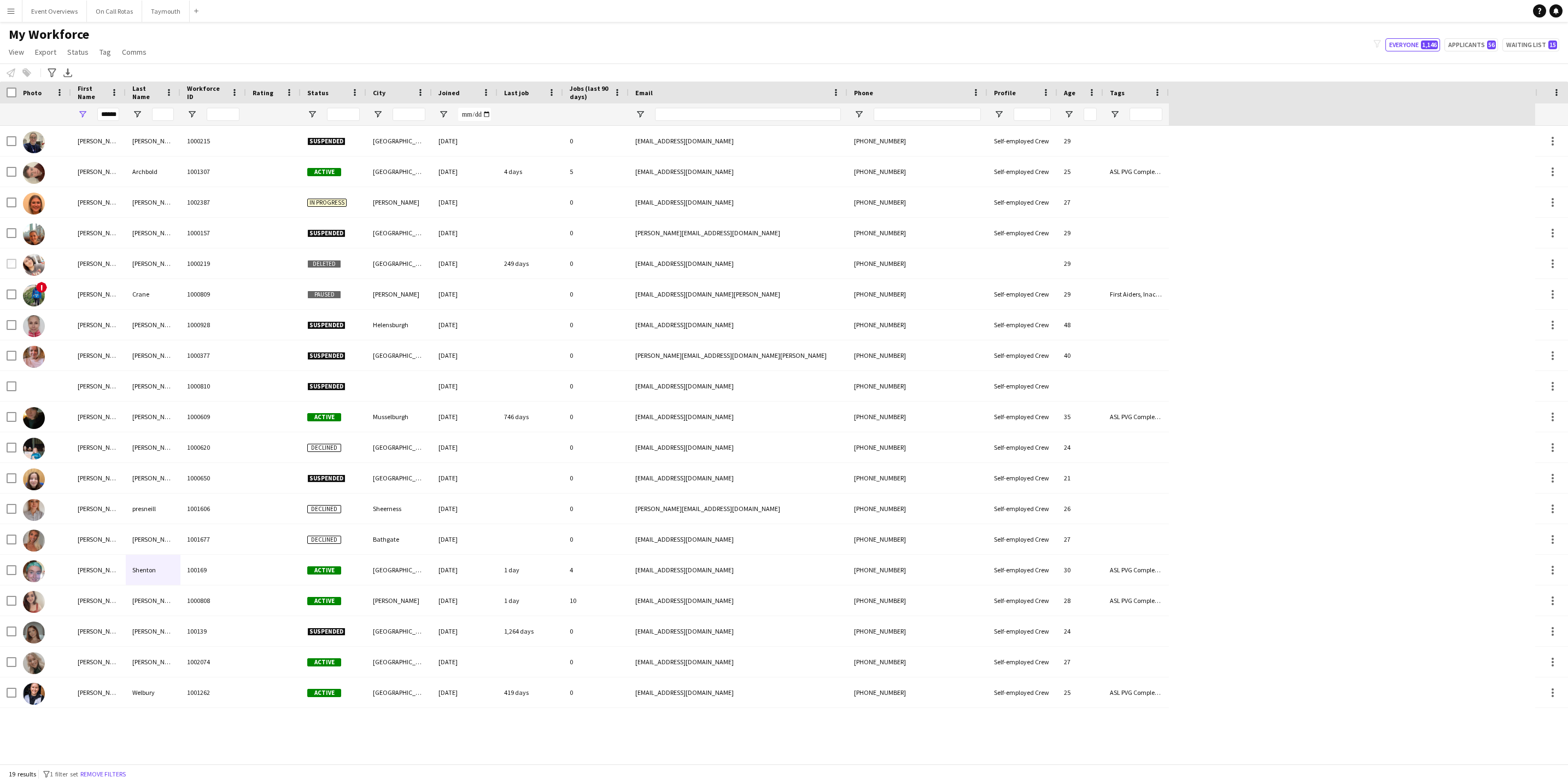
click at [120, 117] on div "******" at bounding box center [98, 114] width 55 height 22
click at [117, 115] on input "******" at bounding box center [108, 114] width 22 height 13
type input "*"
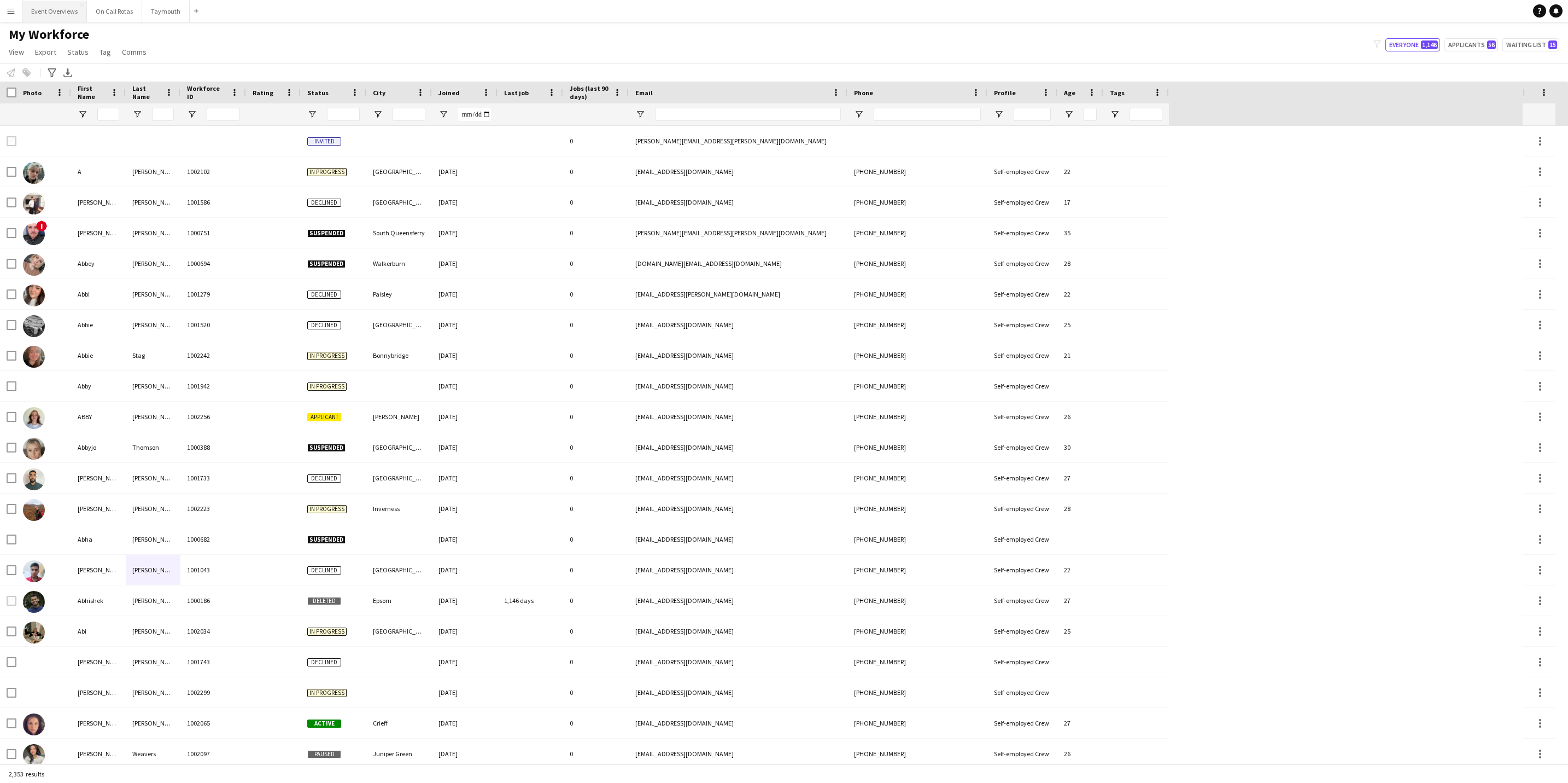
click at [63, 13] on button "Event Overviews Close" at bounding box center [54, 11] width 65 height 21
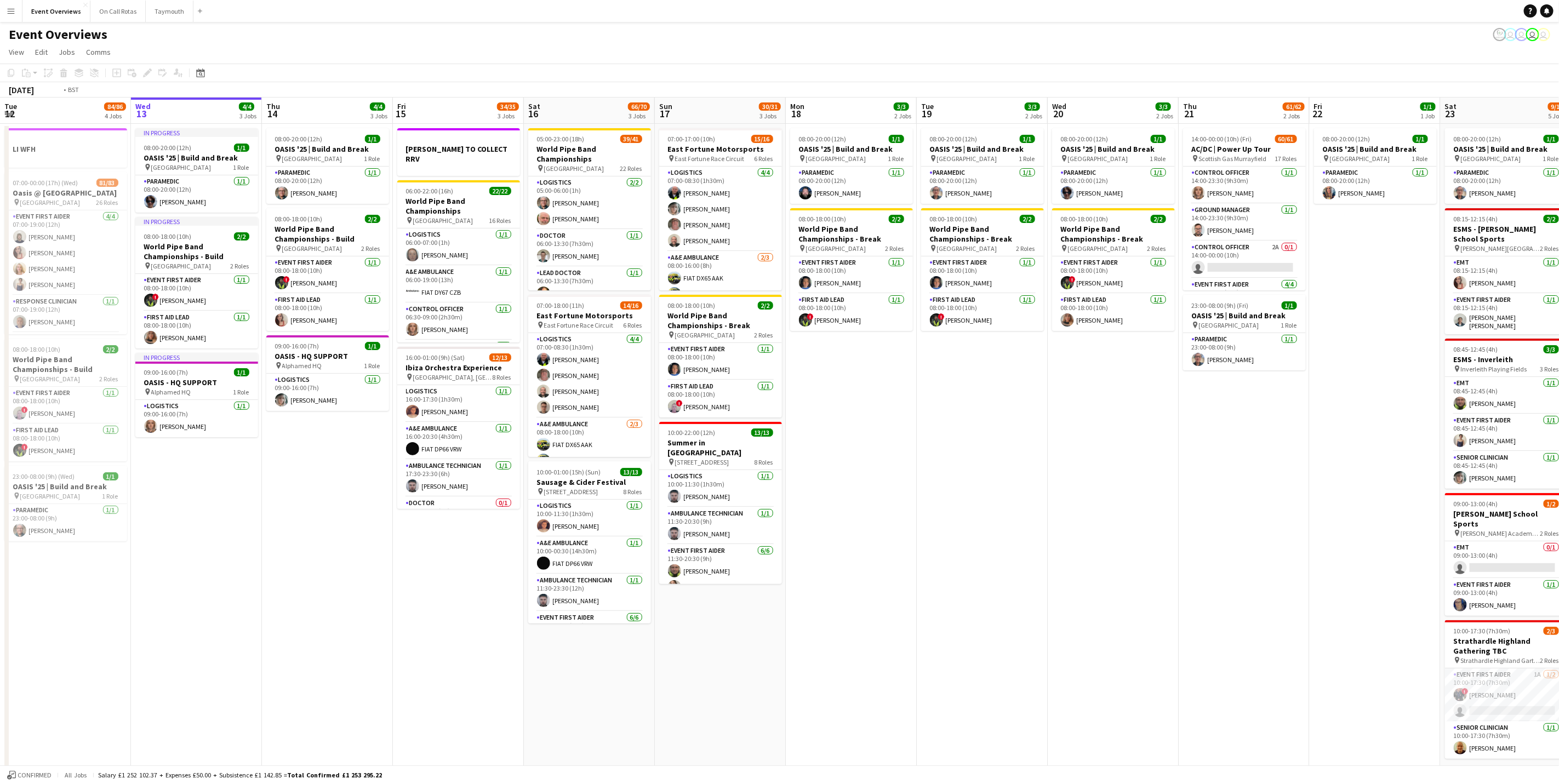
scroll to position [0, 309]
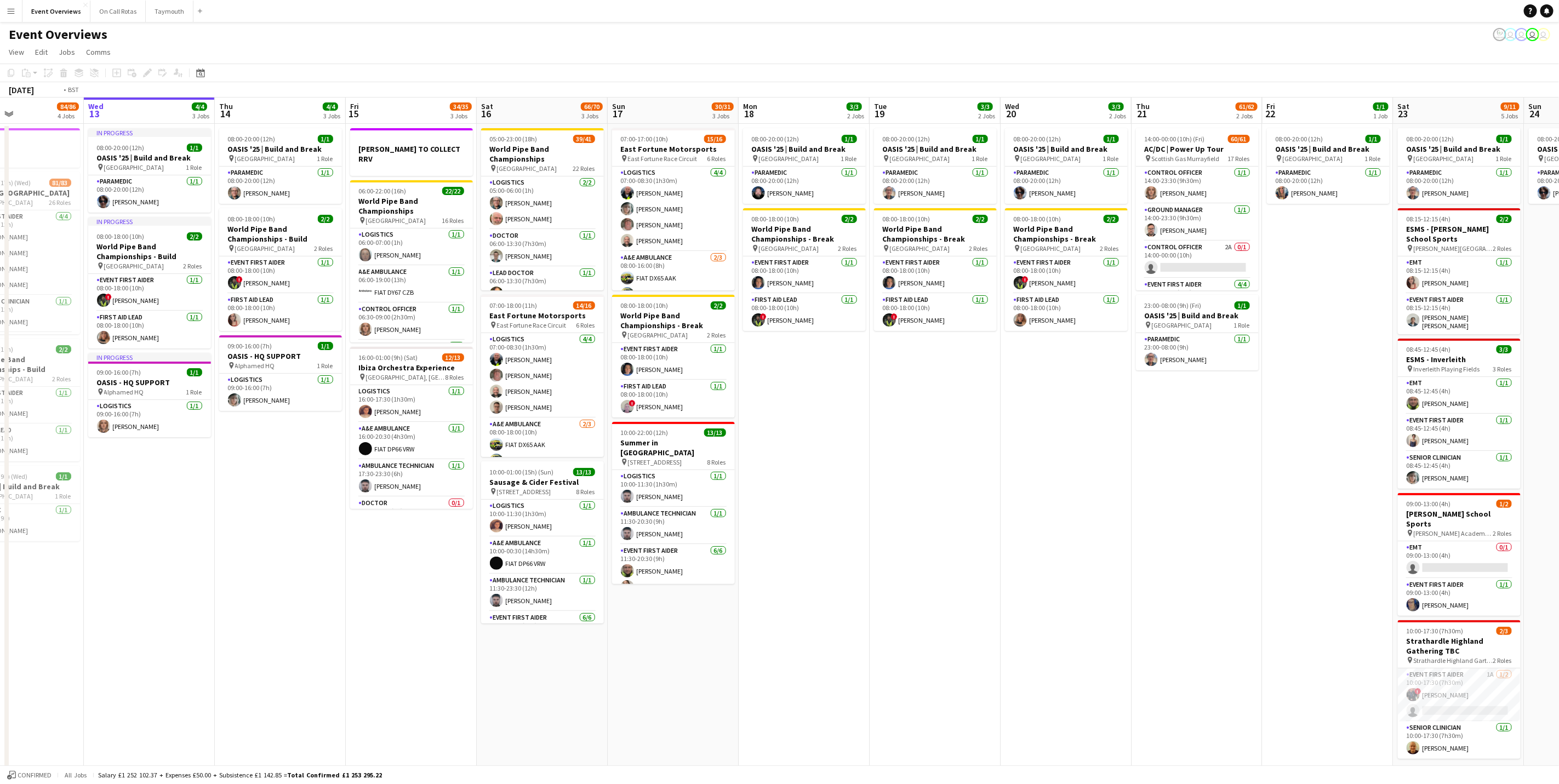
click at [395, 546] on app-calendar-viewport "Sun 10 13/13 1 Job Mon 11 2/2 1 Job Tue 12 84/86 4 Jobs Wed 13 4/4 3 Jobs Thu 1…" at bounding box center [780, 444] width 1559 height 694
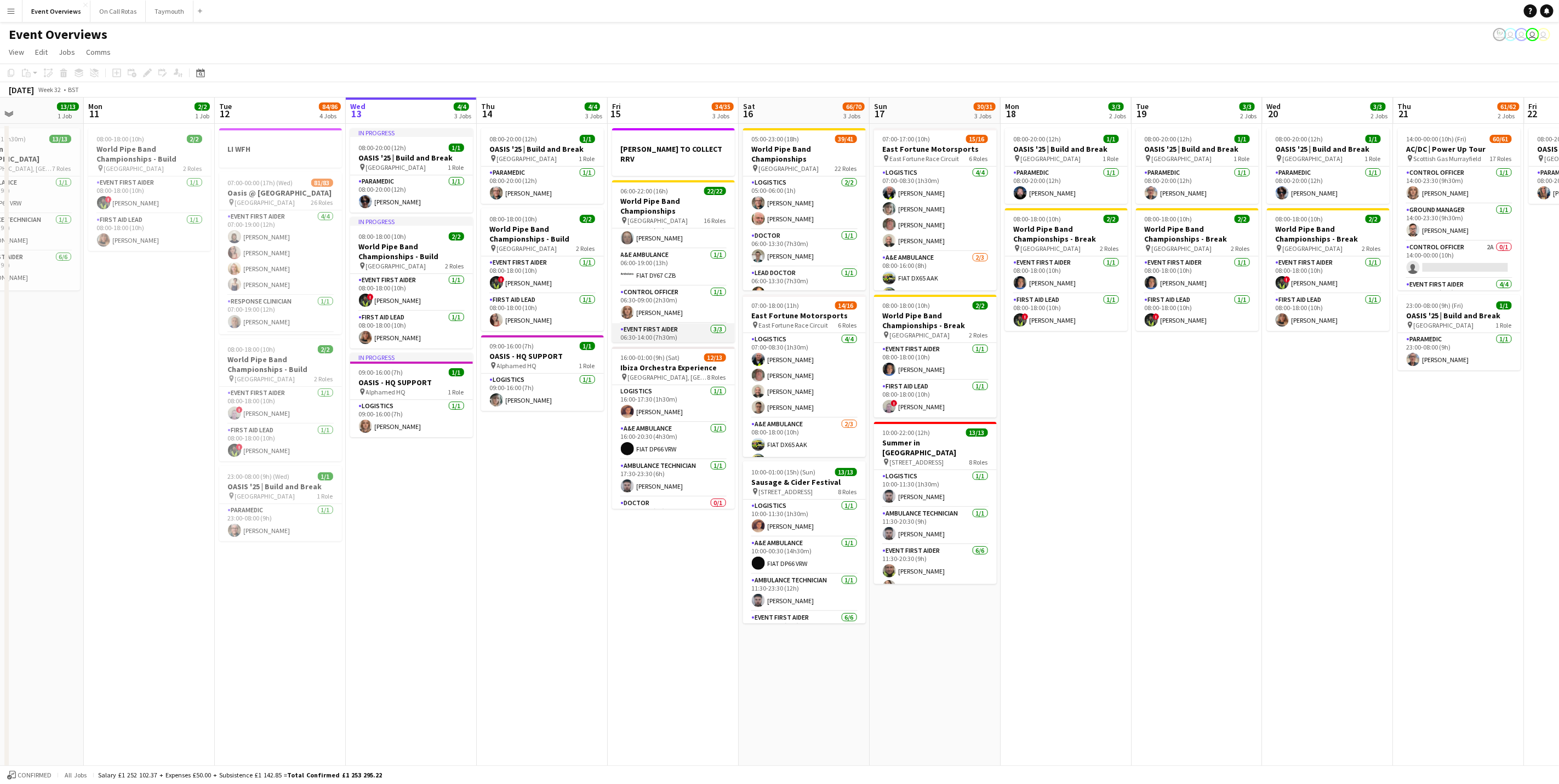
scroll to position [0, 0]
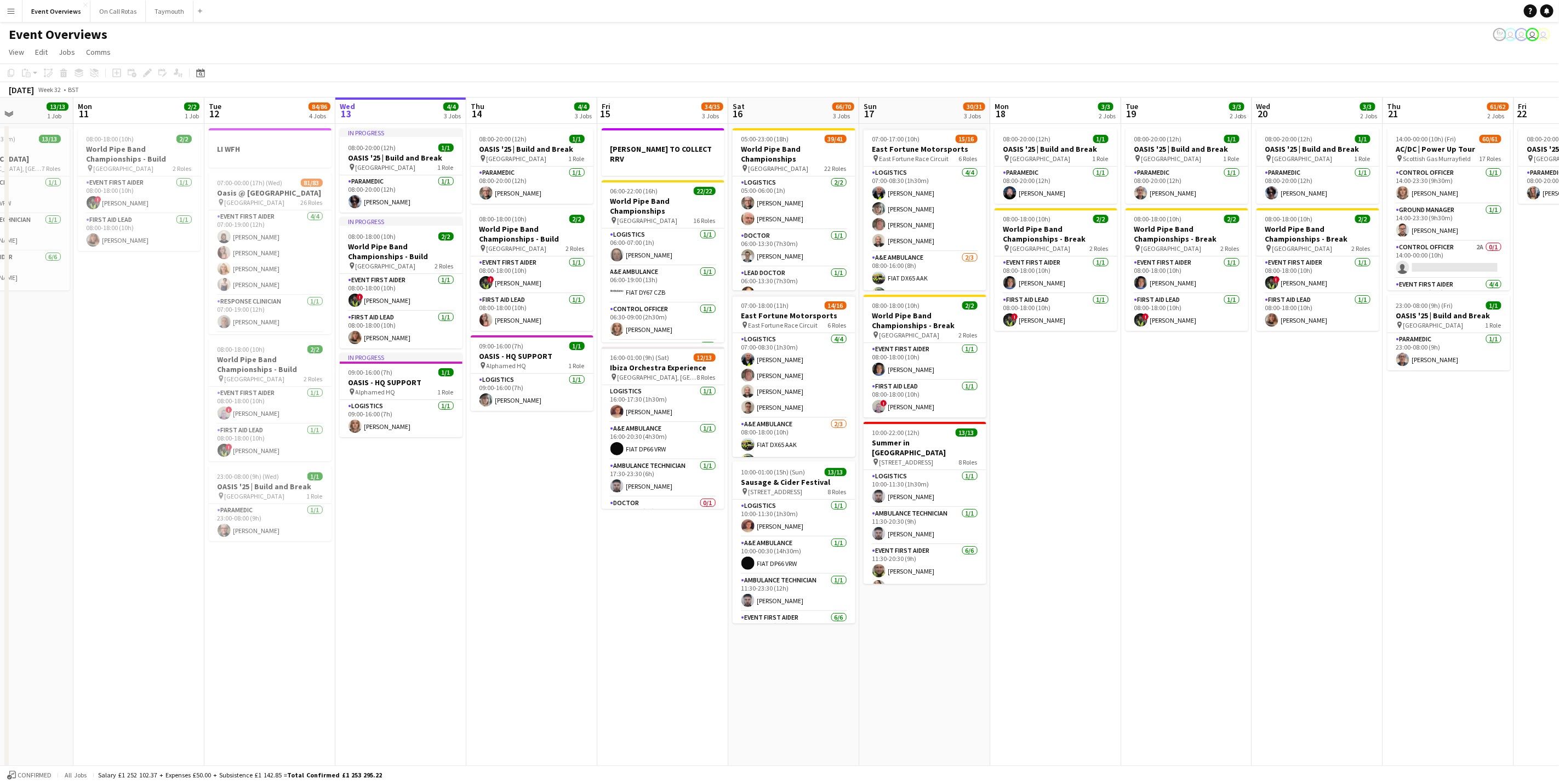
drag, startPoint x: 564, startPoint y: 489, endPoint x: 666, endPoint y: 473, distance: 103.2
click at [705, 502] on app-calendar-viewport "Fri 8 96/97 2 Jobs Sat 9 94/95 2 Jobs Sun 10 13/13 1 Job Mon 11 2/2 1 Job Tue 1…" at bounding box center [780, 444] width 1559 height 694
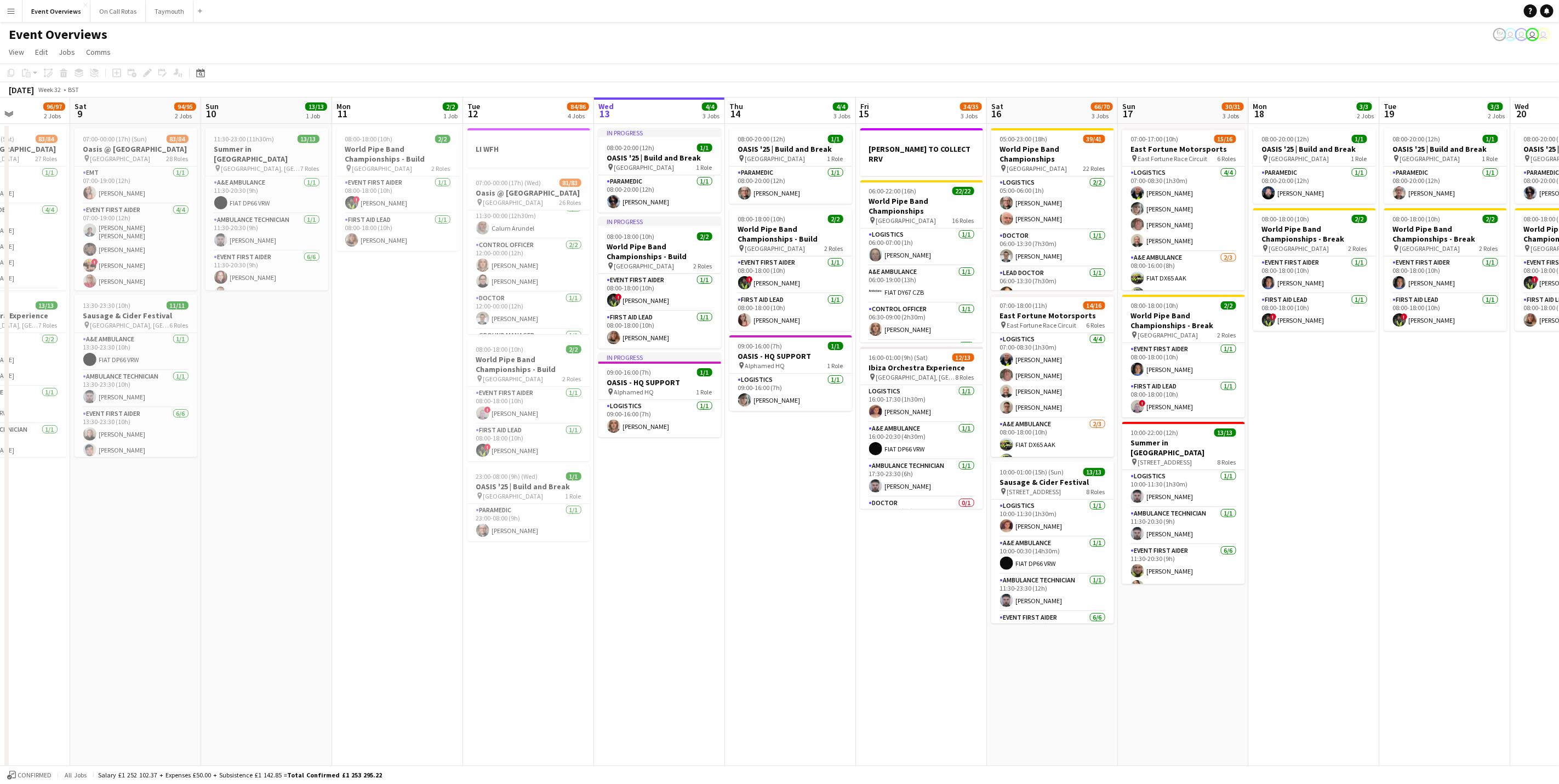
scroll to position [0, 342]
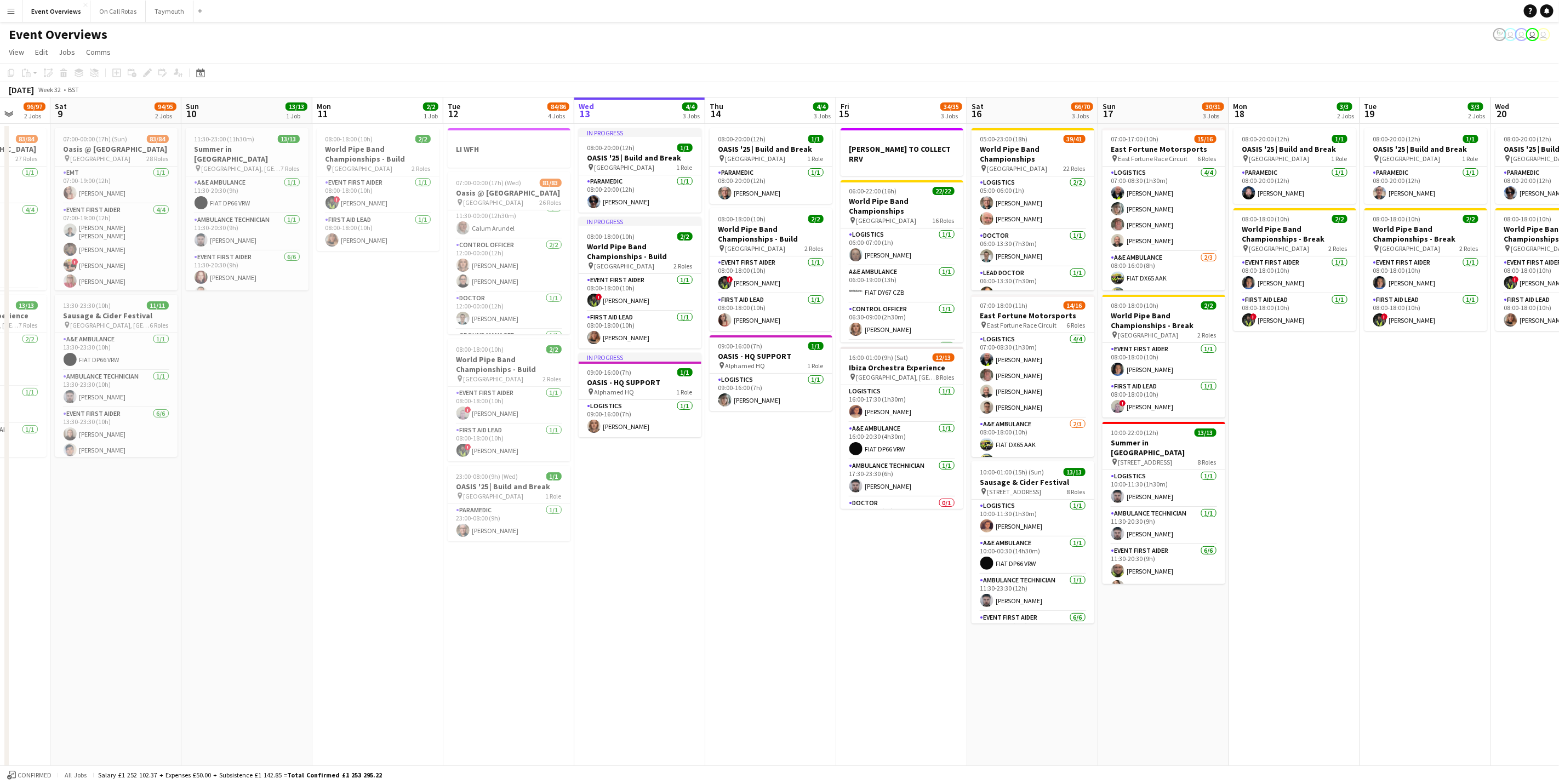
drag, startPoint x: 674, startPoint y: 502, endPoint x: 539, endPoint y: 502, distance: 135.0
click at [539, 502] on app-calendar-viewport "Wed 6 2/2 2 Jobs Thu 7 4/4 3 Jobs Fri 8 96/97 2 Jobs Sat 9 94/95 2 Jobs Sun 10 …" at bounding box center [780, 444] width 1559 height 694
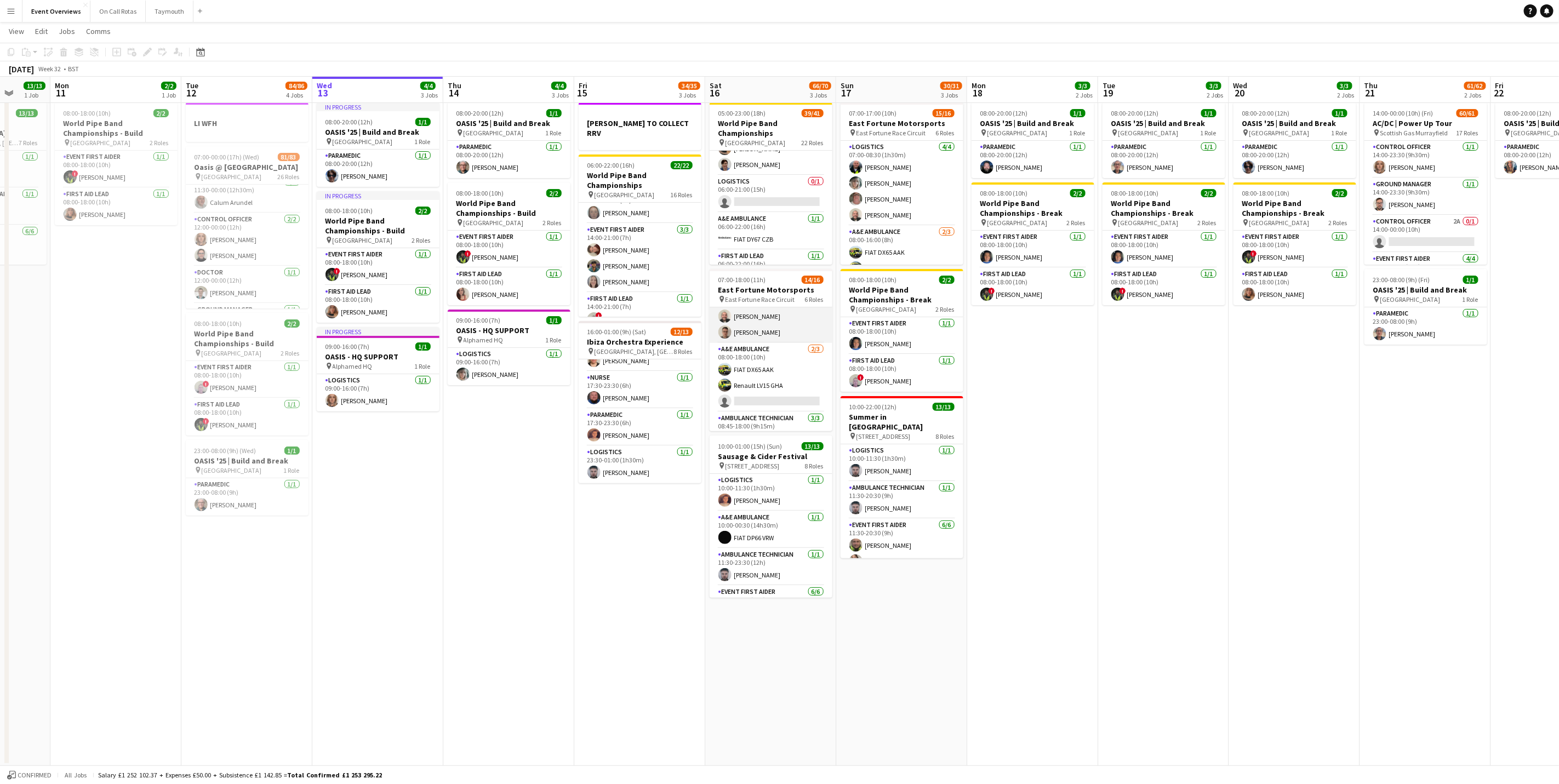
scroll to position [82, 0]
click at [745, 352] on app-card-role "A&E Ambulance 2/3 08:00-18:00 (10h) FIAT DX65 AAK Renault LV15 GHA single-neutr…" at bounding box center [771, 345] width 123 height 69
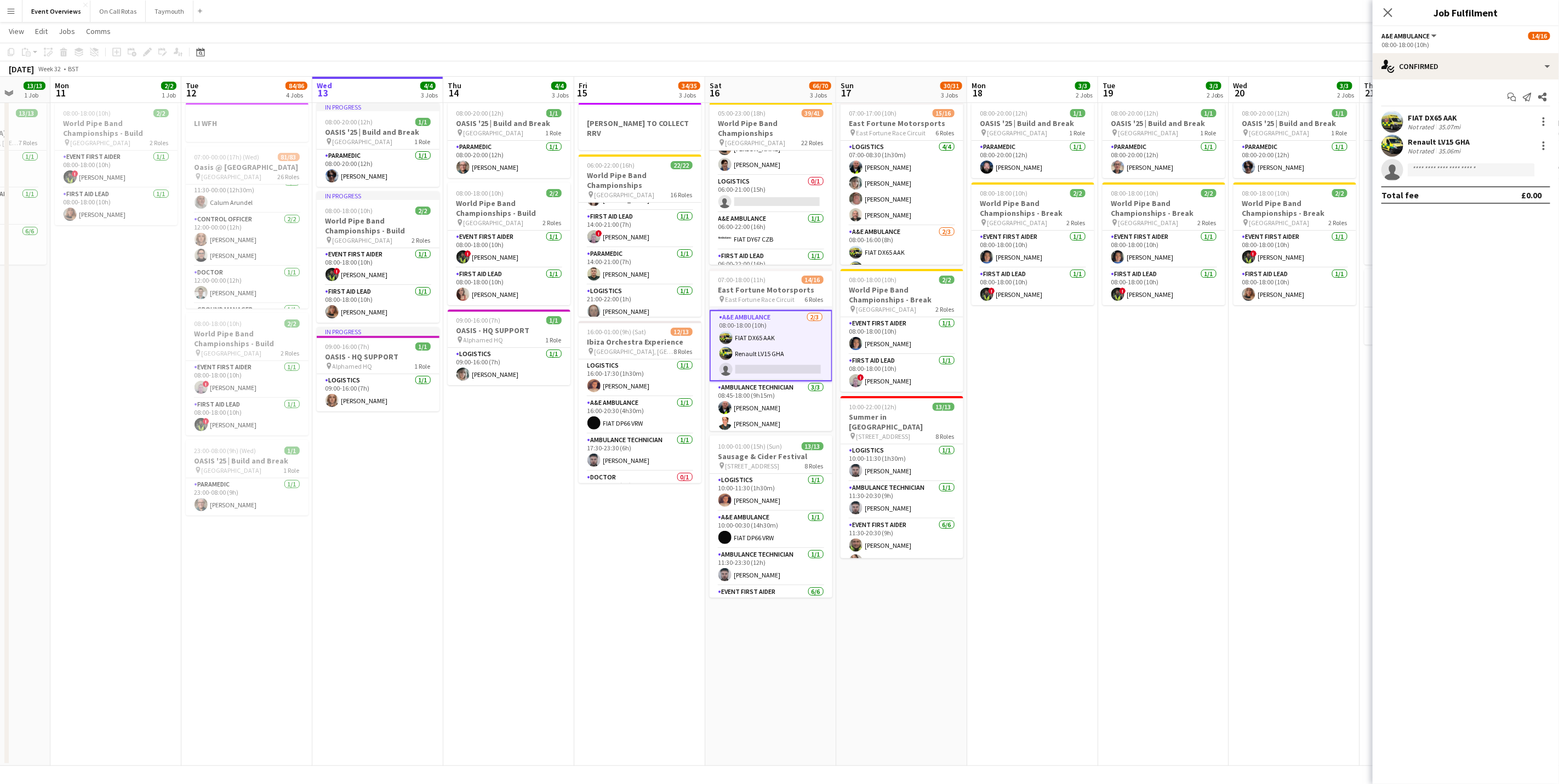
scroll to position [164, 0]
click at [1445, 173] on input at bounding box center [1471, 169] width 127 height 13
click at [1447, 173] on input "***" at bounding box center [1471, 169] width 127 height 13
type input "*"
type input "***"
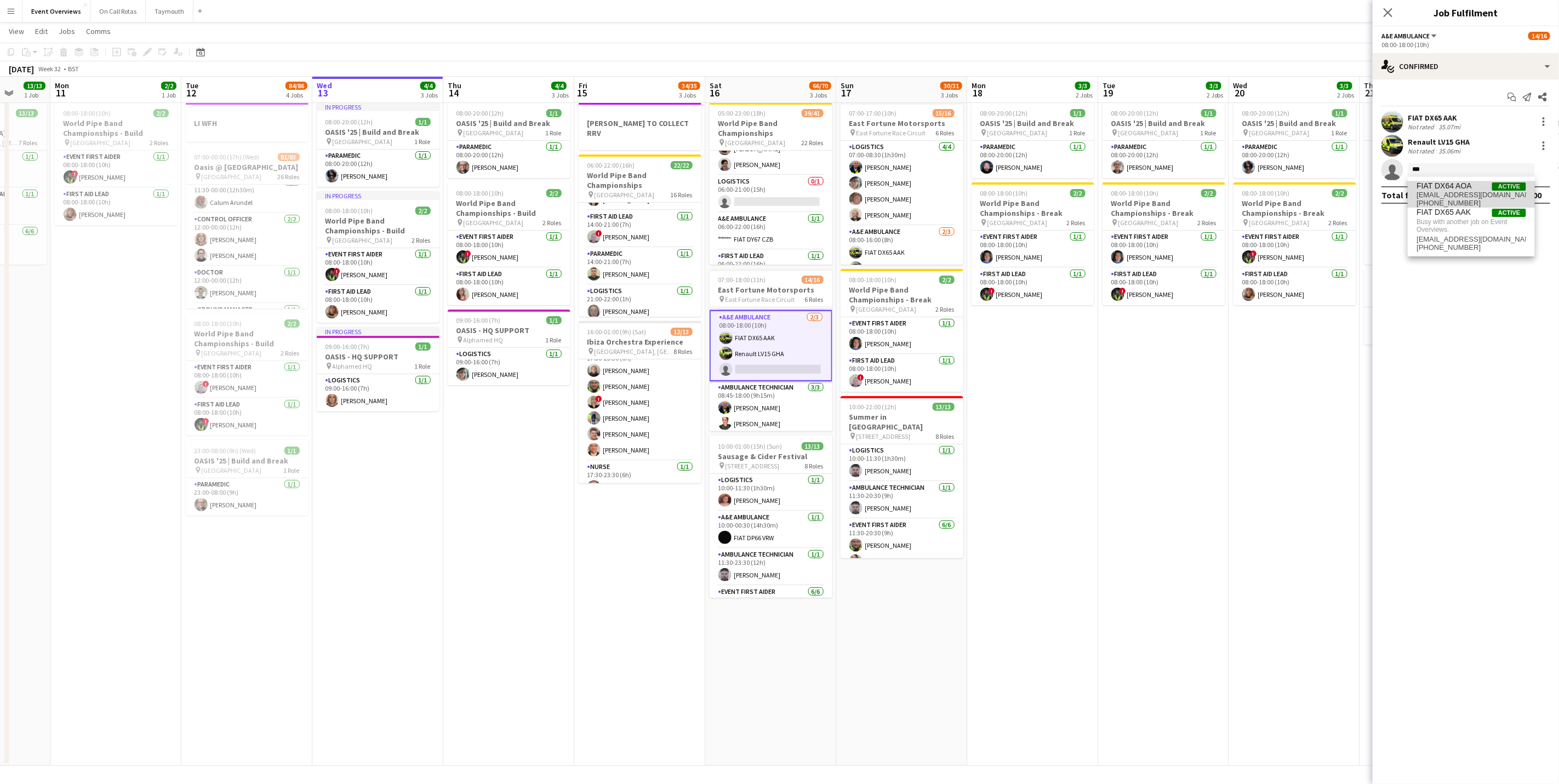
click at [1452, 188] on span "FIAT DX64 AOA" at bounding box center [1444, 186] width 56 height 9
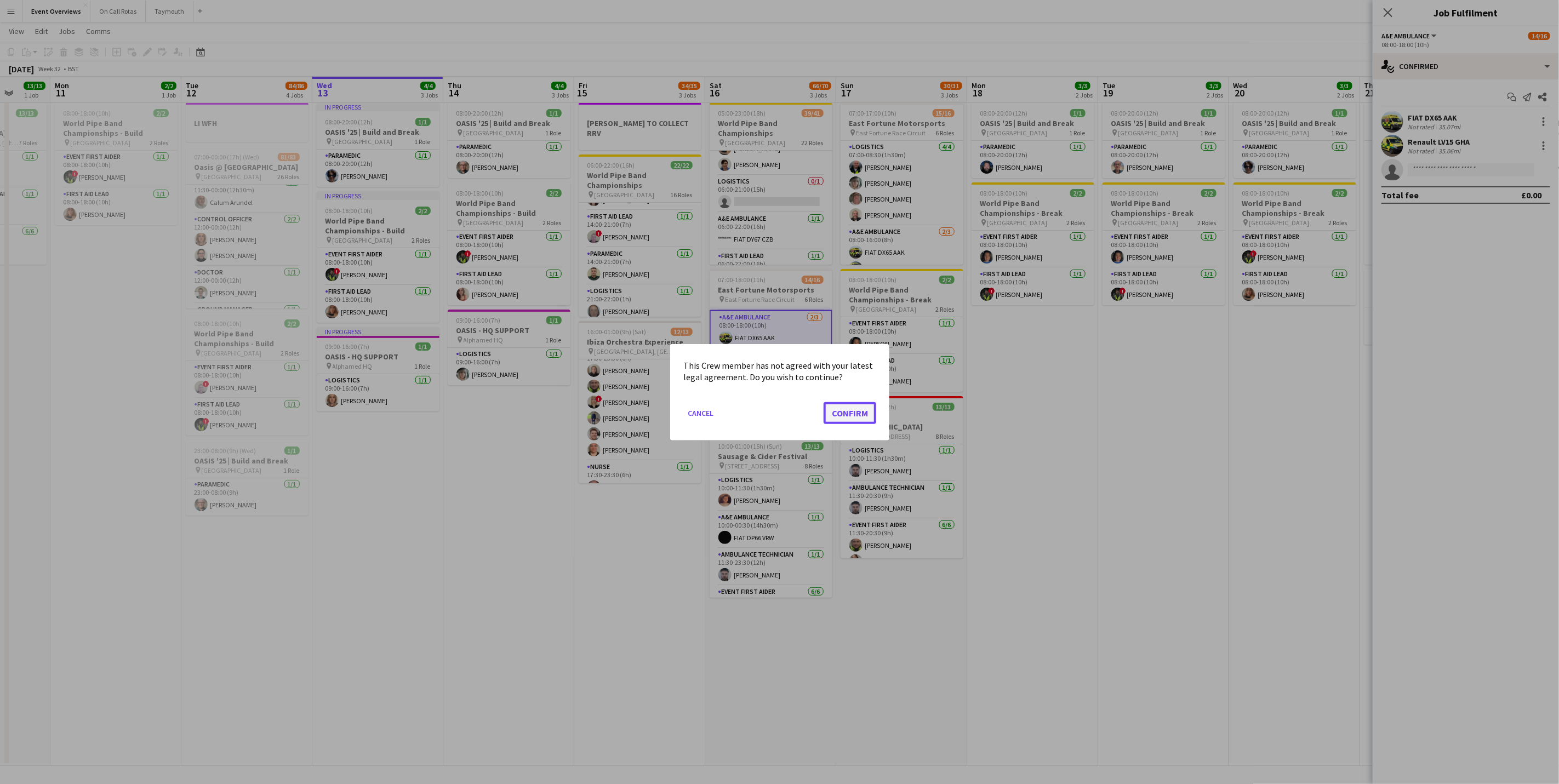
click at [847, 411] on button "Confirm" at bounding box center [850, 412] width 52 height 22
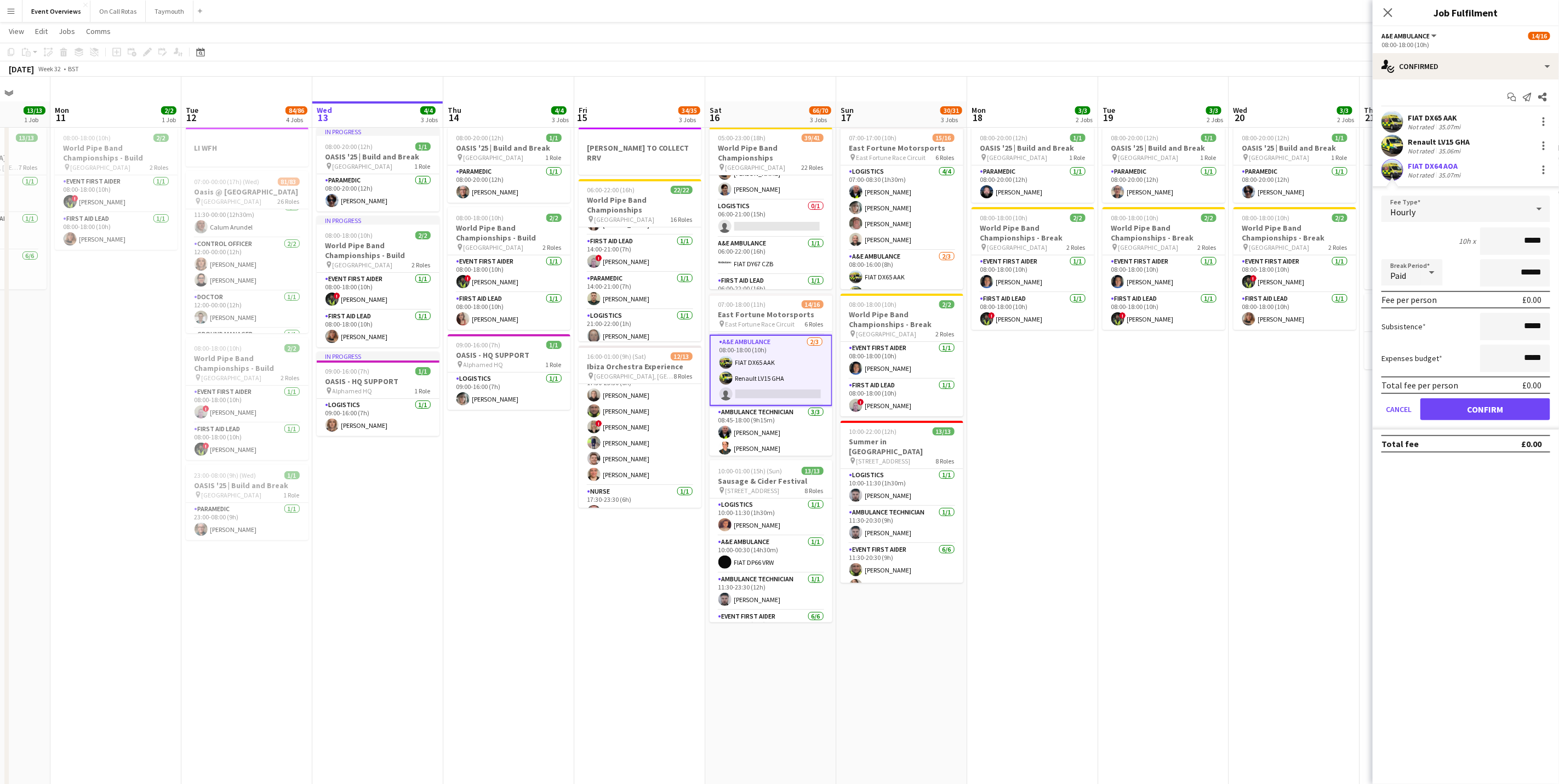
scroll to position [25, 0]
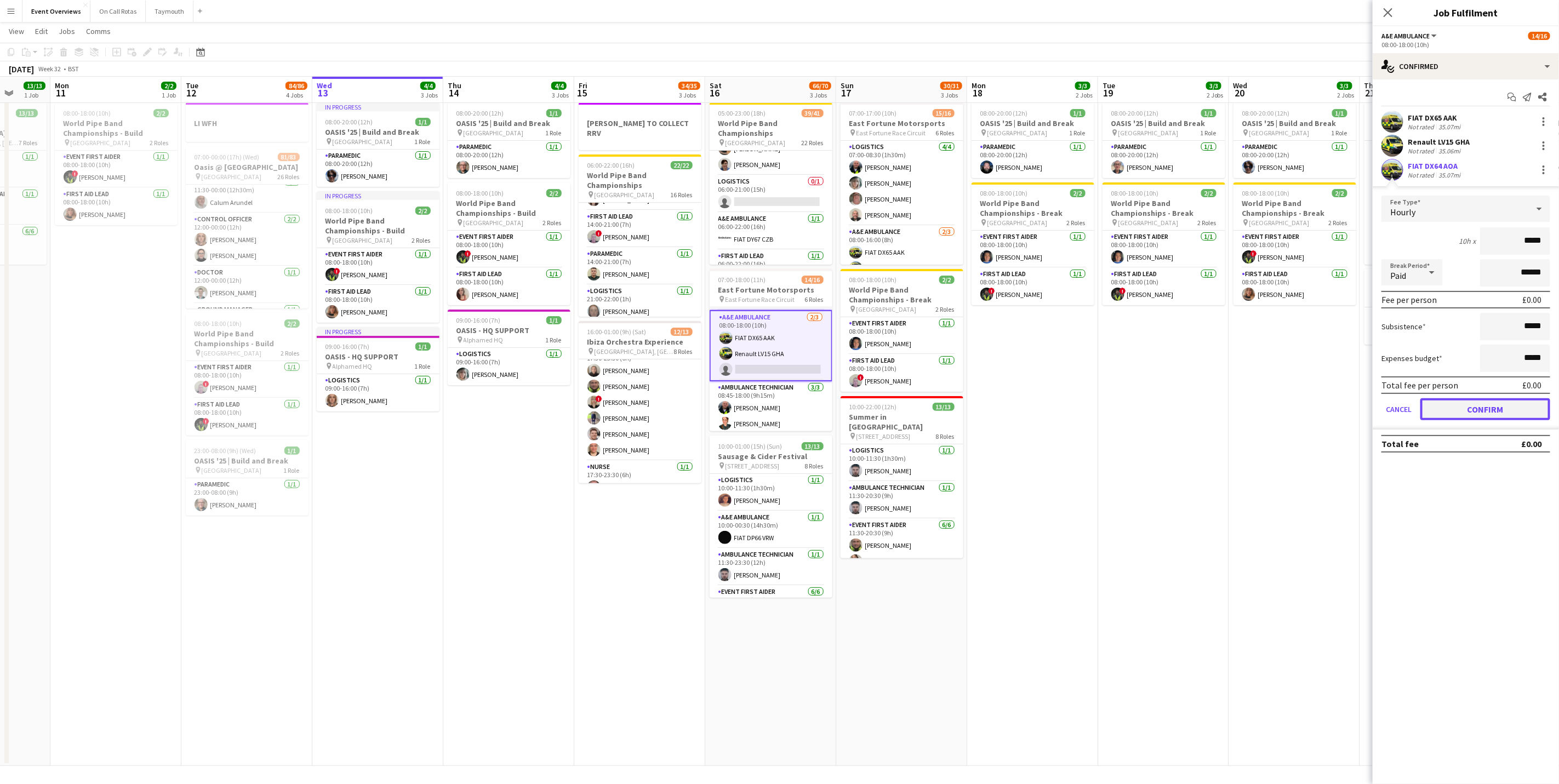
click at [1476, 404] on button "Confirm" at bounding box center [1485, 409] width 130 height 22
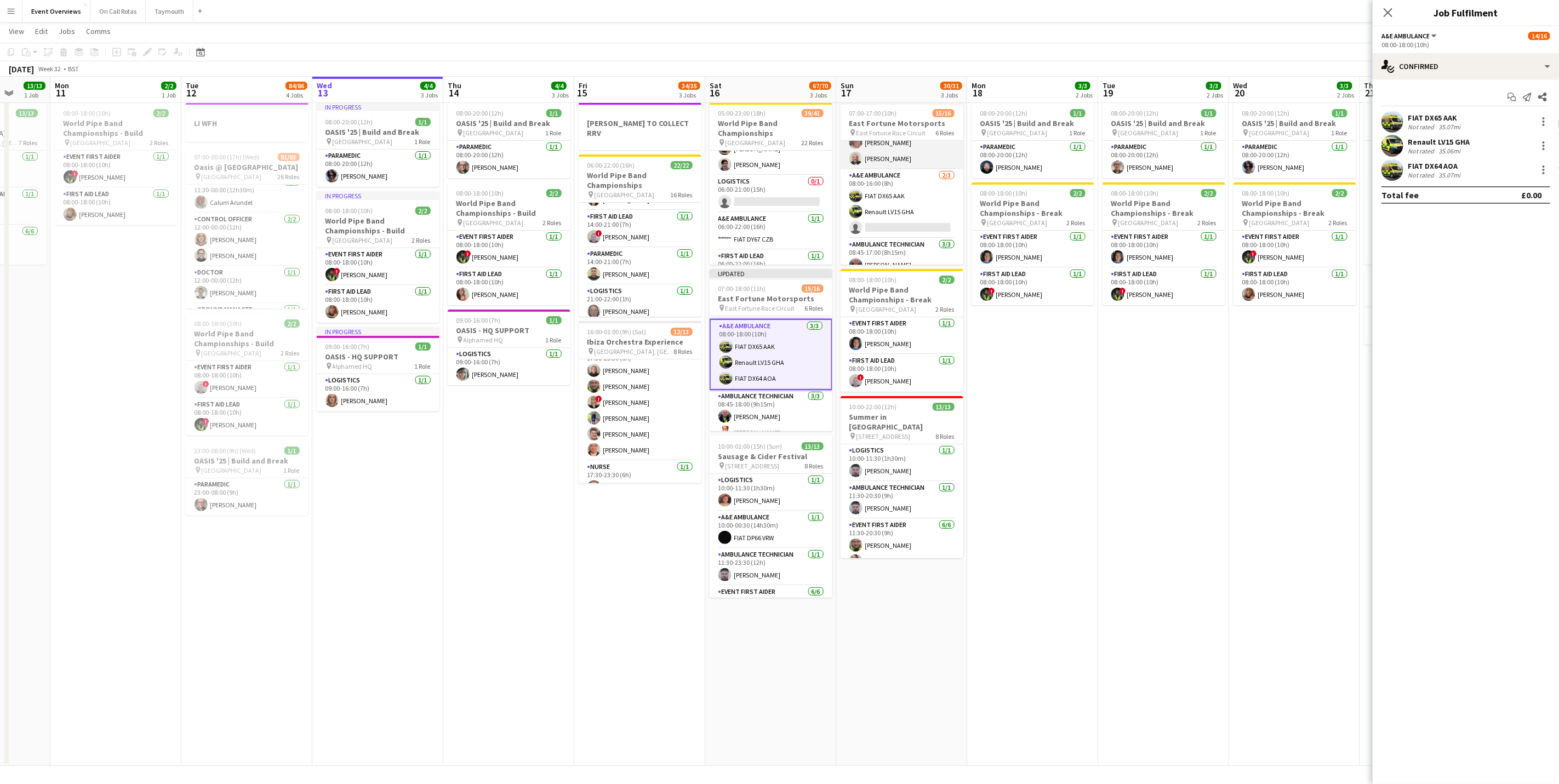
scroll to position [82, 0]
click at [898, 192] on app-card-role "A&E Ambulance 2/3 08:00-16:00 (8h) FIAT DX65 AAK Renault LV15 GHA single-neutra…" at bounding box center [902, 178] width 123 height 69
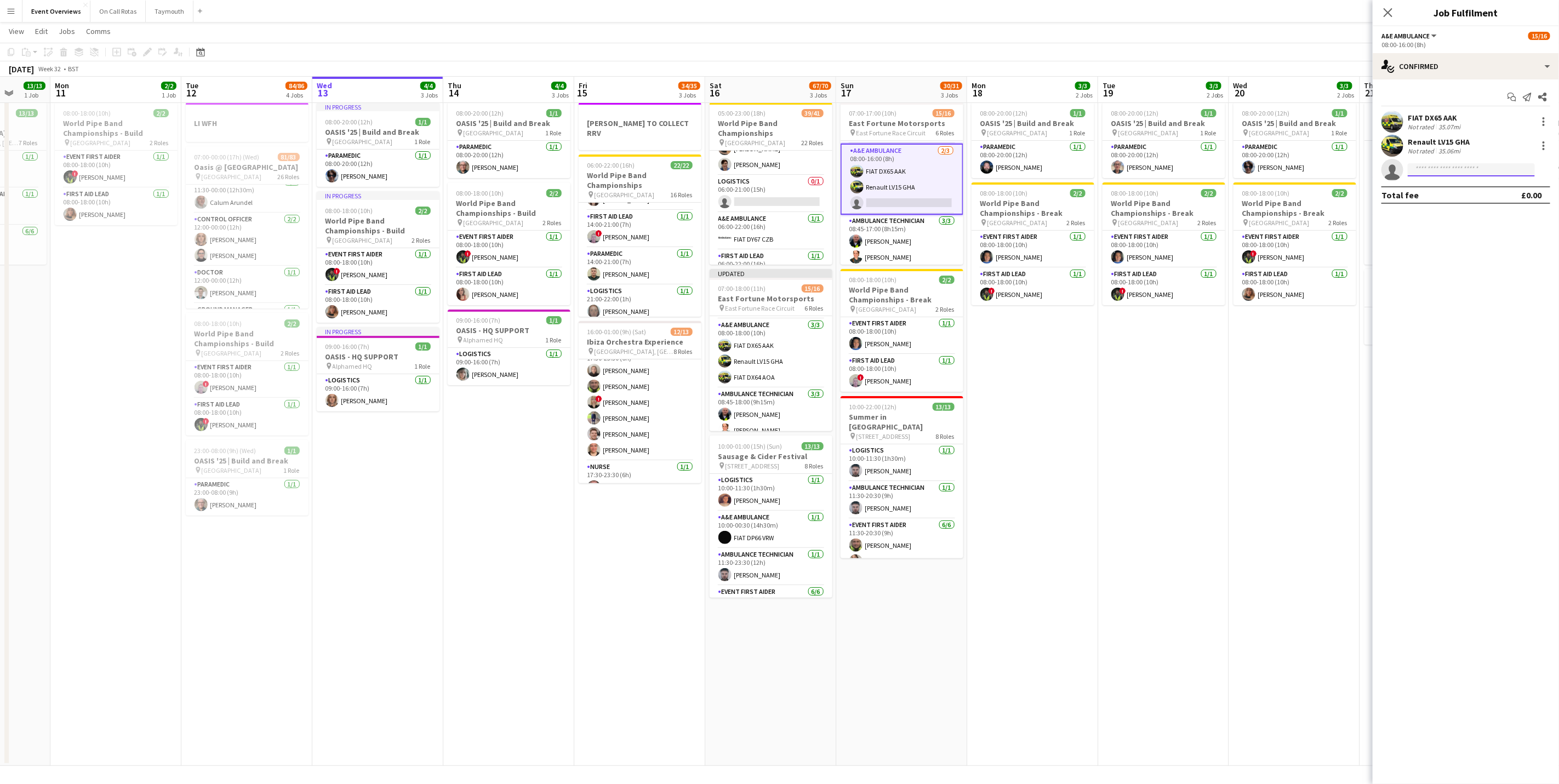
click at [1460, 169] on input at bounding box center [1471, 169] width 127 height 13
type input "****"
click at [1457, 185] on span "FIAT DX64 AOA" at bounding box center [1444, 186] width 56 height 9
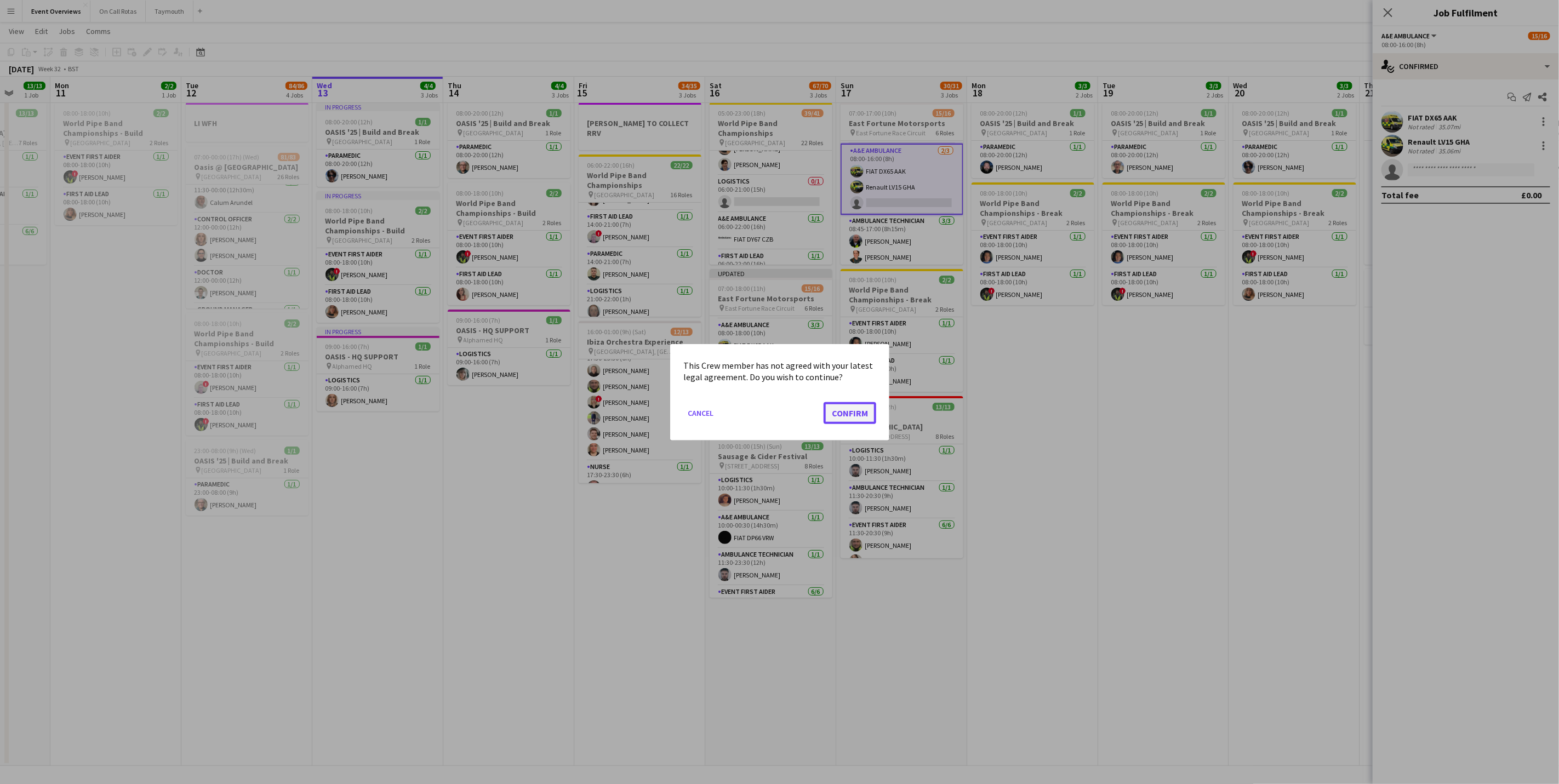
click at [859, 411] on button "Confirm" at bounding box center [850, 412] width 52 height 22
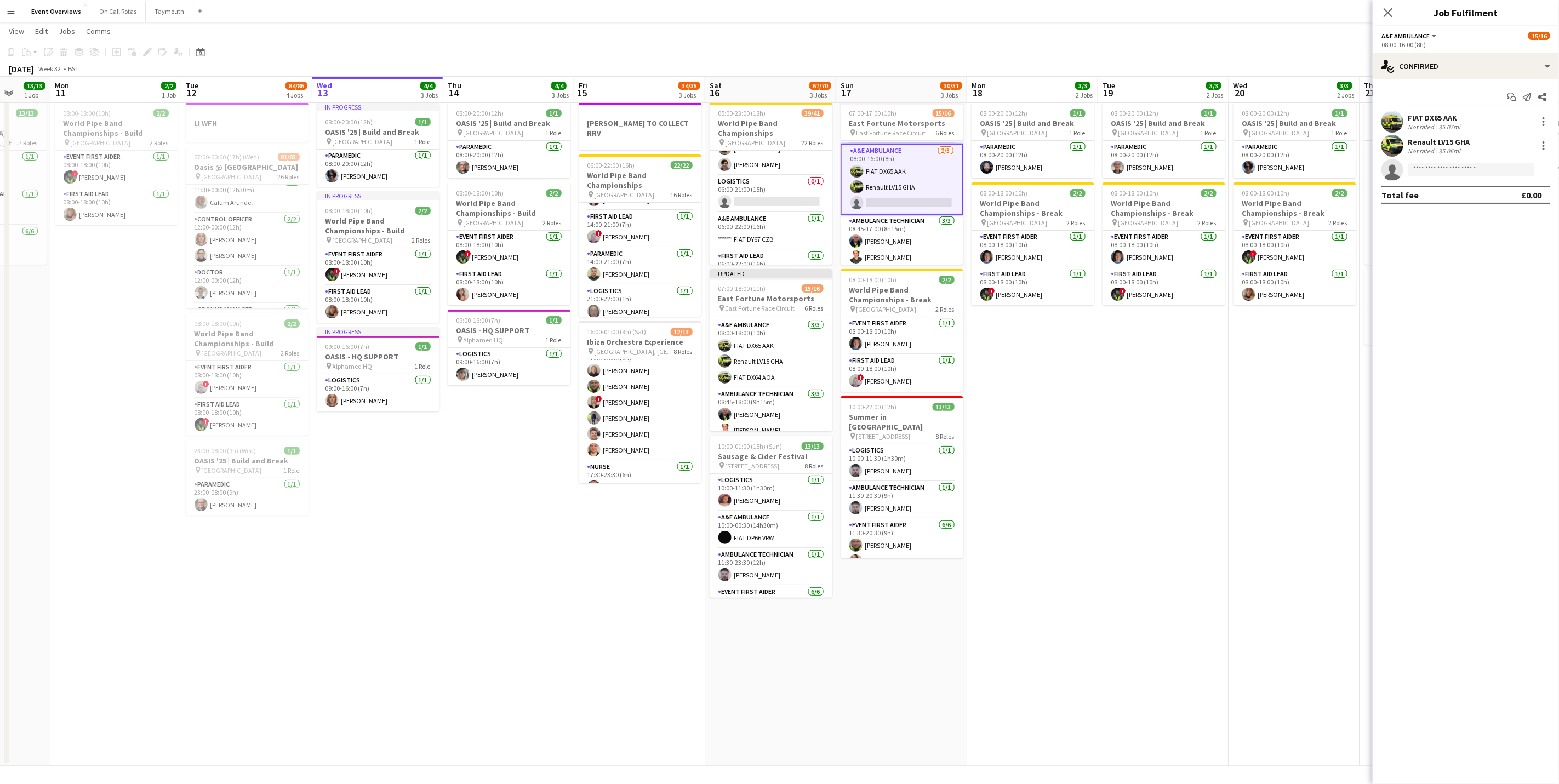
scroll to position [25, 0]
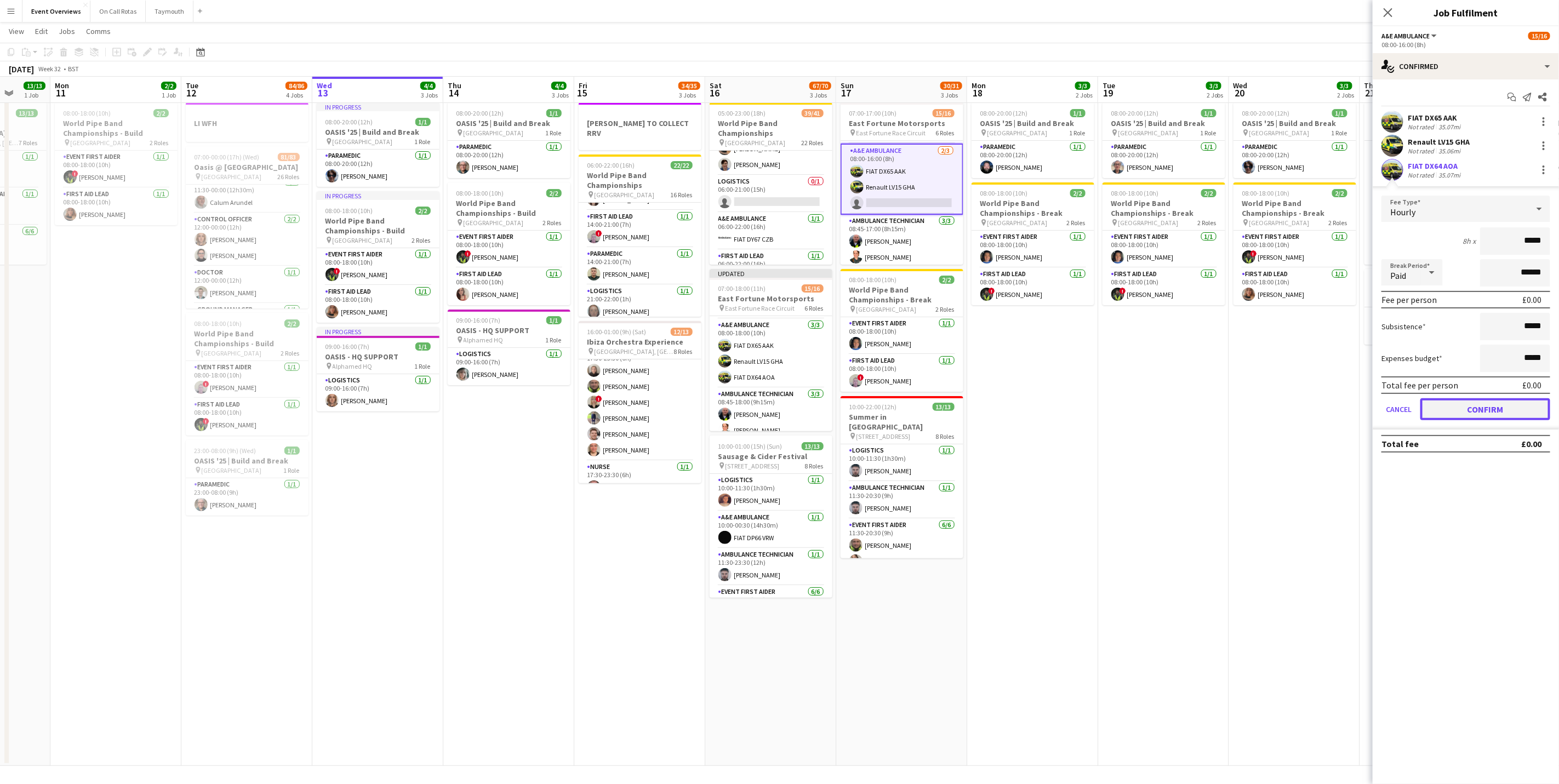
click at [1466, 403] on button "Confirm" at bounding box center [1485, 409] width 130 height 22
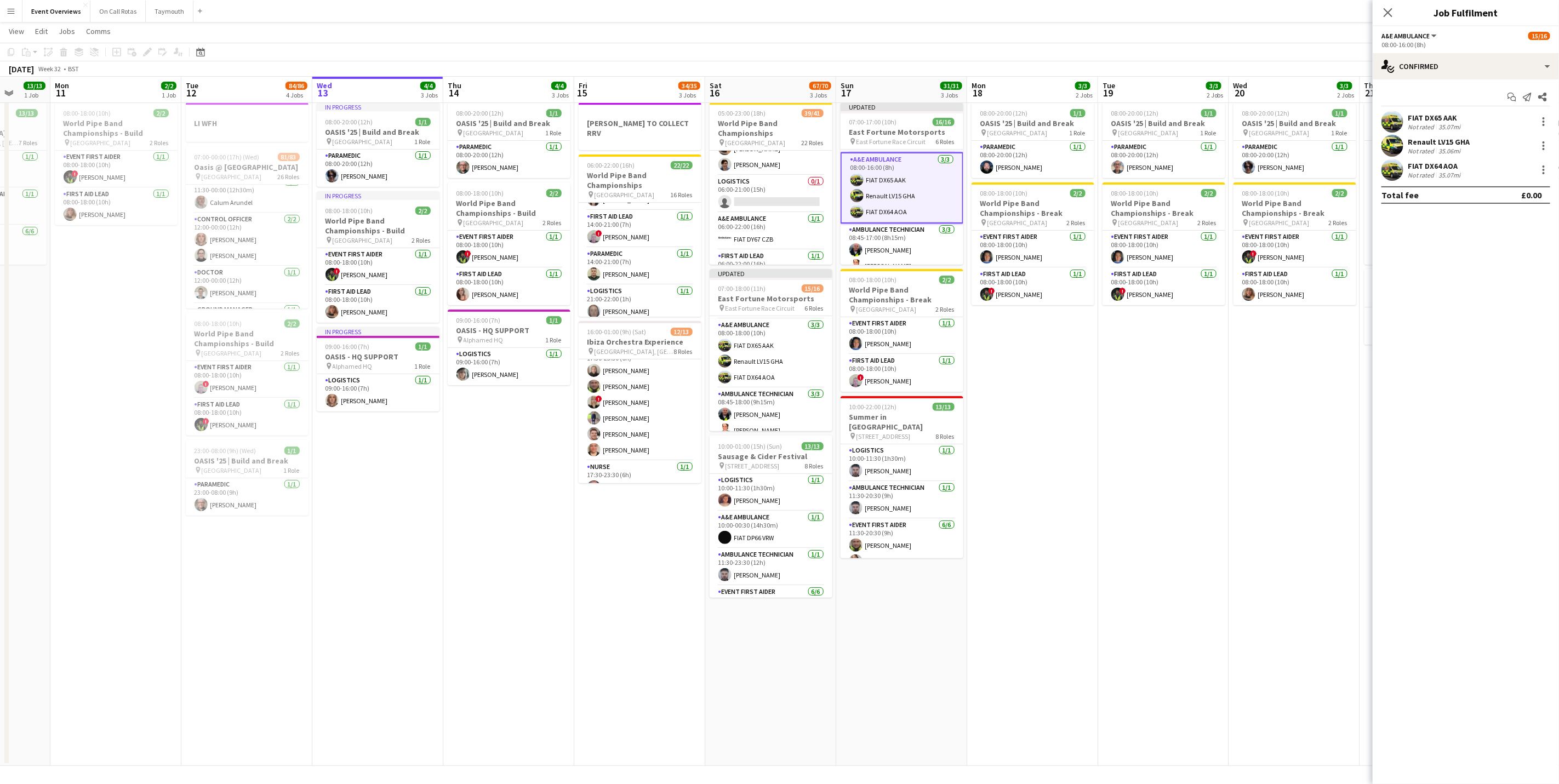
click at [1385, 2] on div "Close pop-in" at bounding box center [1387, 12] width 30 height 25
click at [1385, 3] on div "Close pop-in" at bounding box center [1387, 12] width 30 height 25
click at [1385, 8] on icon "Close pop-in" at bounding box center [1388, 12] width 9 height 9
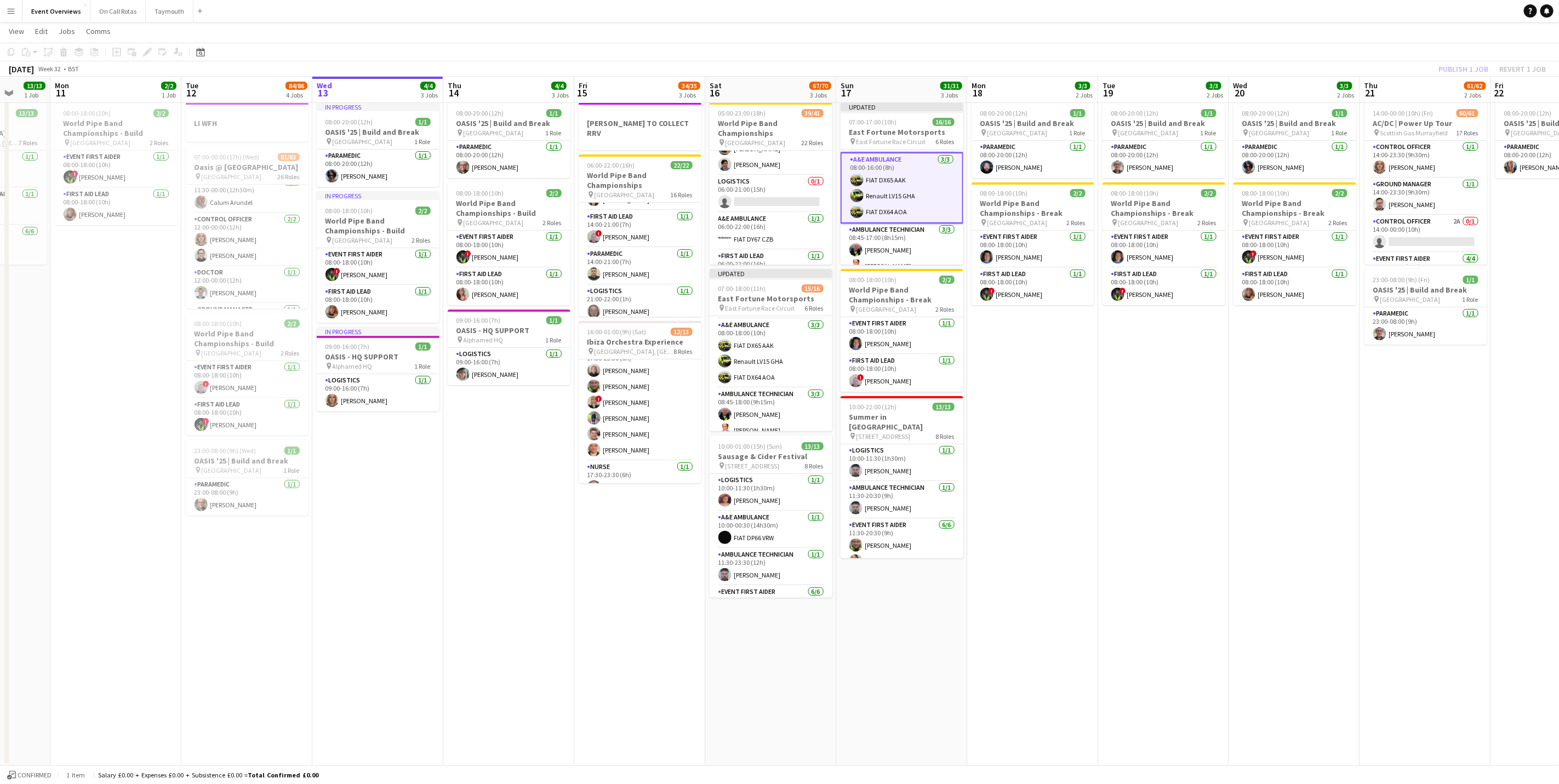
click at [1155, 480] on app-date-cell "08:00-20:00 (12h) 1/1 OASIS '25 | Build and Break pin Murrayfield Stadium 1 Rol…" at bounding box center [1164, 432] width 131 height 668
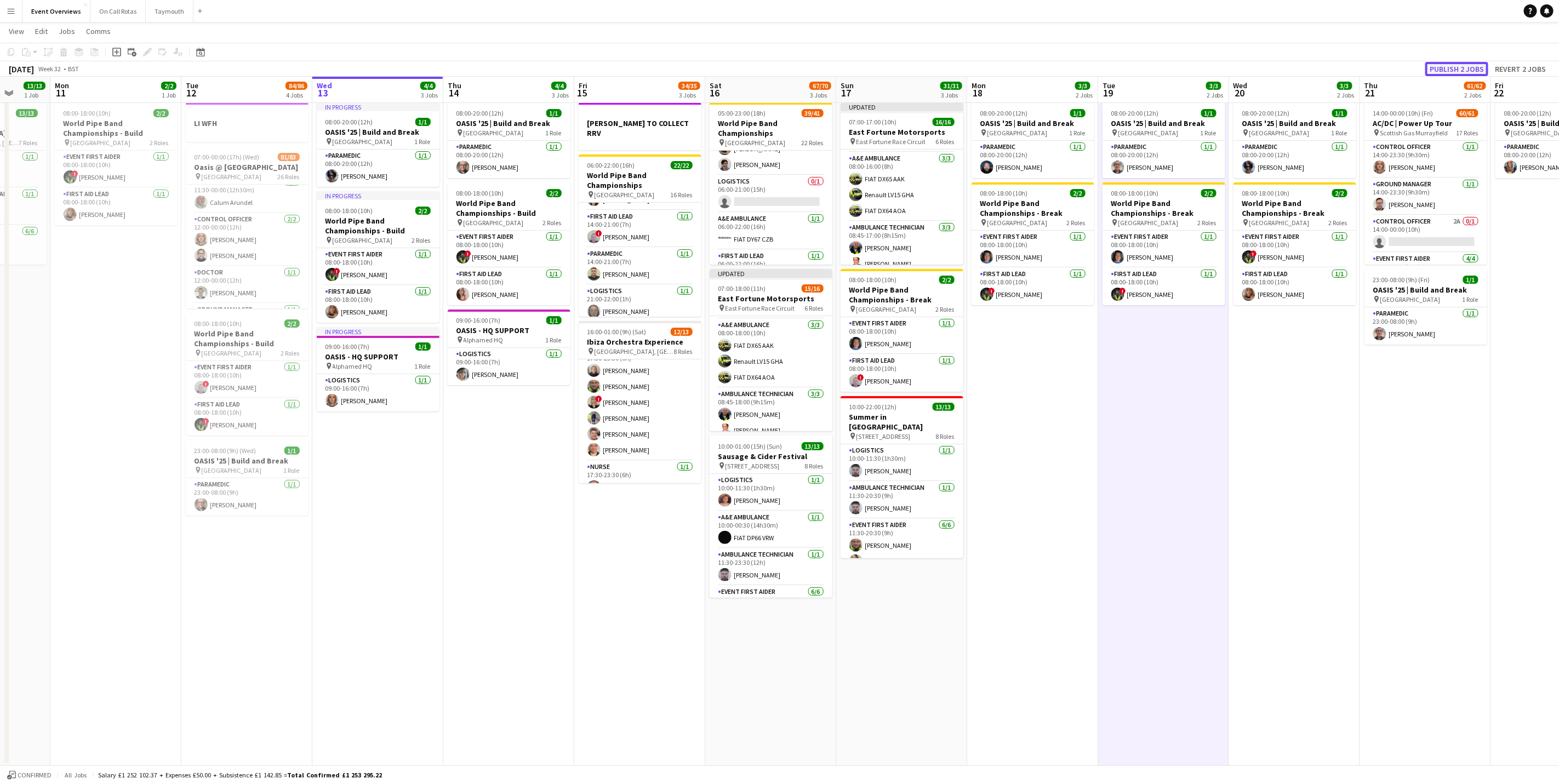
click at [1457, 65] on button "Publish 2 jobs" at bounding box center [1457, 69] width 63 height 14
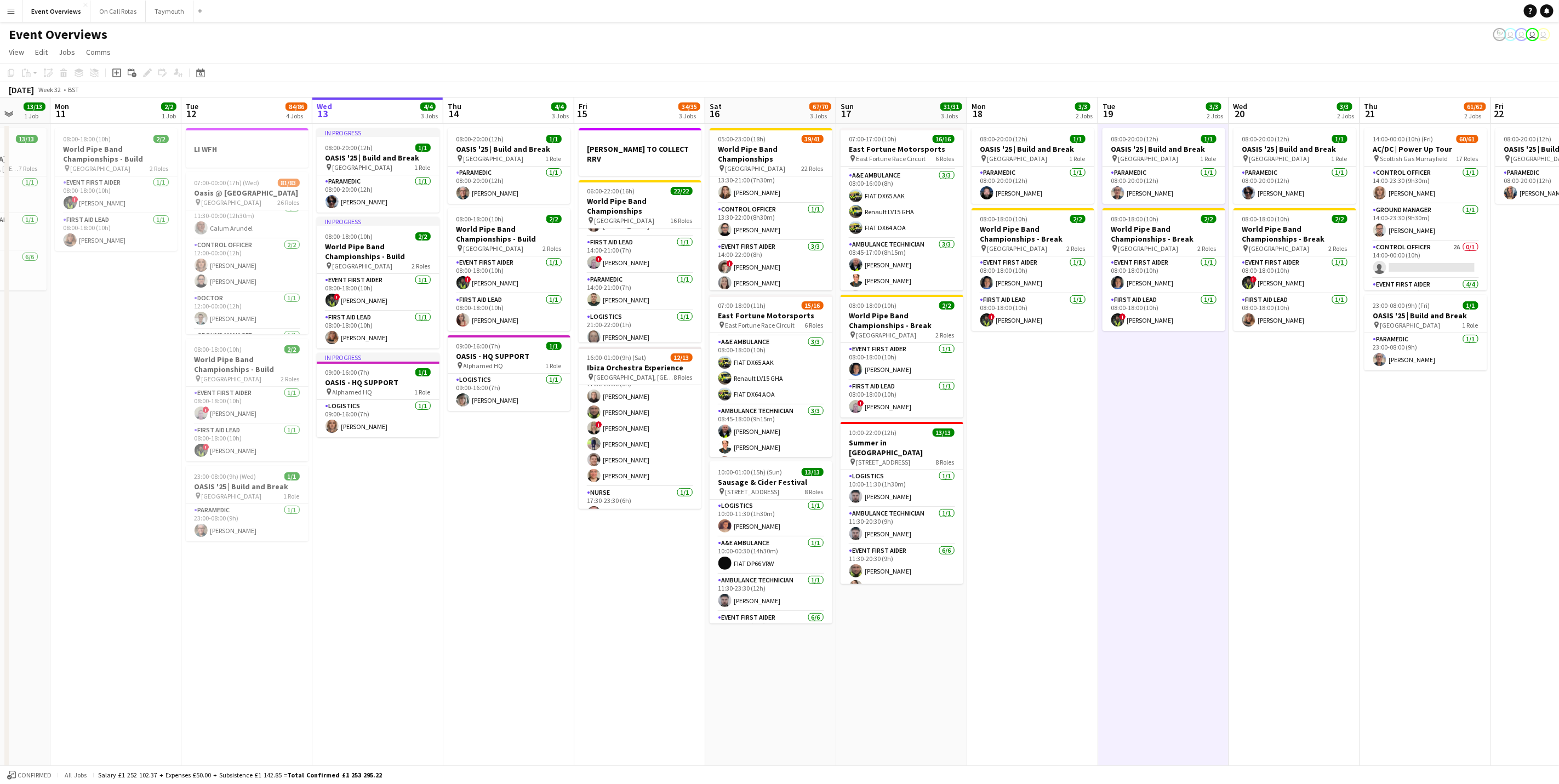
scroll to position [739, 0]
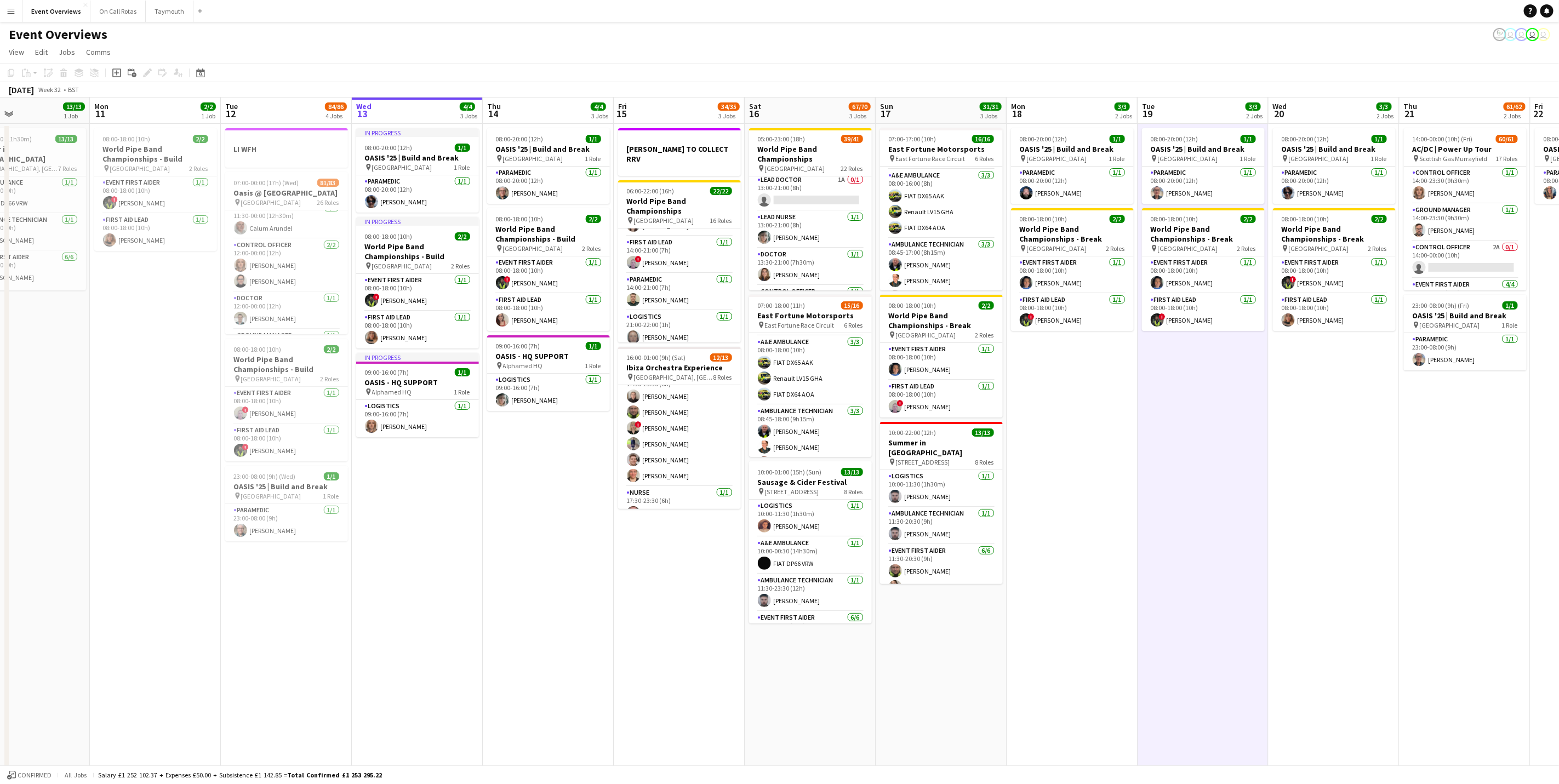
drag, startPoint x: 634, startPoint y: 597, endPoint x: 663, endPoint y: 600, distance: 29.2
click at [663, 600] on app-calendar-viewport "Fri 8 96/97 2 Jobs Sat 9 94/95 2 Jobs Sun 10 13/13 1 Job Mon 11 2/2 1 Job Tue 1…" at bounding box center [780, 444] width 1559 height 694
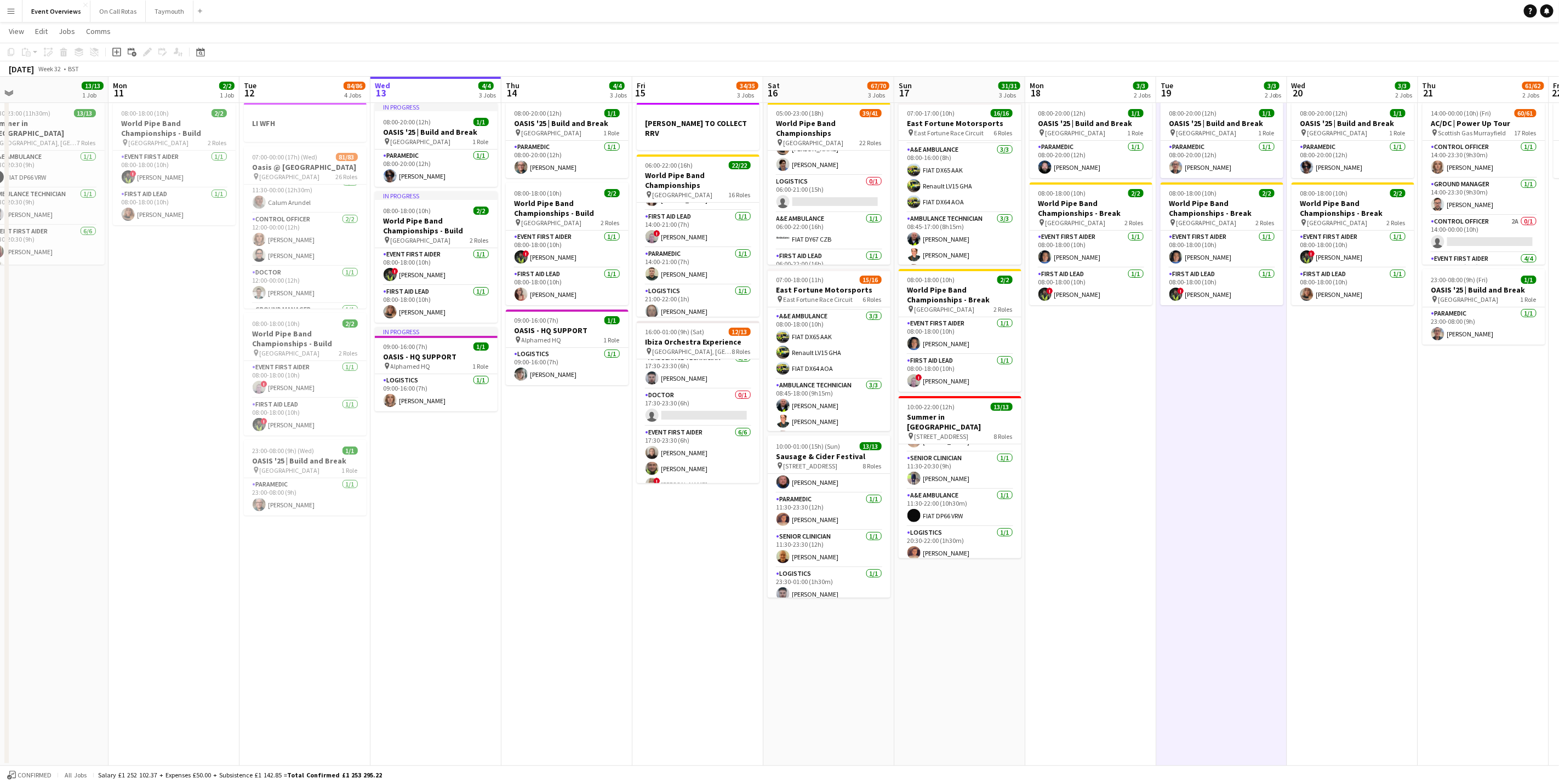
scroll to position [0, 290]
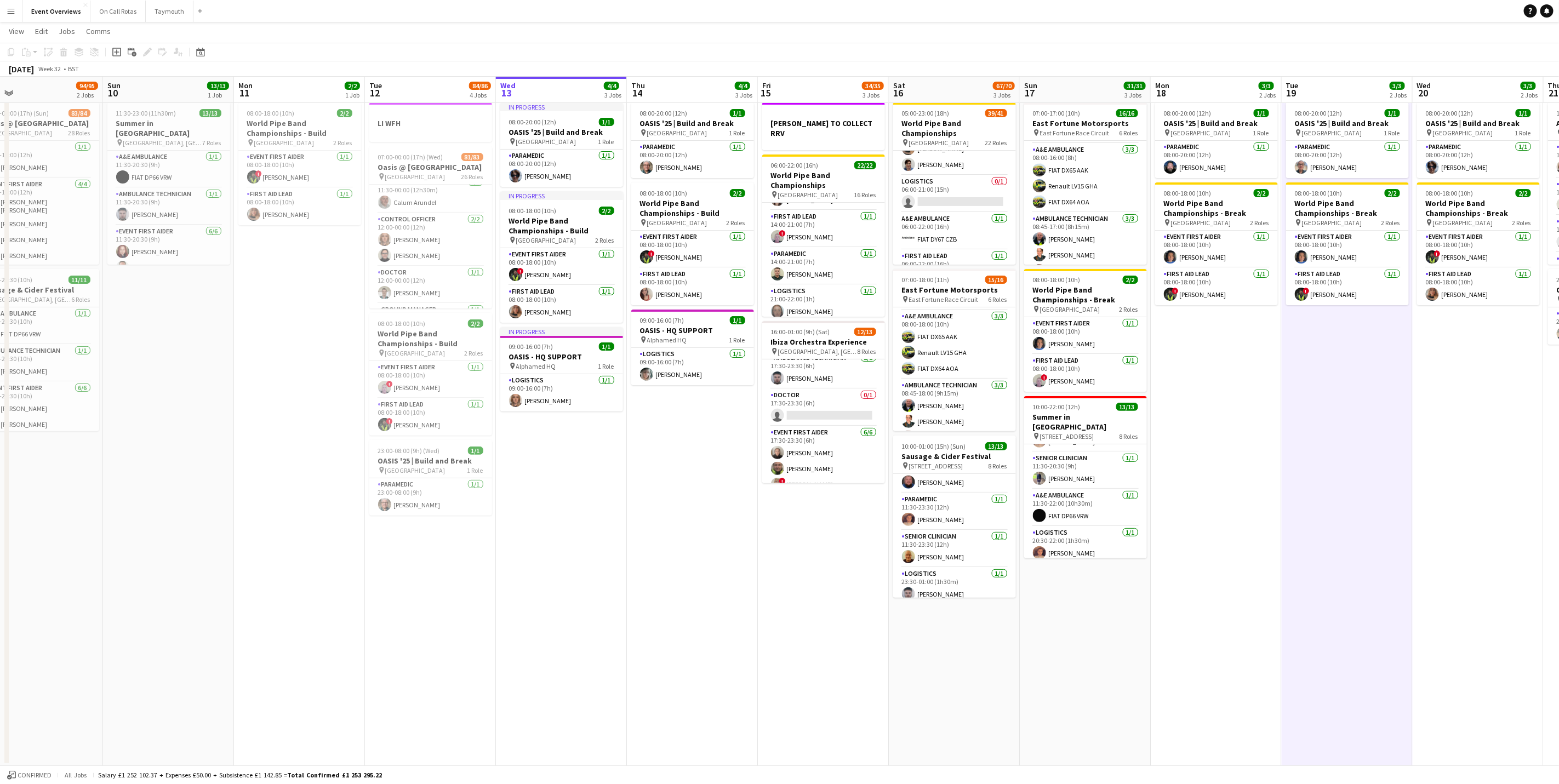
click at [612, 543] on app-calendar-viewport "Thu 7 4/4 3 Jobs Fri 8 96/97 2 Jobs Sat 9 94/95 2 Jobs Sun 10 13/13 1 Job Mon 1…" at bounding box center [780, 391] width 1559 height 747
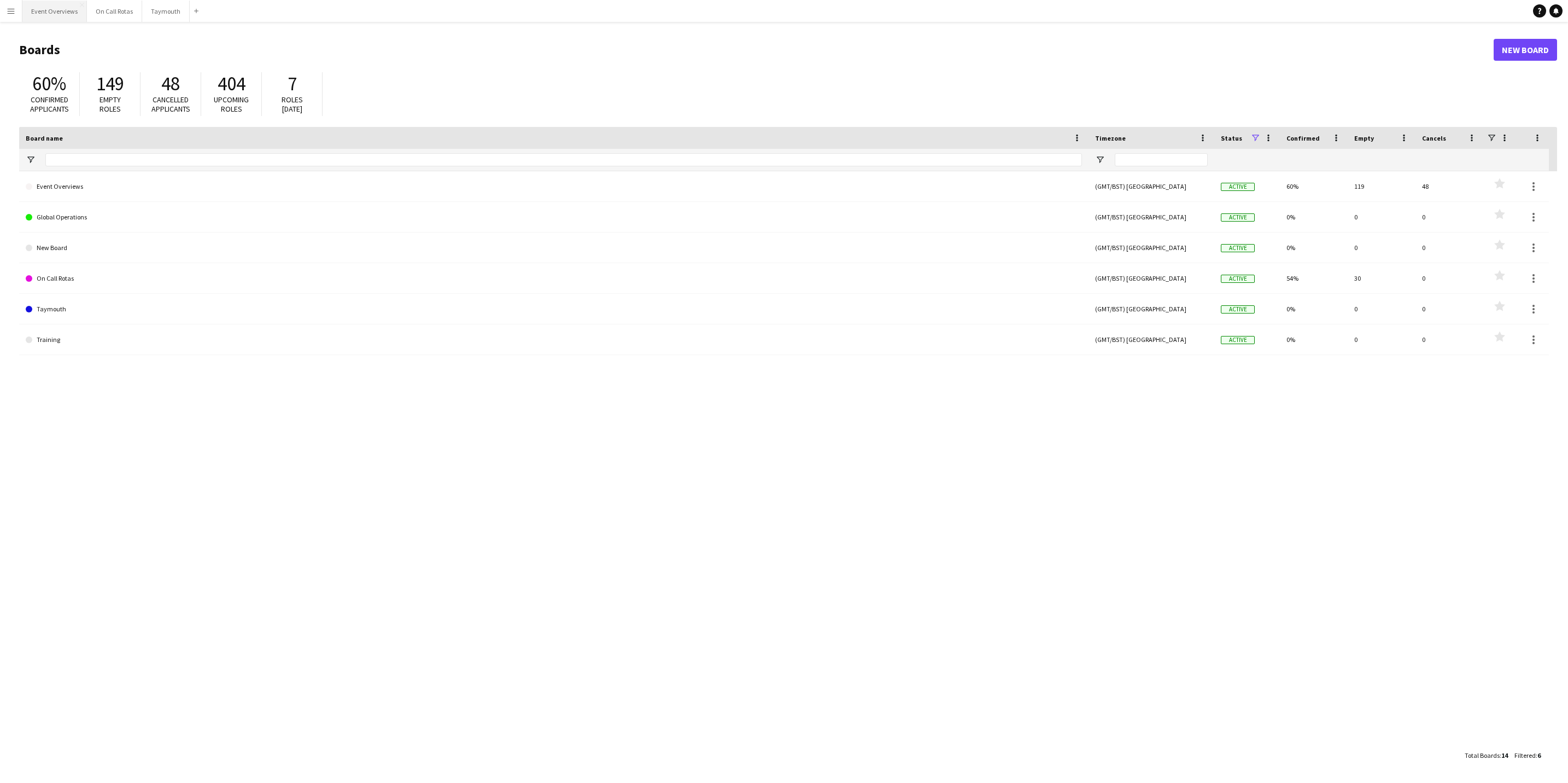
click at [35, 10] on button "Event Overviews Close" at bounding box center [54, 11] width 65 height 21
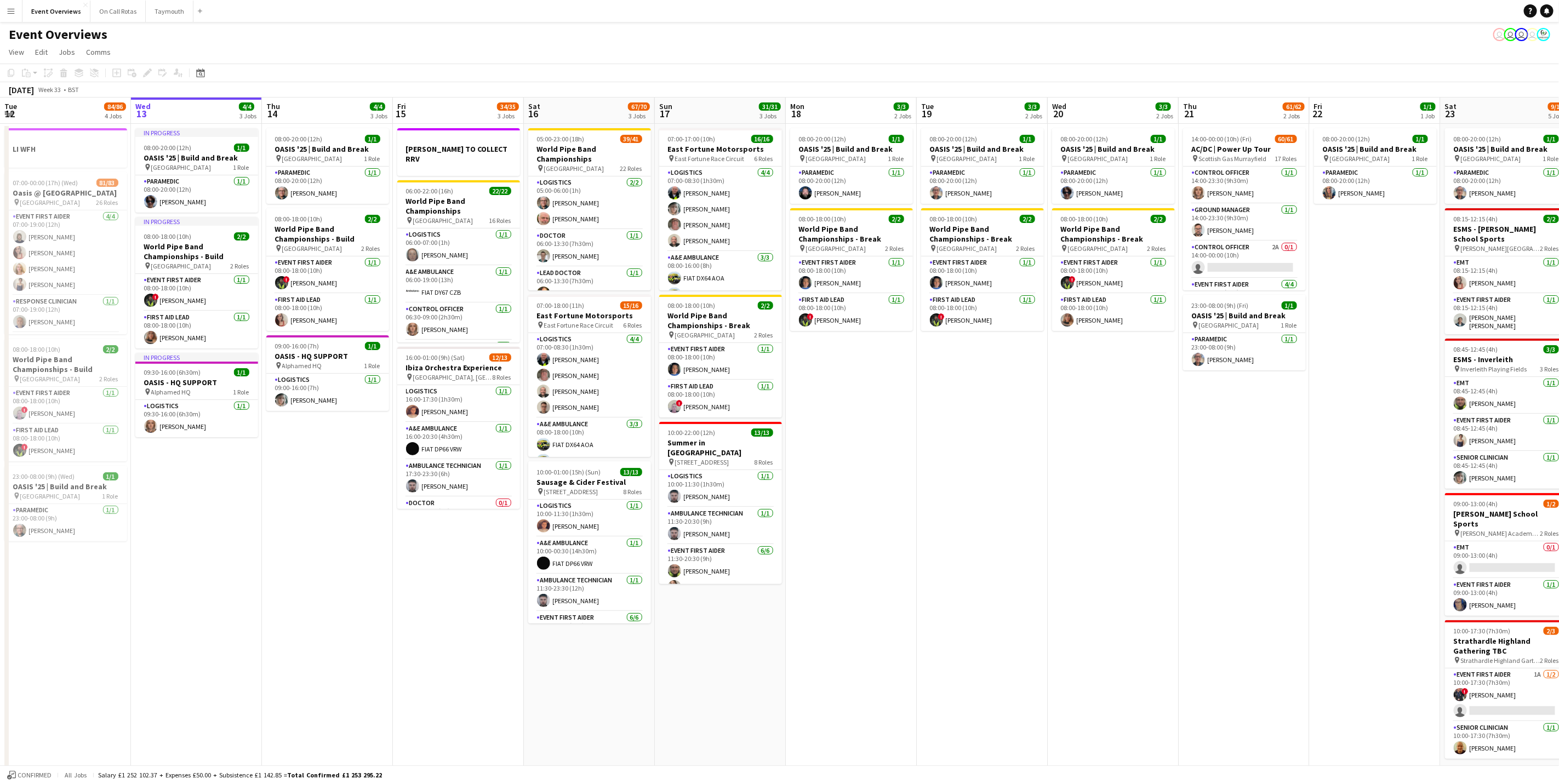
scroll to position [0, 331]
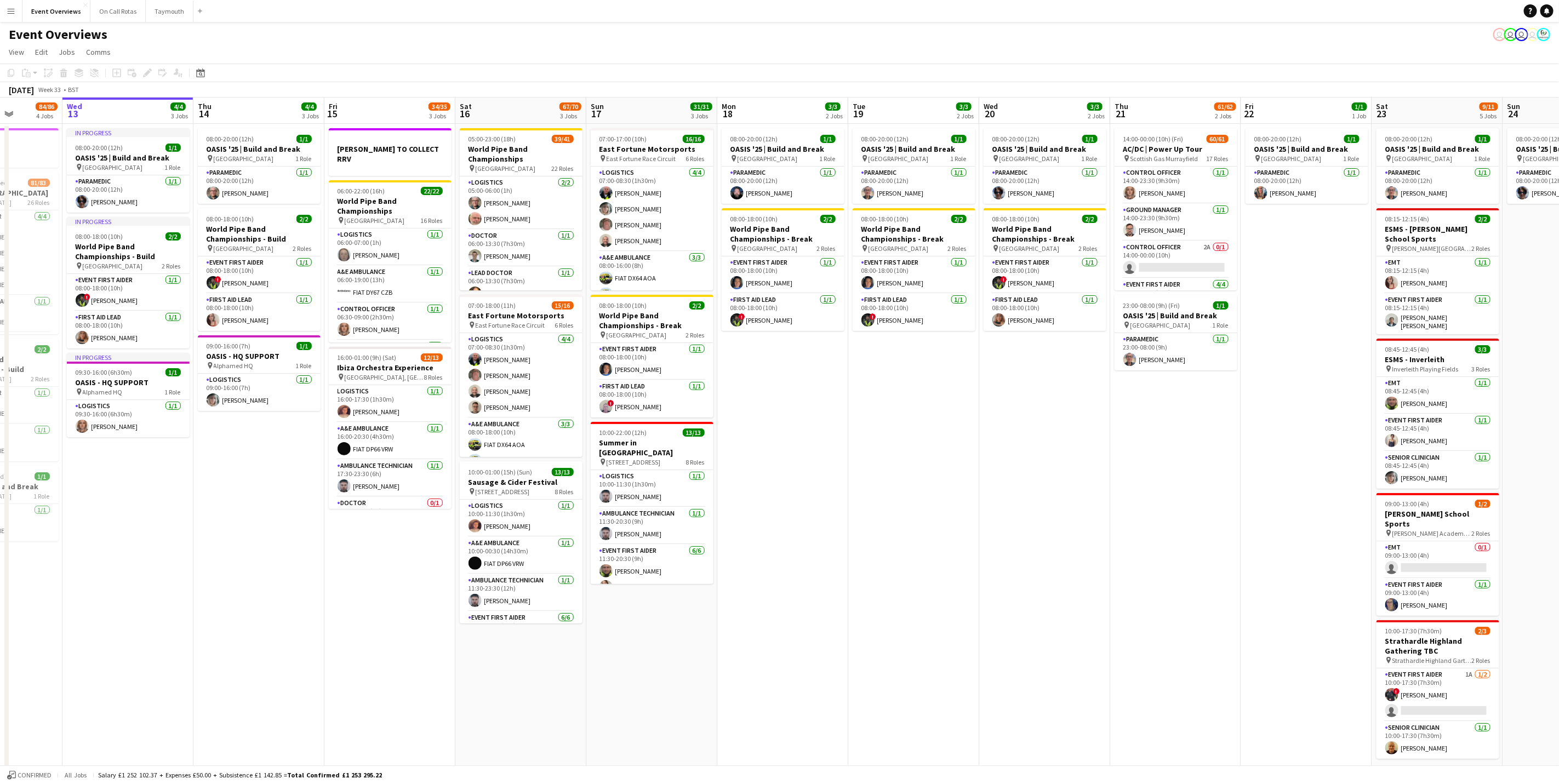
drag, startPoint x: 850, startPoint y: 430, endPoint x: 651, endPoint y: 441, distance: 199.3
click at [651, 441] on app-calendar-viewport "Sun 10 13/13 1 Job Mon 11 2/2 1 Job Tue 12 84/86 4 Jobs Wed 13 4/4 3 Jobs Thu 1…" at bounding box center [780, 444] width 1559 height 694
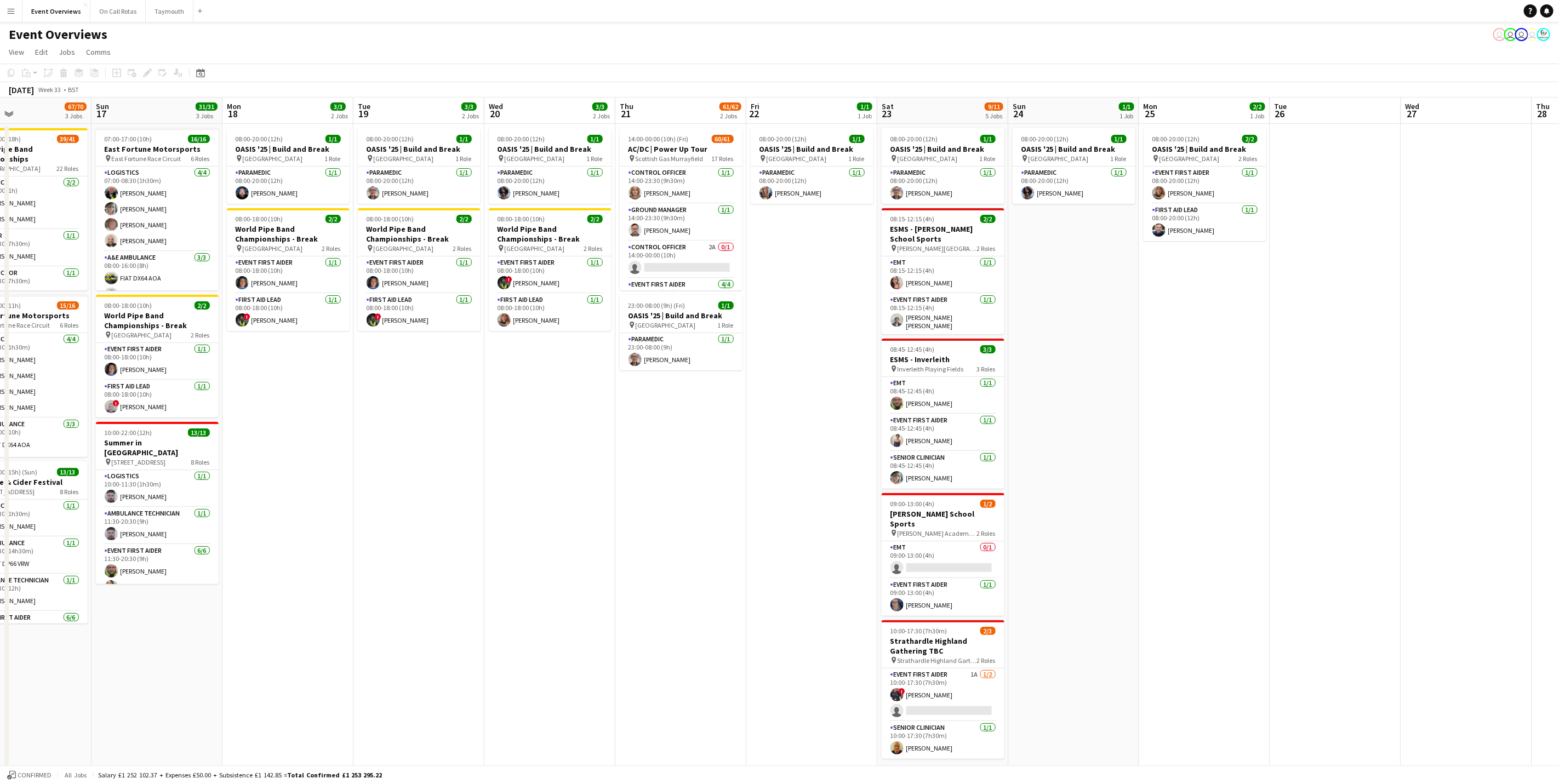
scroll to position [0, 434]
drag, startPoint x: 1442, startPoint y: 268, endPoint x: 1077, endPoint y: 311, distance: 367.5
click at [1077, 311] on app-calendar-viewport "Wed 13 4/4 3 Jobs Thu 14 4/4 3 Jobs Fri 15 34/35 3 Jobs Sat 16 67/70 3 Jobs Sun…" at bounding box center [780, 444] width 1559 height 694
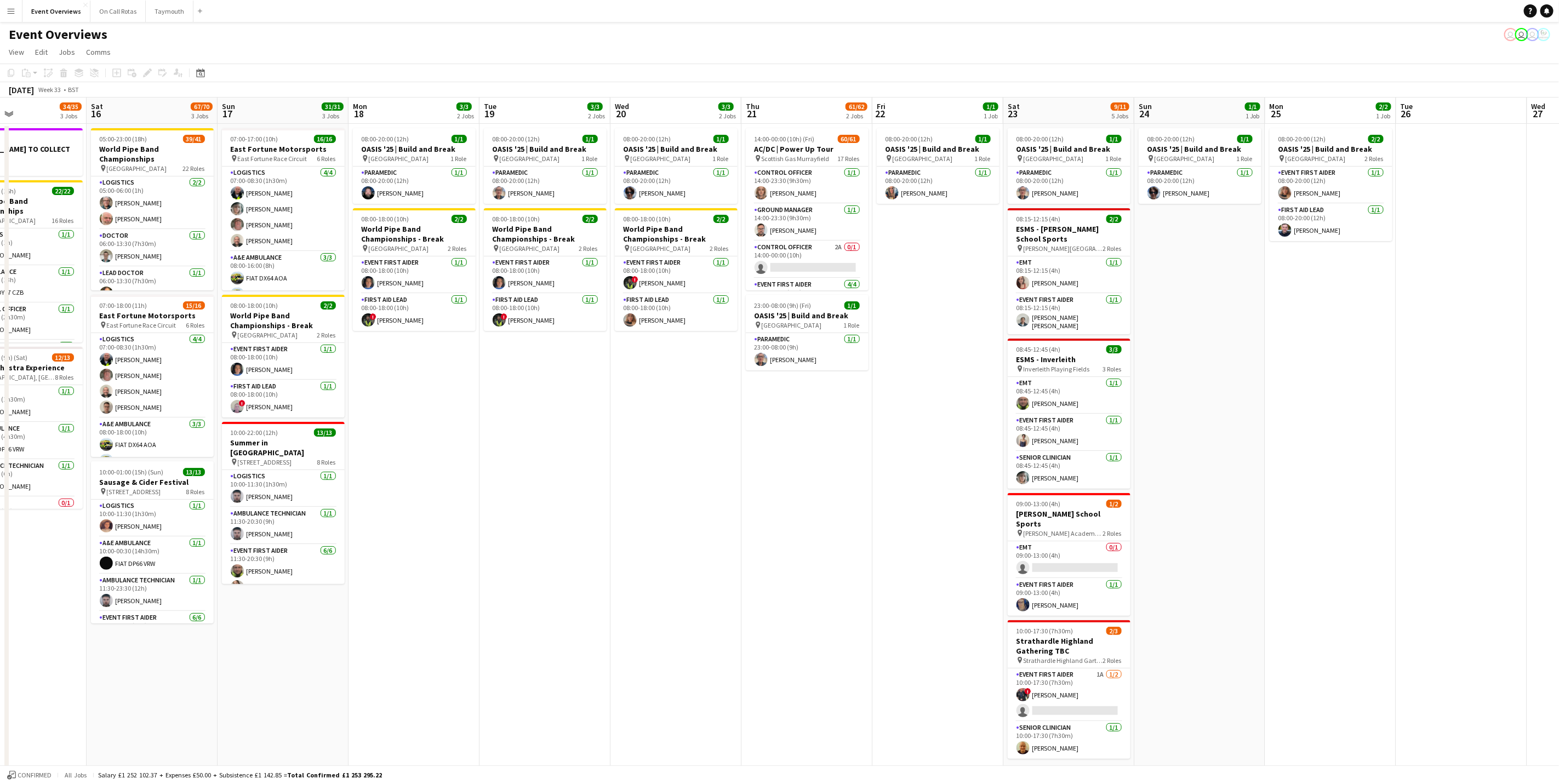
drag, startPoint x: 491, startPoint y: 509, endPoint x: 512, endPoint y: 507, distance: 21.1
click at [512, 507] on app-calendar-viewport "Wed 13 4/4 3 Jobs Thu 14 4/4 3 Jobs Fri 15 34/35 3 Jobs Sat 16 67/70 3 Jobs Sun…" at bounding box center [780, 444] width 1559 height 694
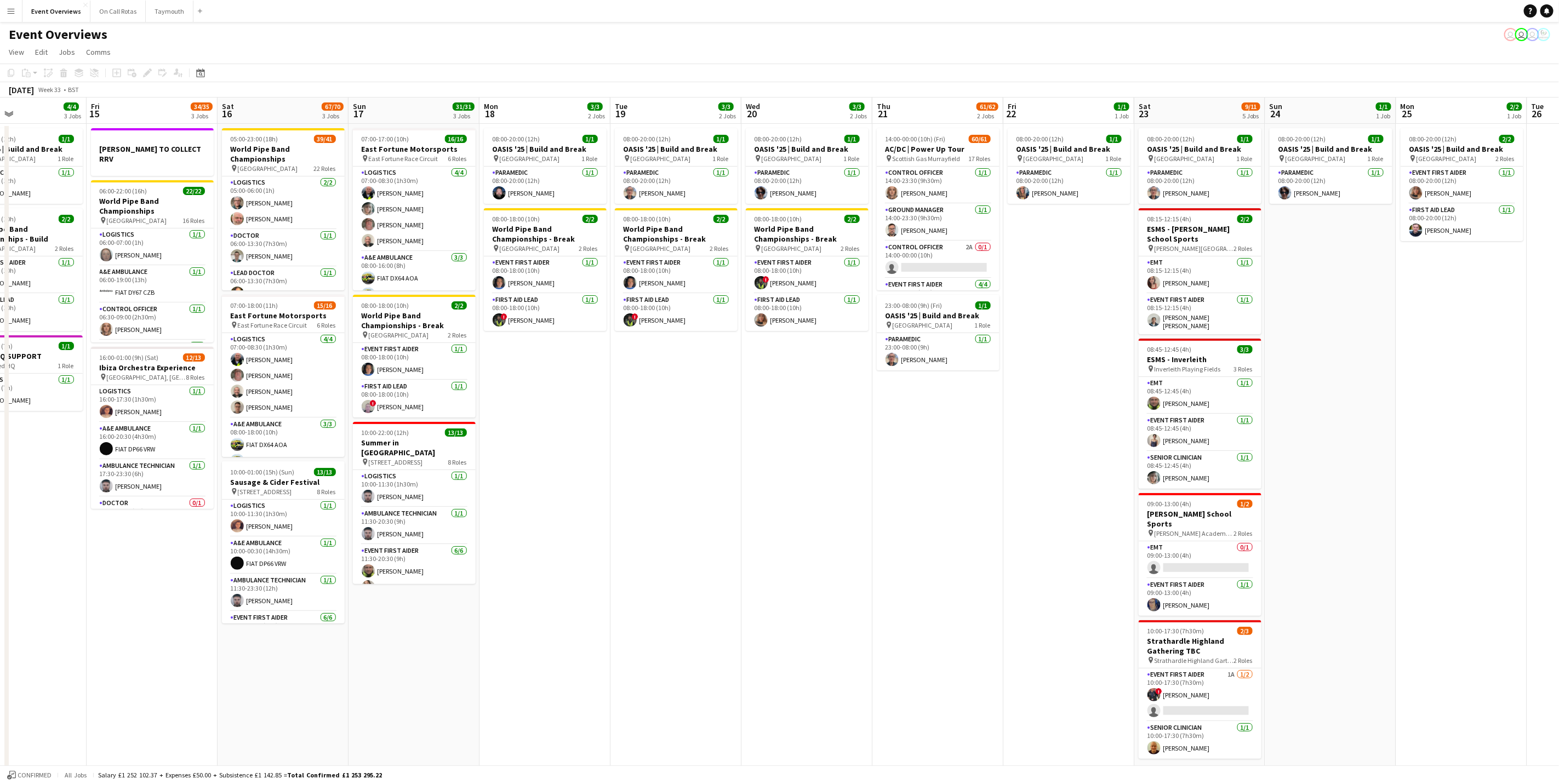
scroll to position [0, 238]
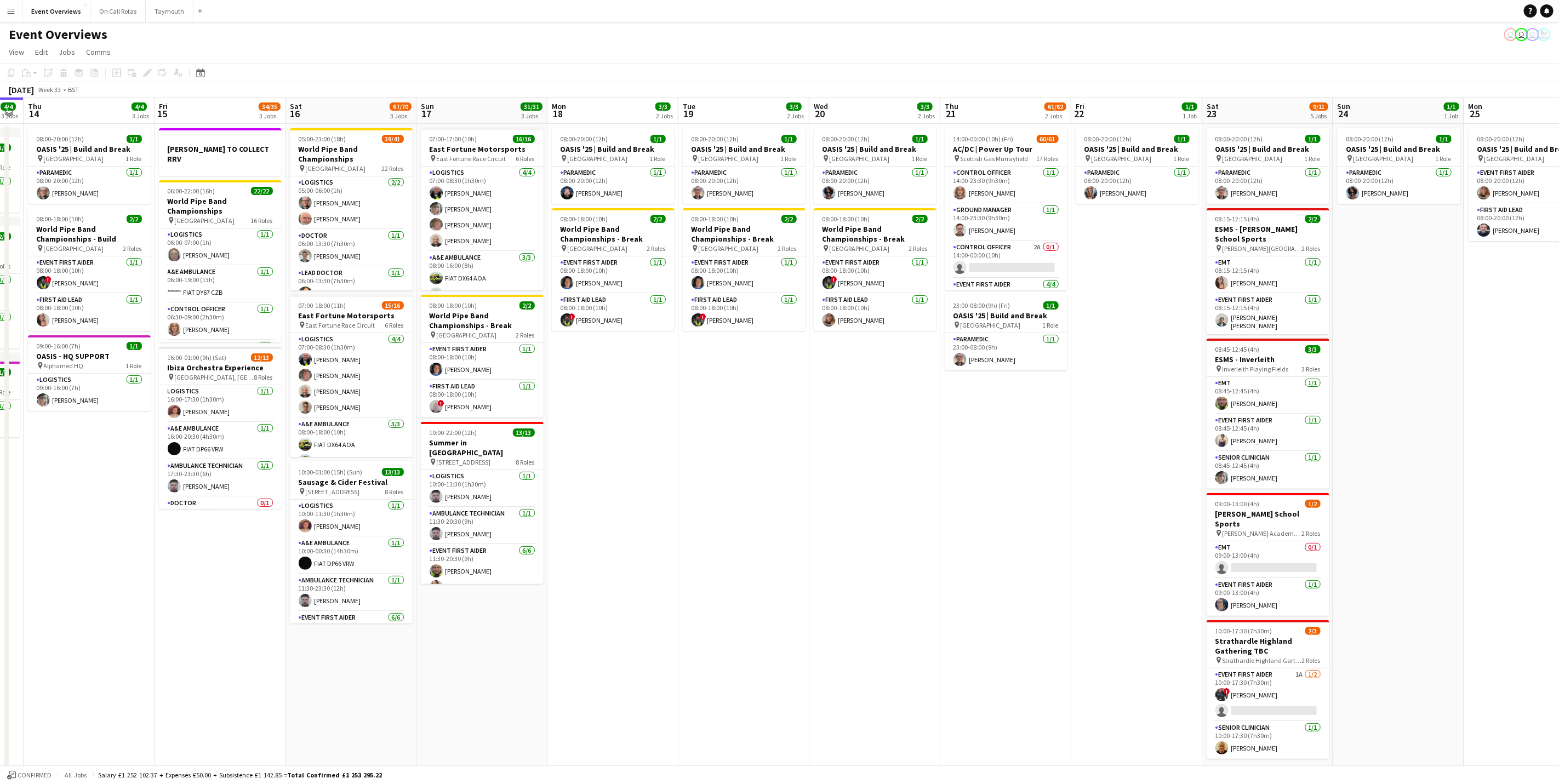
drag, startPoint x: 495, startPoint y: 515, endPoint x: 641, endPoint y: 532, distance: 147.0
click at [641, 532] on app-calendar-viewport "Tue 12 84/86 4 Jobs Wed 13 4/4 3 Jobs Thu 14 4/4 3 Jobs Fri 15 34/35 3 Jobs Sat…" at bounding box center [780, 444] width 1559 height 694
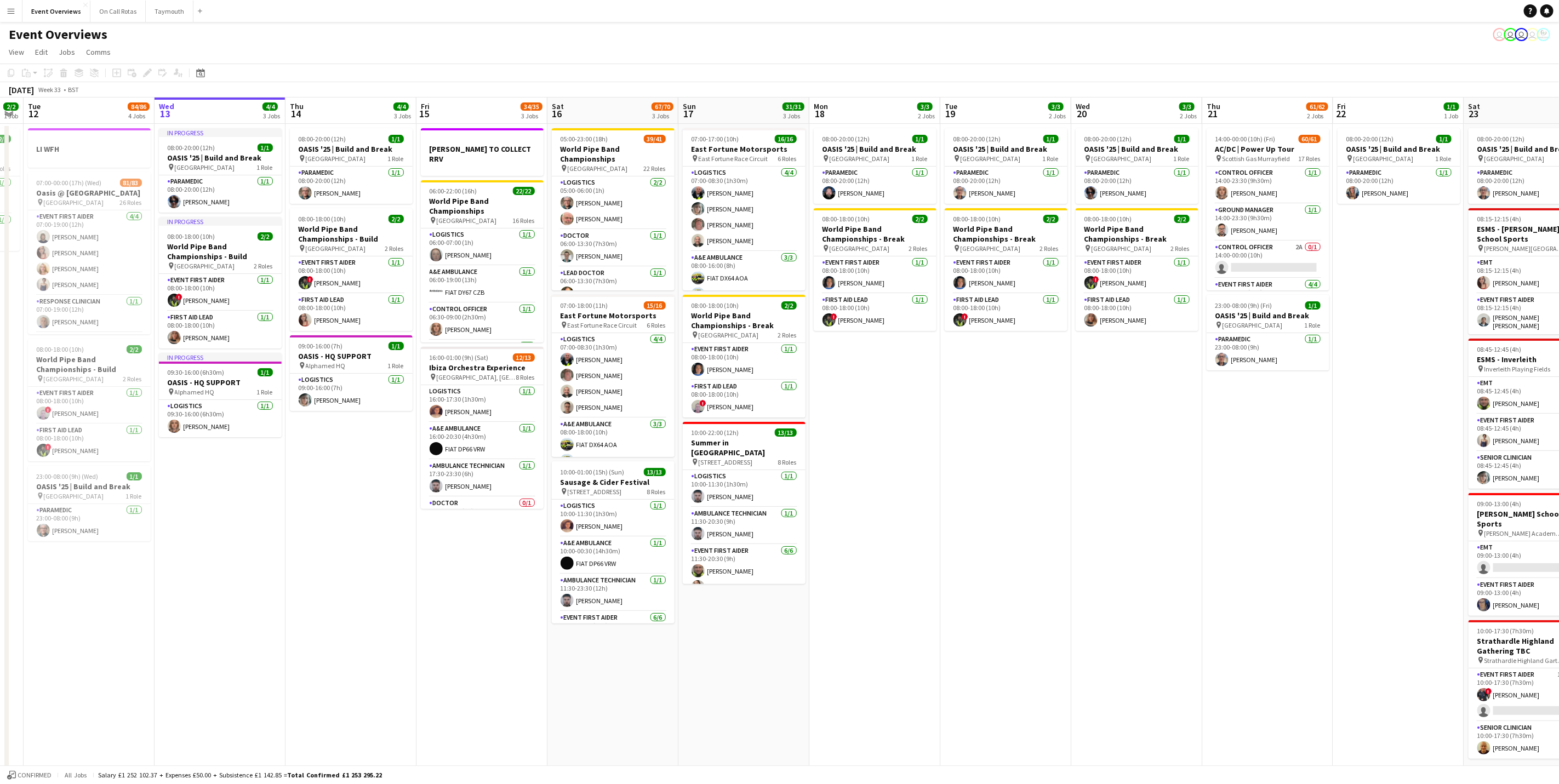
scroll to position [0, 269]
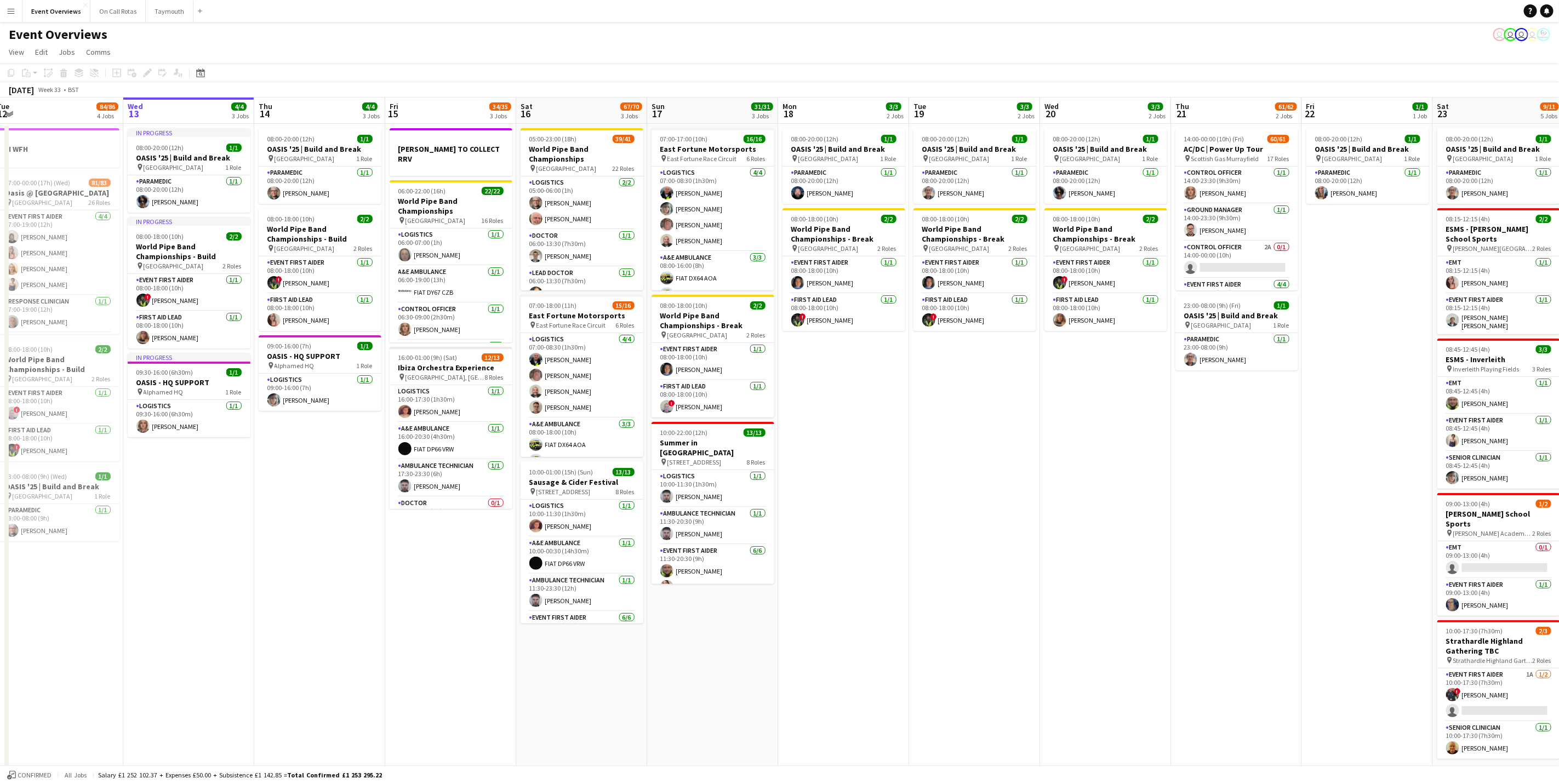
drag, startPoint x: 788, startPoint y: 484, endPoint x: 906, endPoint y: 484, distance: 118.0
click at [906, 484] on app-calendar-viewport "Sun 10 Mon 11 2/2 1 Job Tue 12 84/86 4 Jobs Wed 13 4/4 3 Jobs Thu 14 4/4 3 Jobs…" at bounding box center [780, 444] width 1559 height 694
